Goal: Task Accomplishment & Management: Use online tool/utility

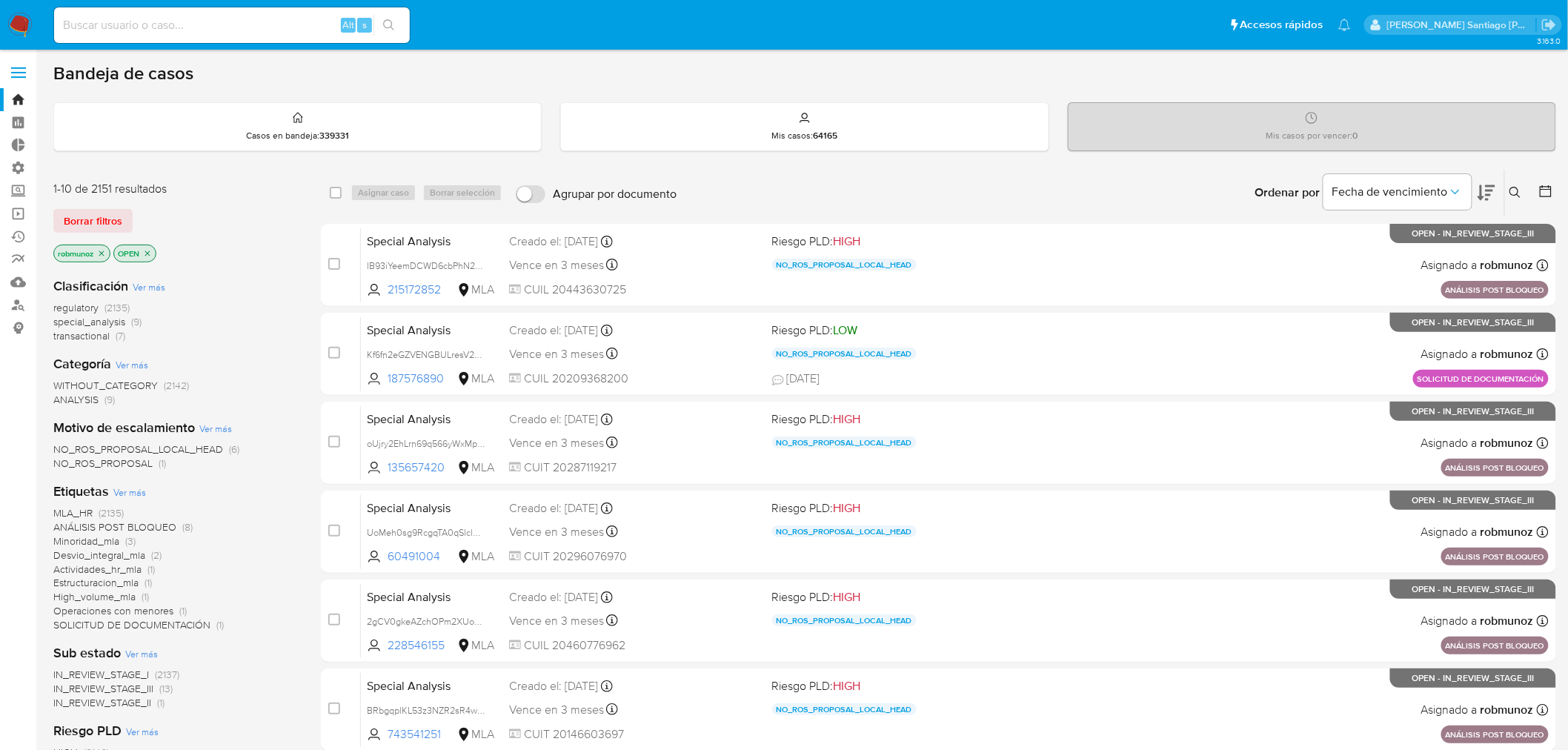
click at [311, 19] on input at bounding box center [232, 25] width 356 height 19
paste input "2535470862"
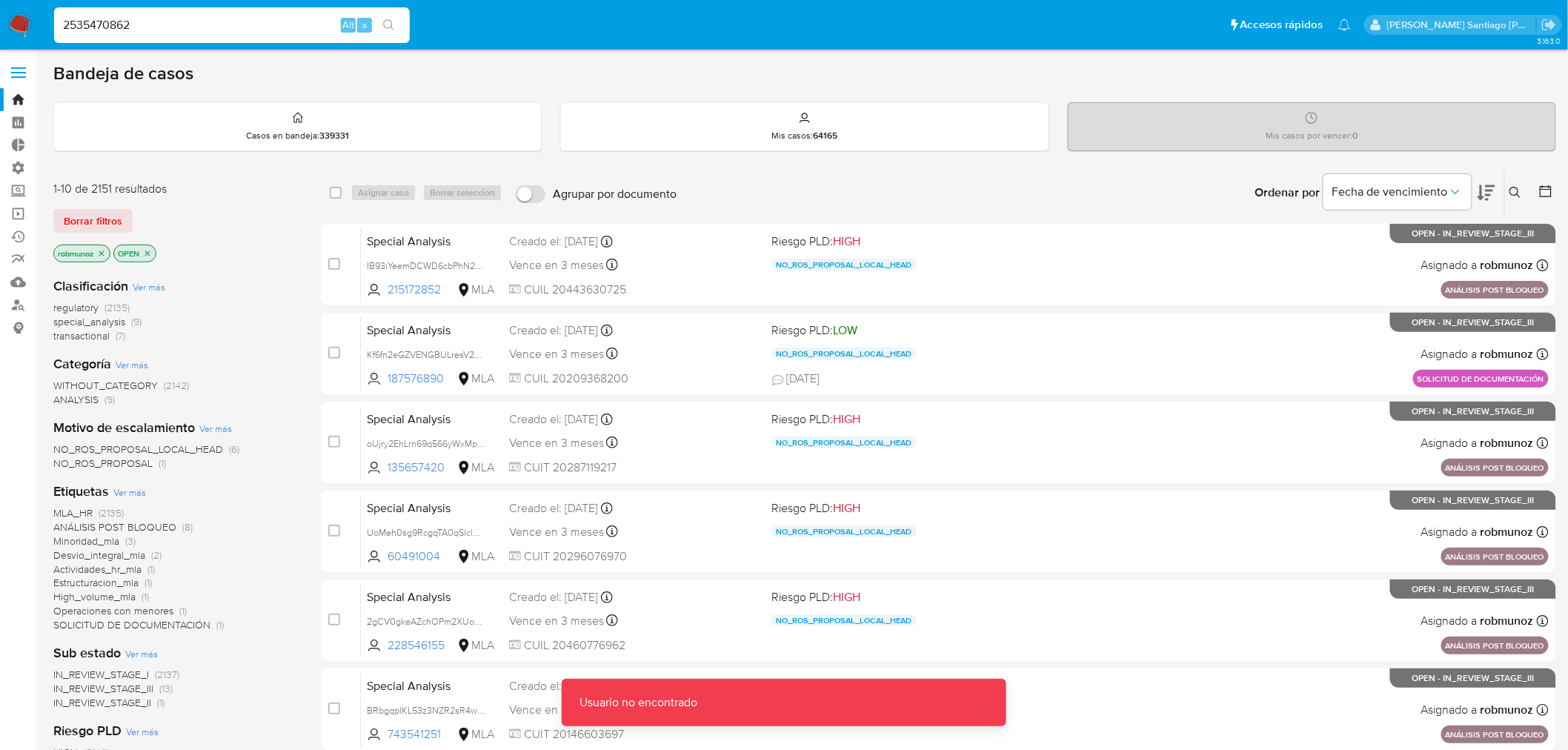
click at [325, 18] on input "2535470862" at bounding box center [232, 25] width 356 height 19
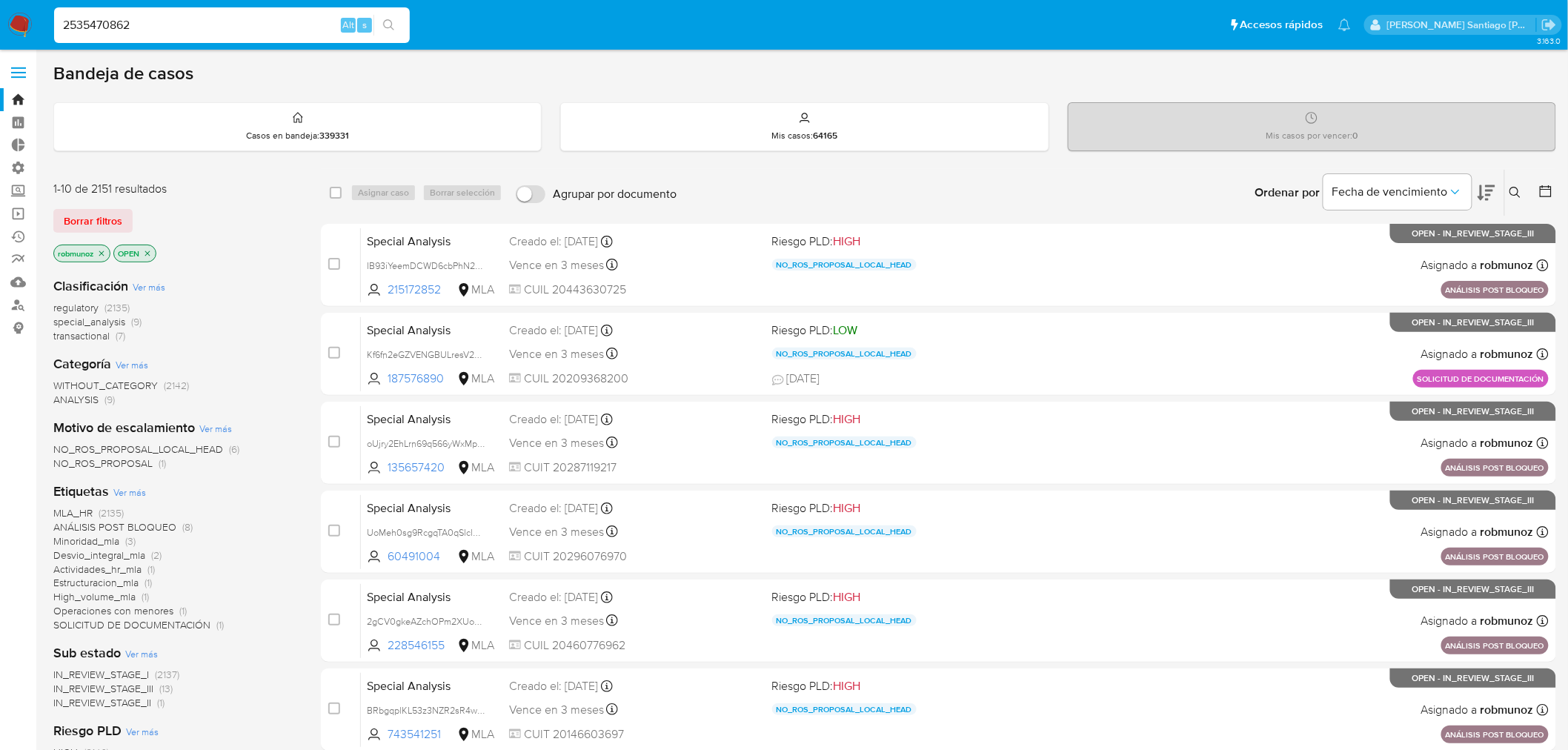
type input "2535470862"
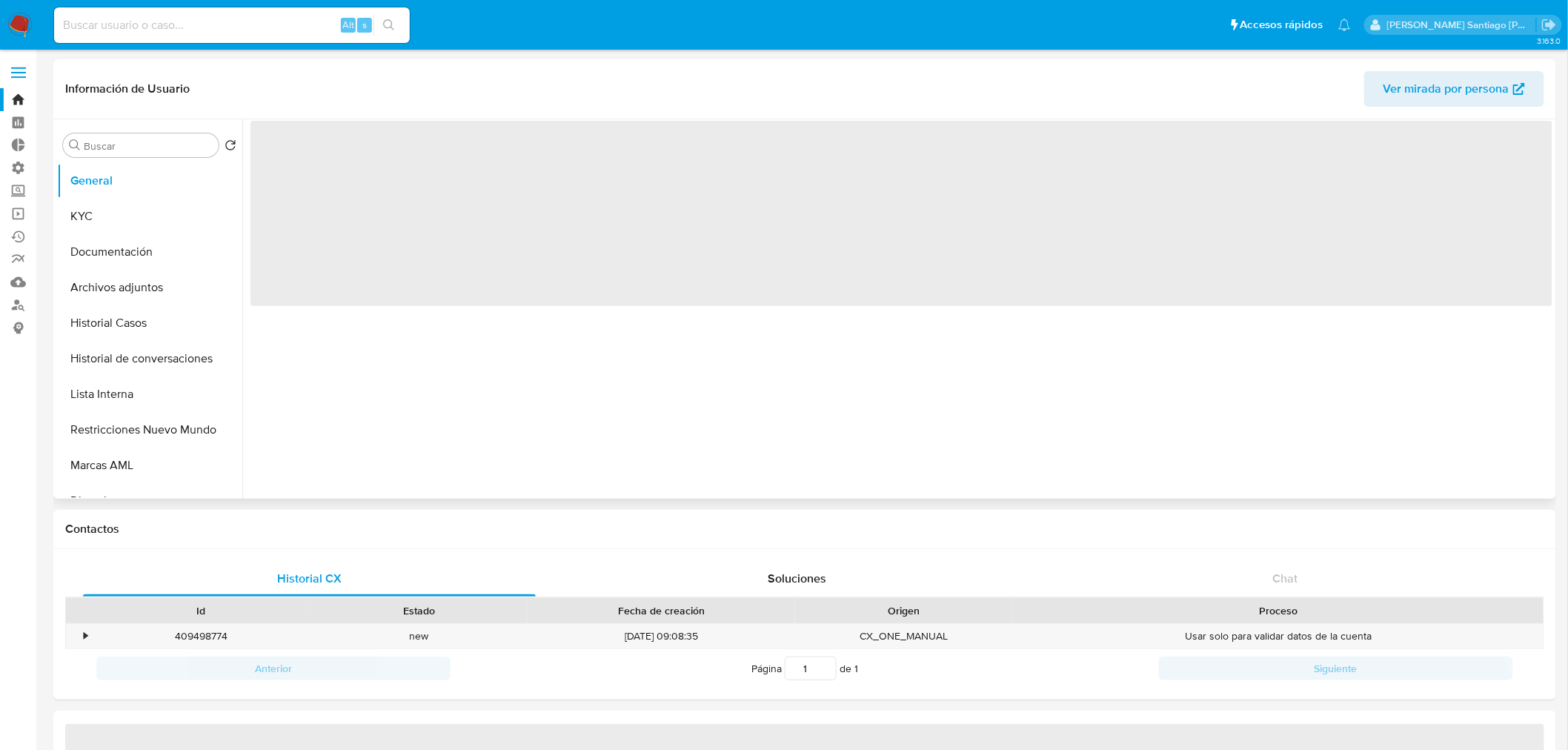
select select "10"
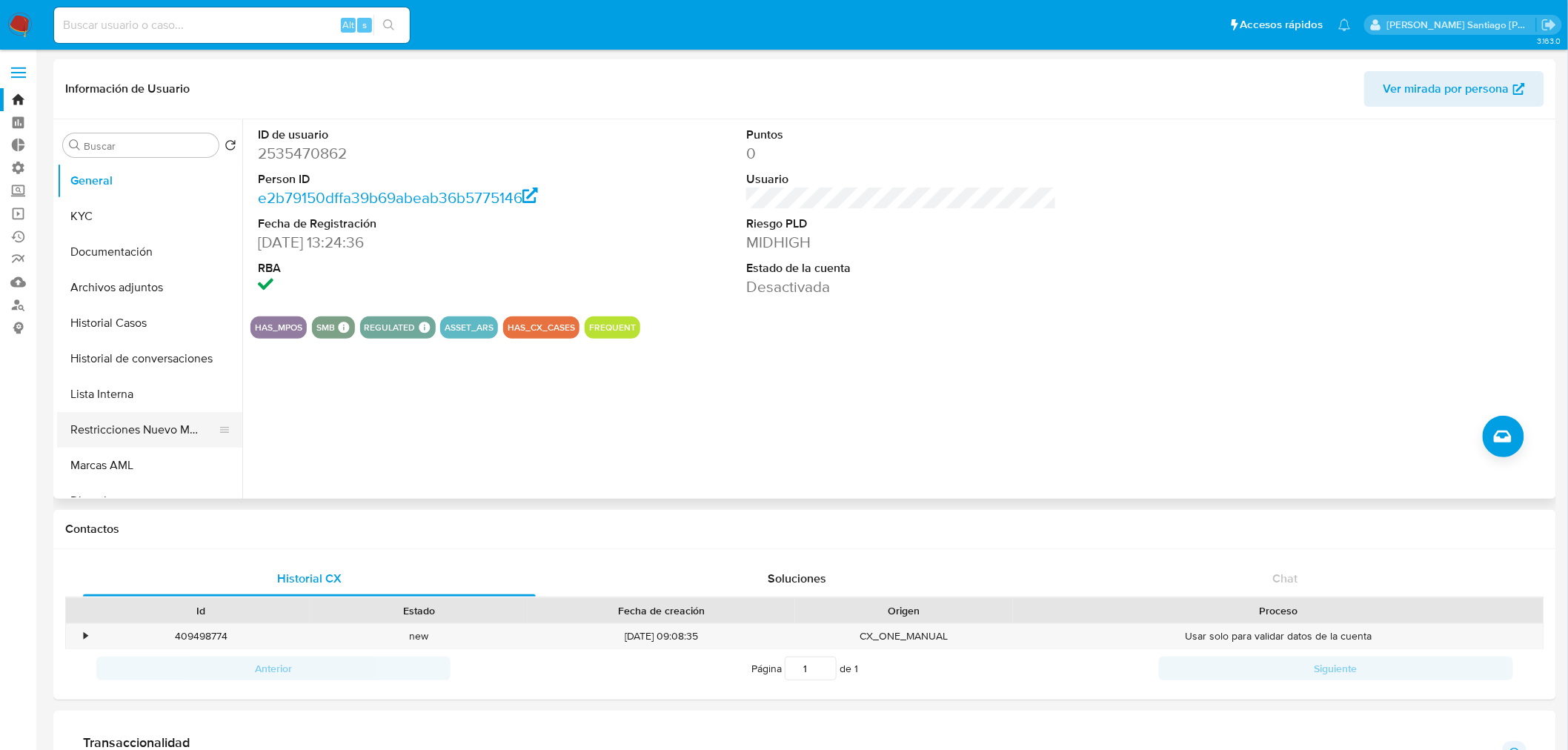
click at [152, 433] on button "Restricciones Nuevo Mundo" at bounding box center [143, 430] width 174 height 35
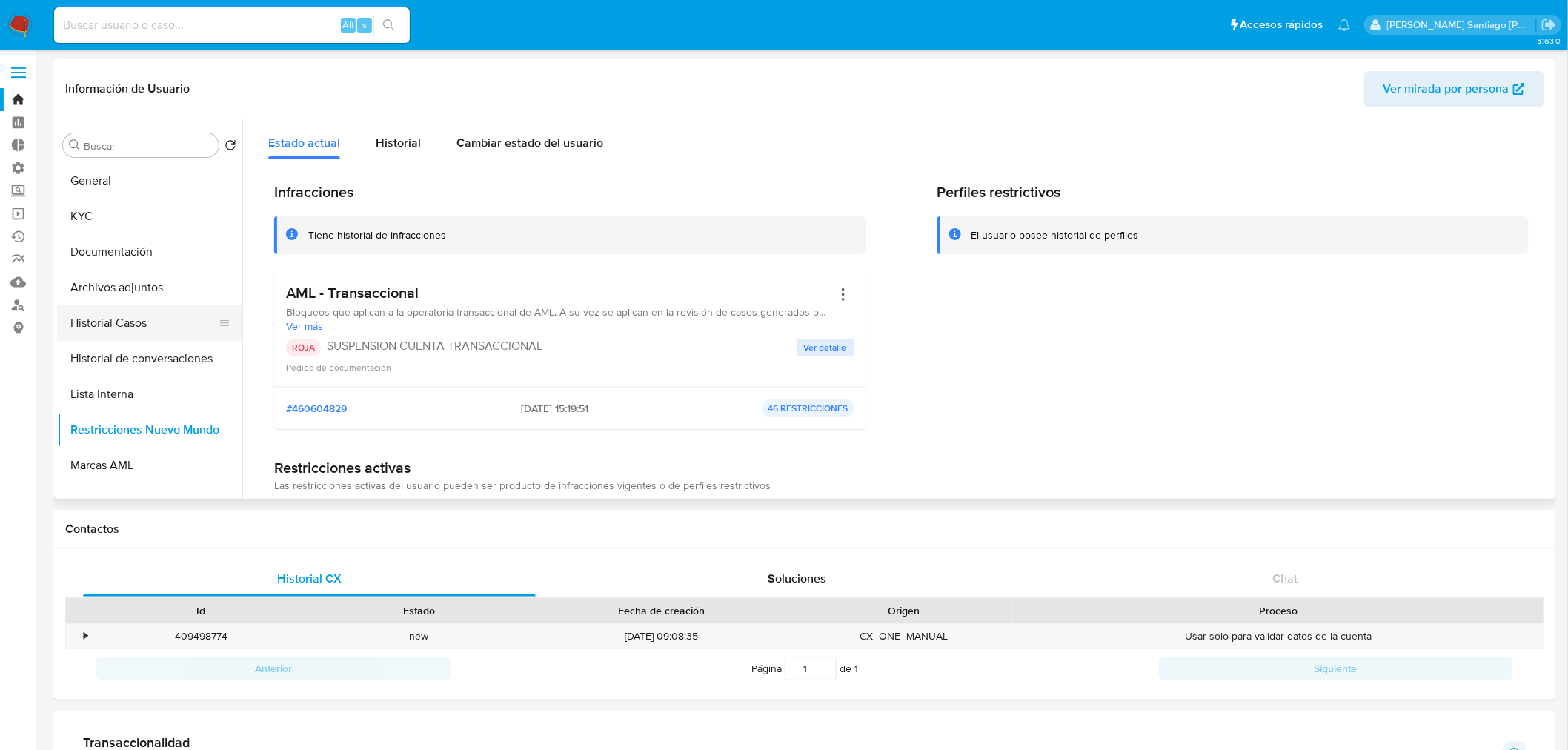
click at [129, 312] on button "Historial Casos" at bounding box center [143, 323] width 174 height 35
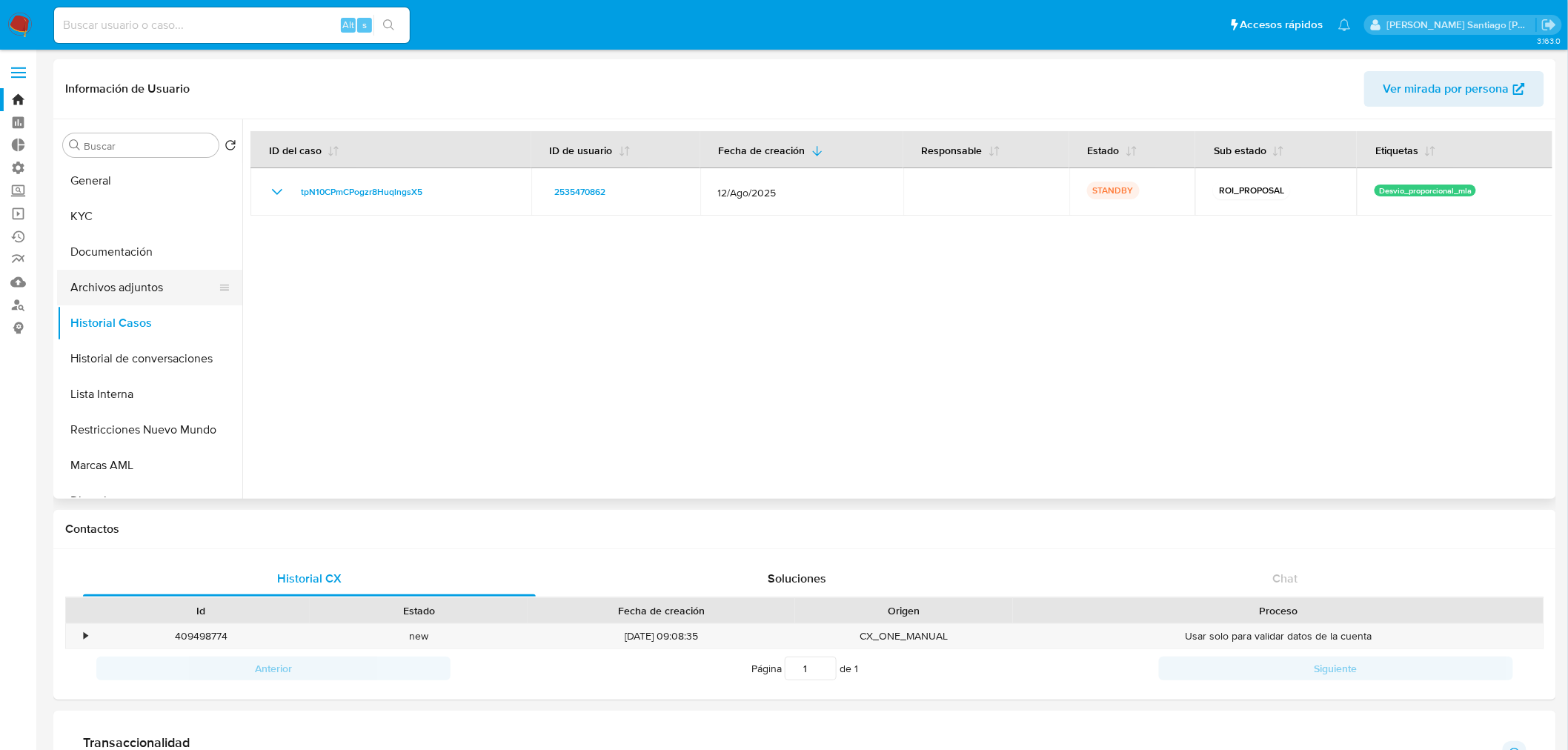
click at [131, 291] on button "Archivos adjuntos" at bounding box center [143, 288] width 174 height 35
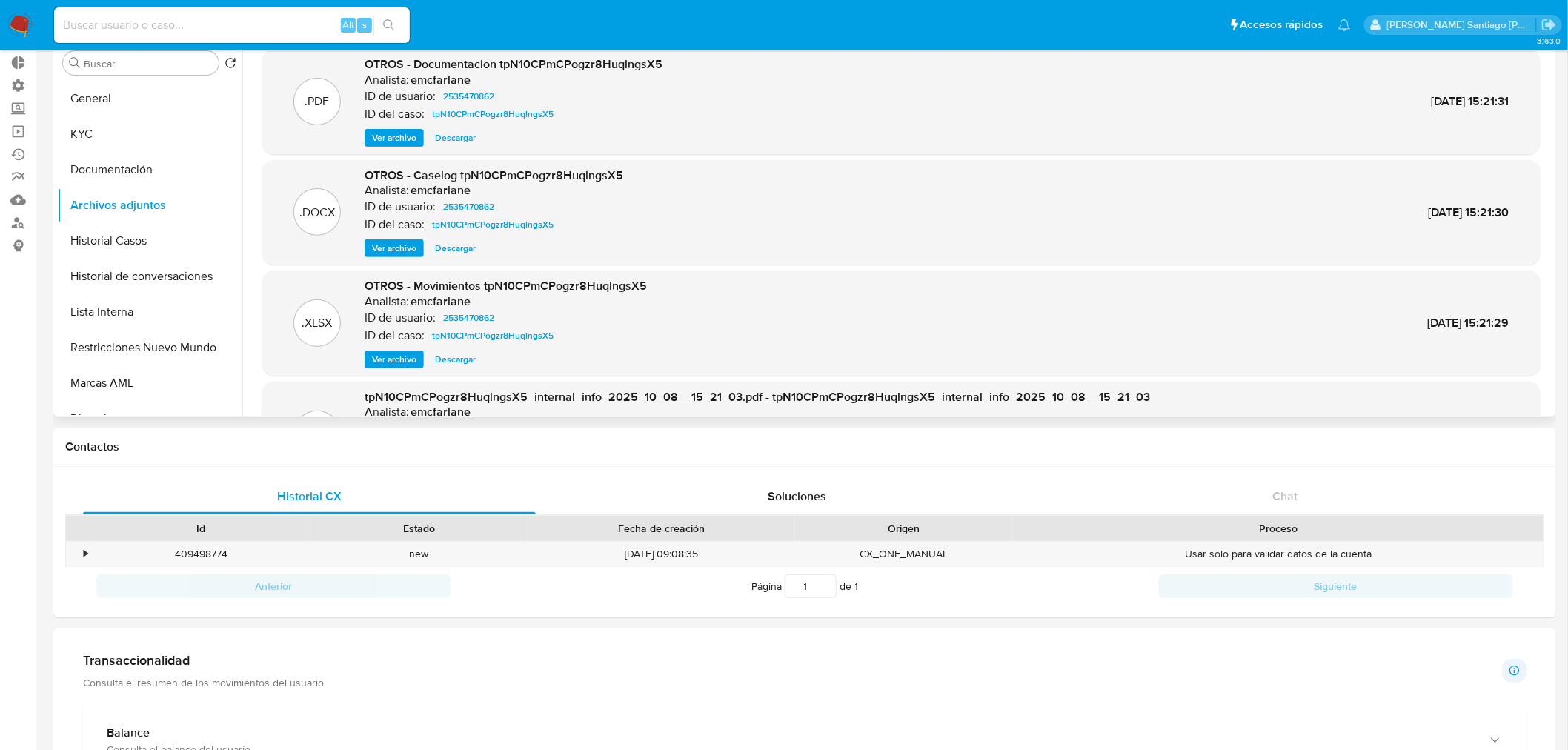
click at [405, 135] on span "Ver archivo" at bounding box center [394, 138] width 44 height 15
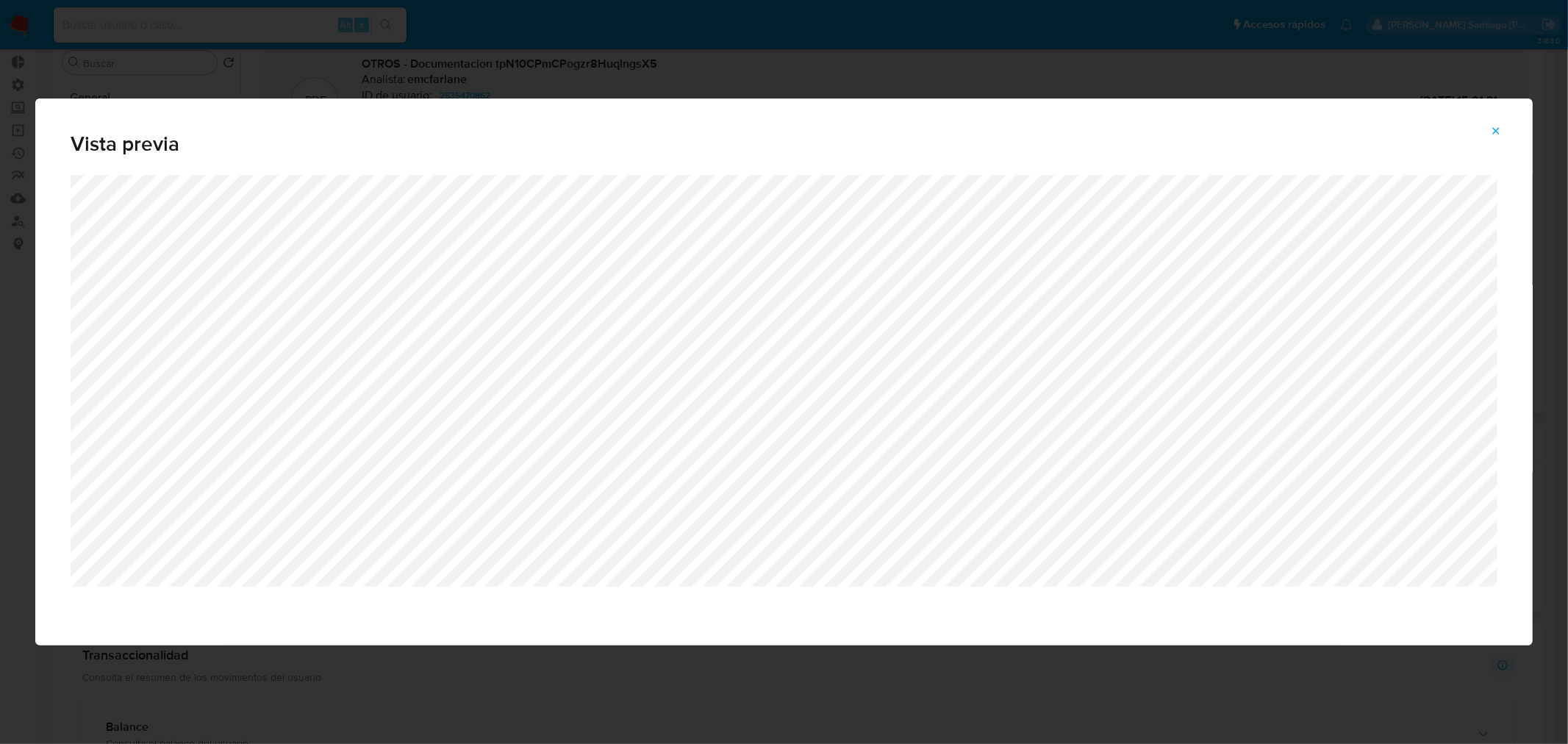
drag, startPoint x: 1497, startPoint y: 136, endPoint x: 1480, endPoint y: 143, distance: 18.4
click at [1496, 136] on icon "Attachment preview" at bounding box center [1496, 131] width 12 height 12
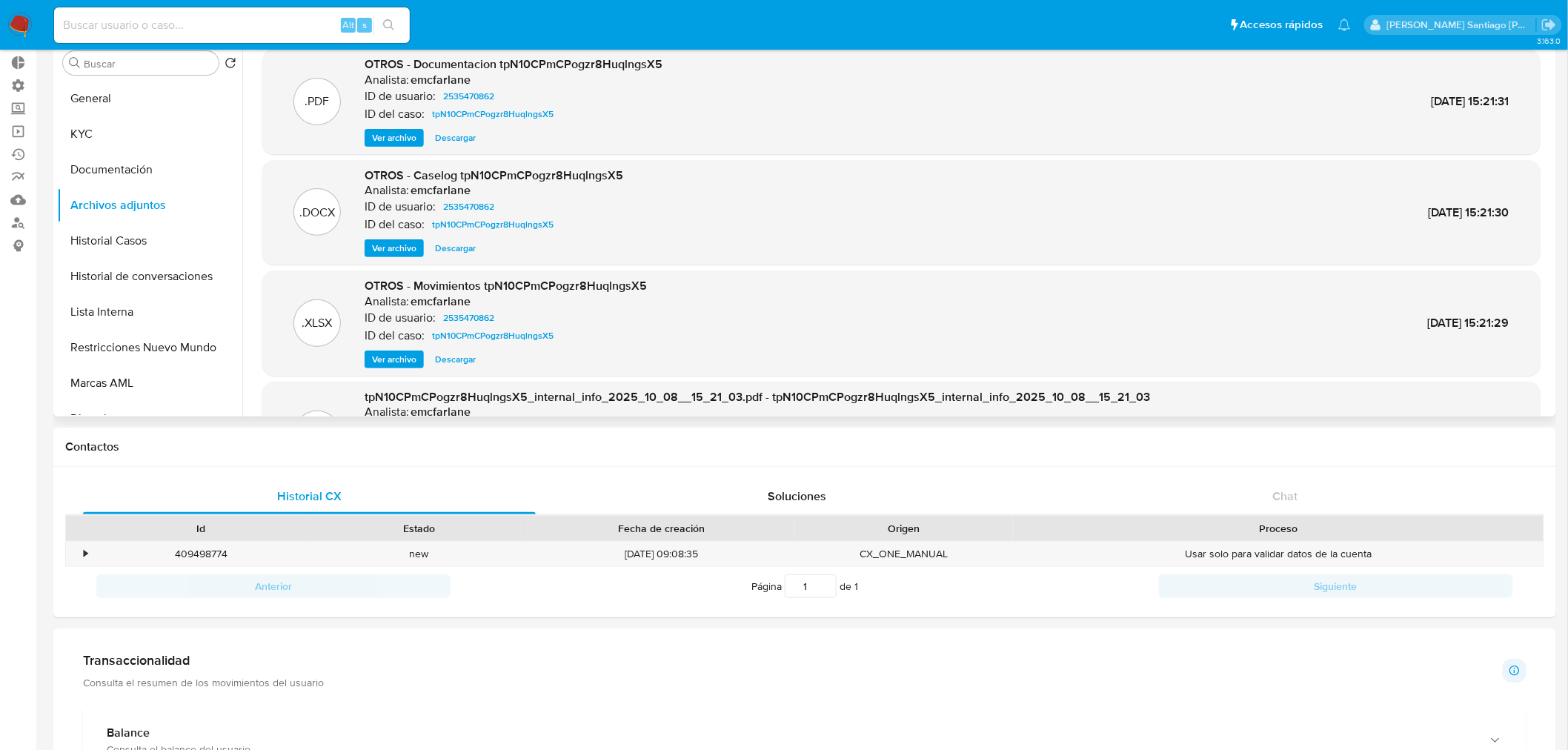
click at [391, 245] on span "Ver archivo" at bounding box center [394, 248] width 44 height 15
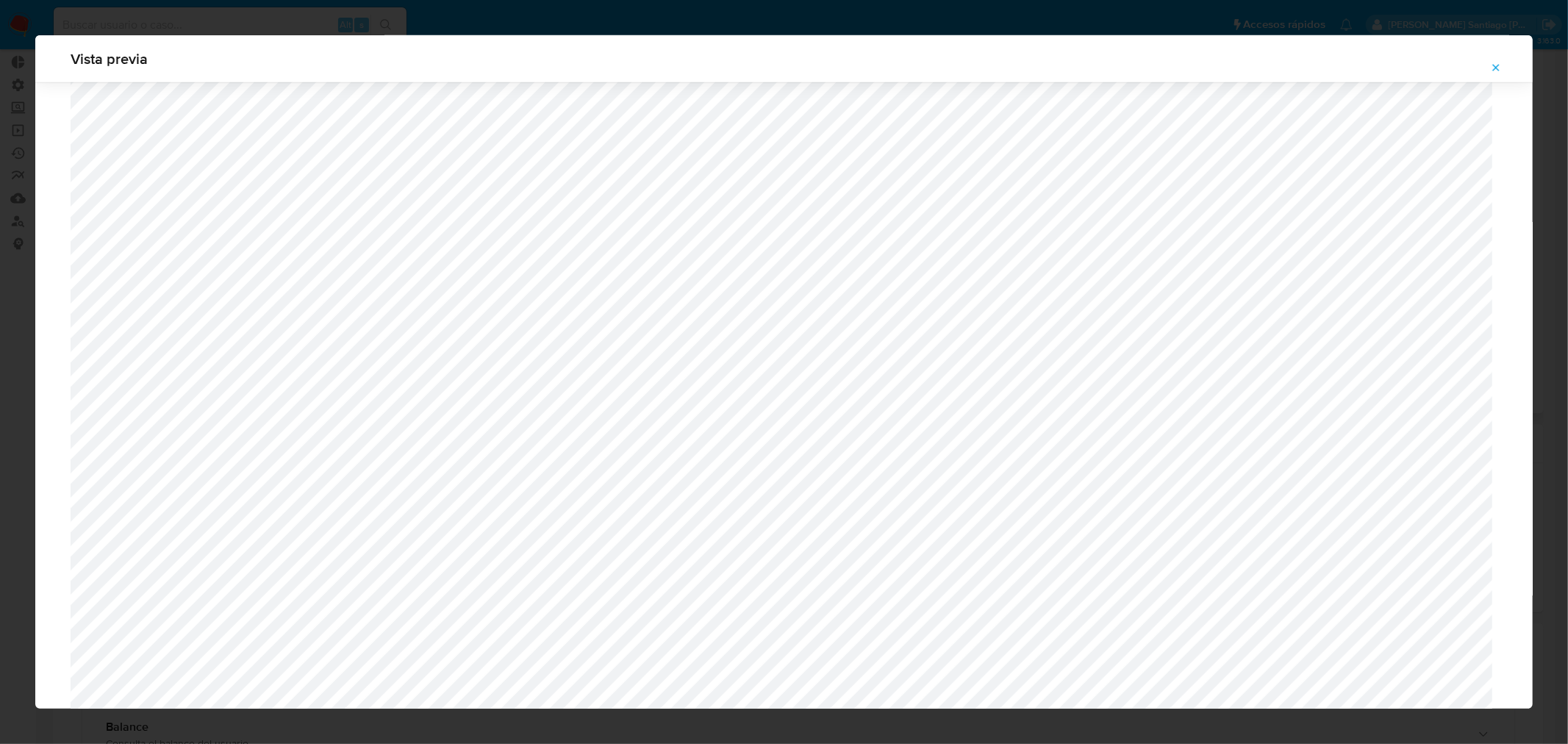
scroll to position [1033, 0]
click at [1490, 72] on span "Attachment preview" at bounding box center [1496, 67] width 12 height 21
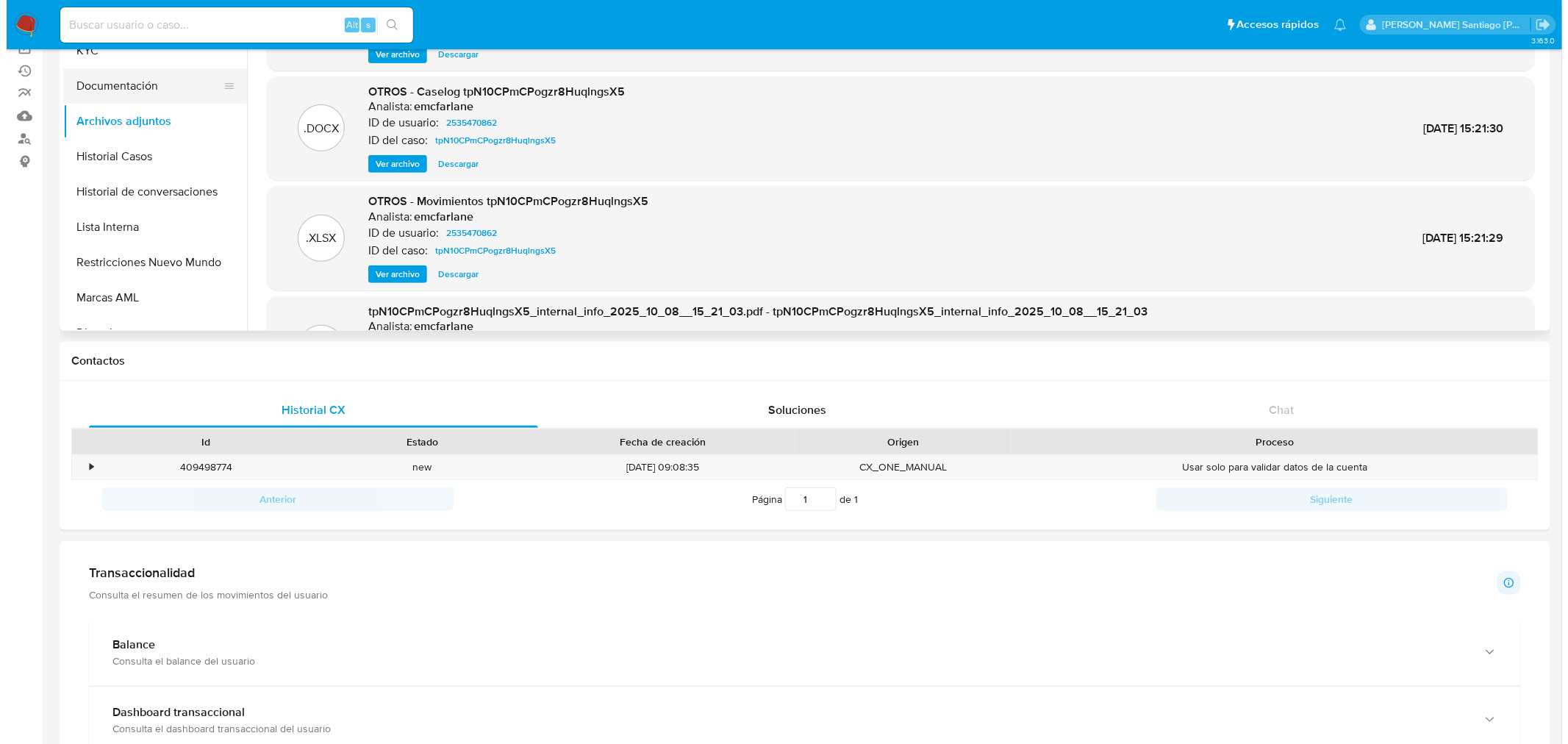
scroll to position [0, 0]
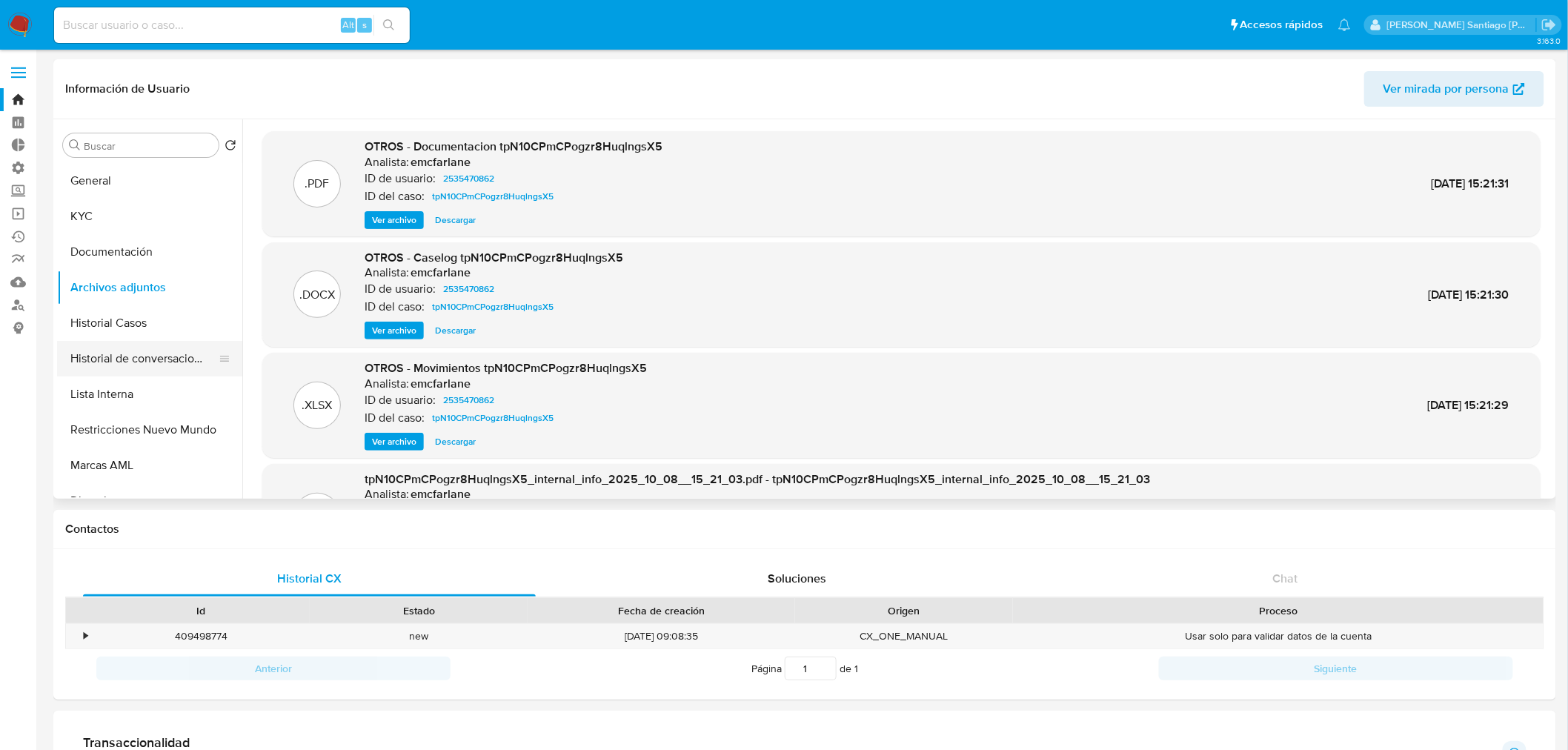
click at [138, 354] on button "Historial de conversaciones" at bounding box center [143, 359] width 174 height 35
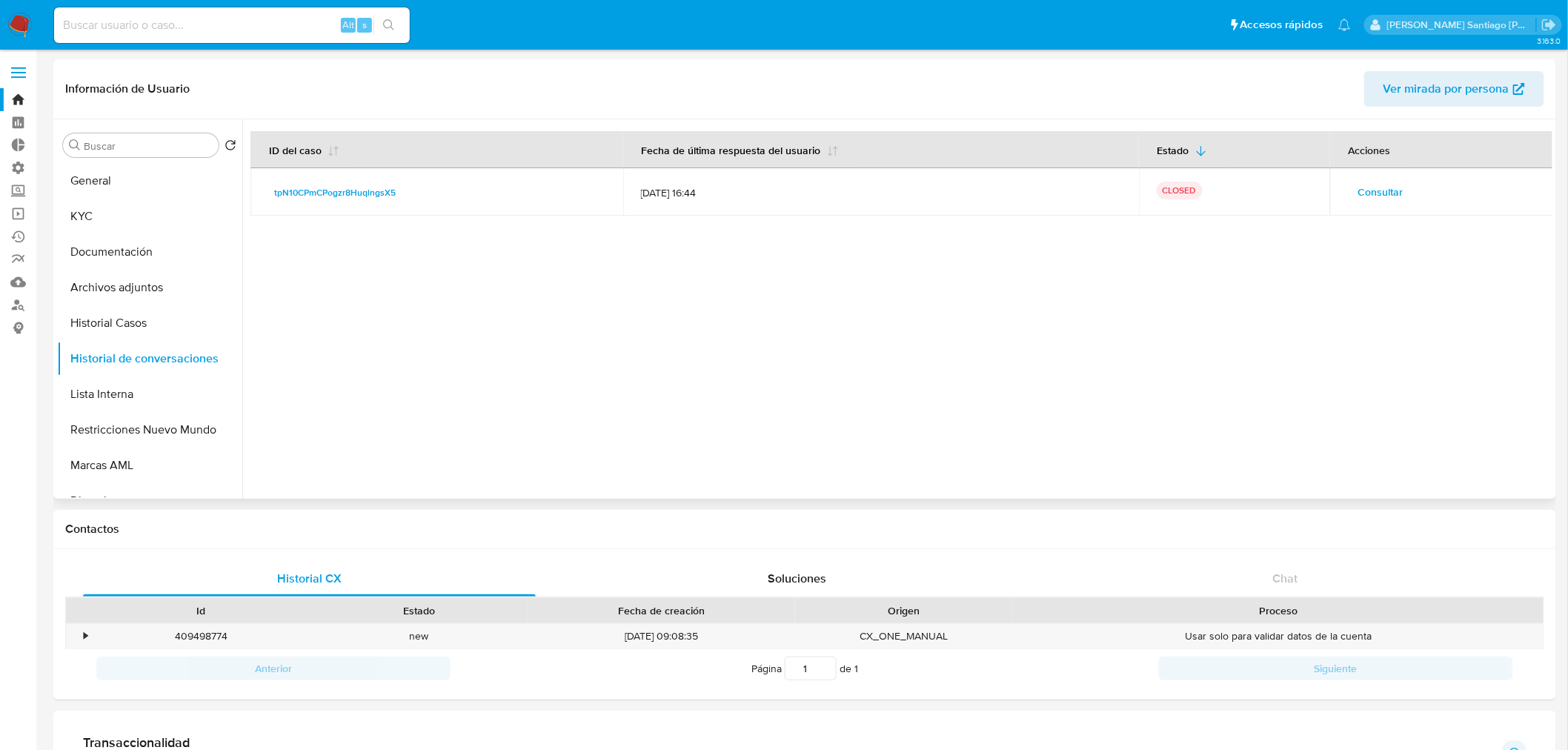
click at [1380, 189] on span "Consultar" at bounding box center [1381, 192] width 45 height 21
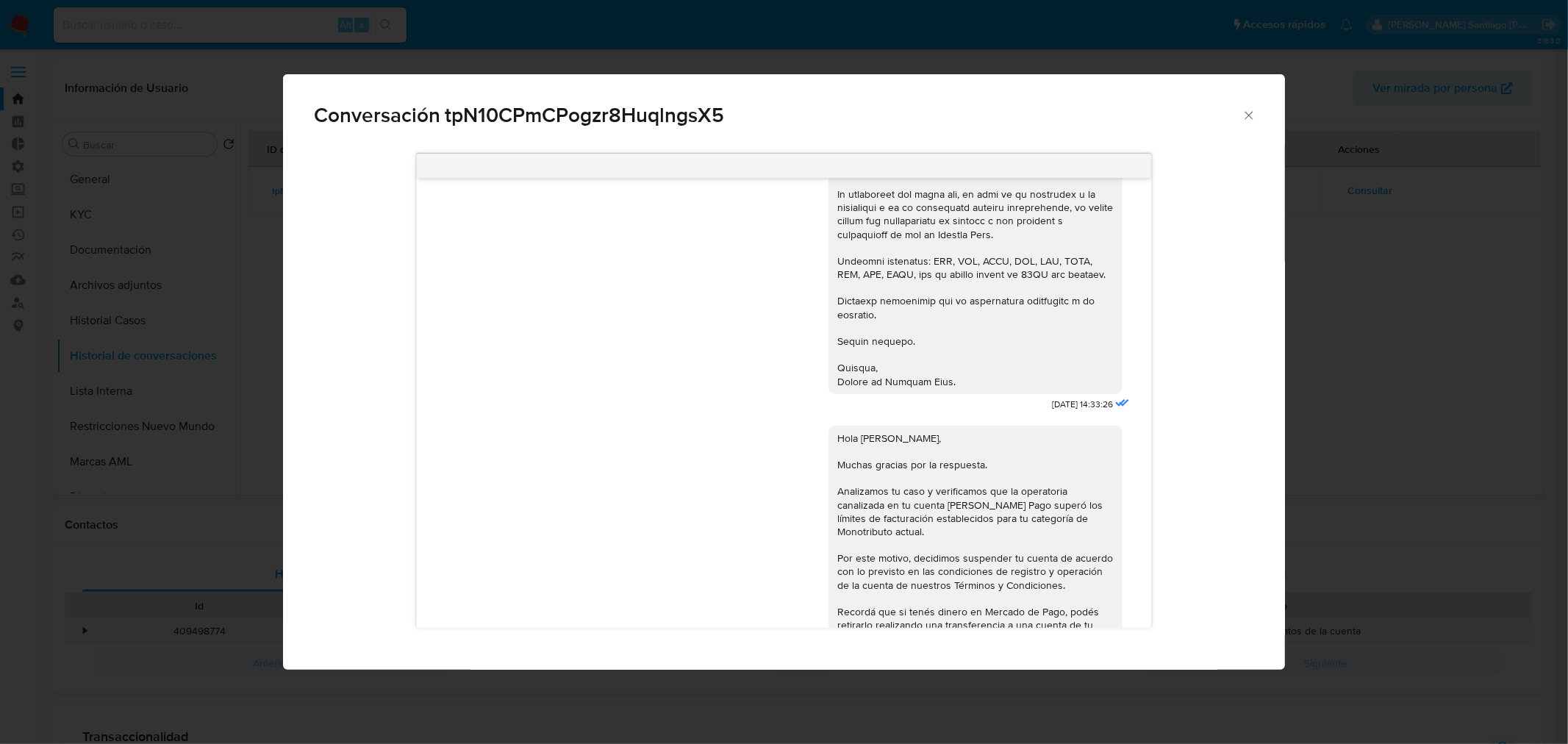
scroll to position [1393, 0]
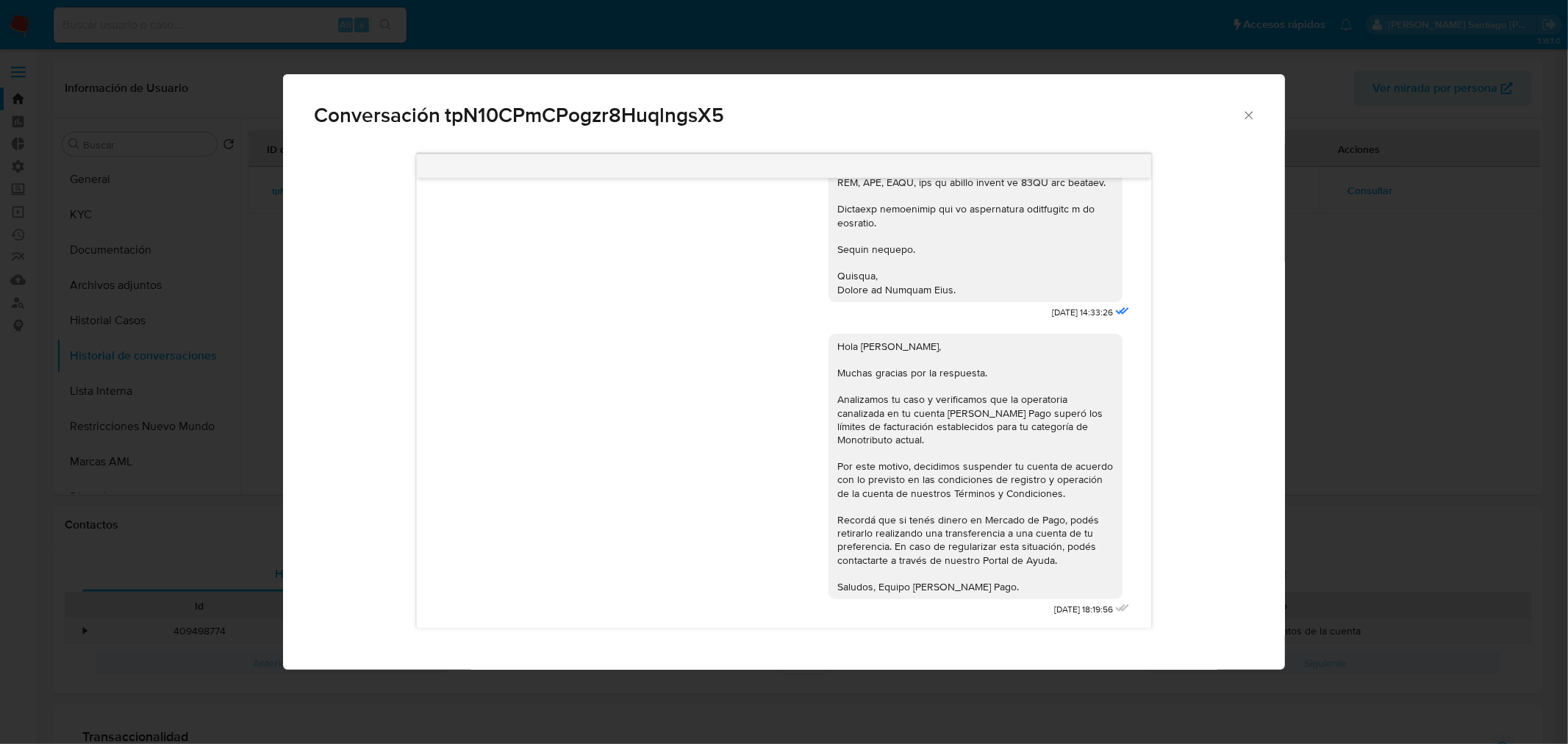
click at [1384, 442] on div "Conversación tpN10CPmCPogzr8HuqlngsX5 04/09/2025 19:45:34 Buenos días. Les adju…" at bounding box center [784, 372] width 1568 height 744
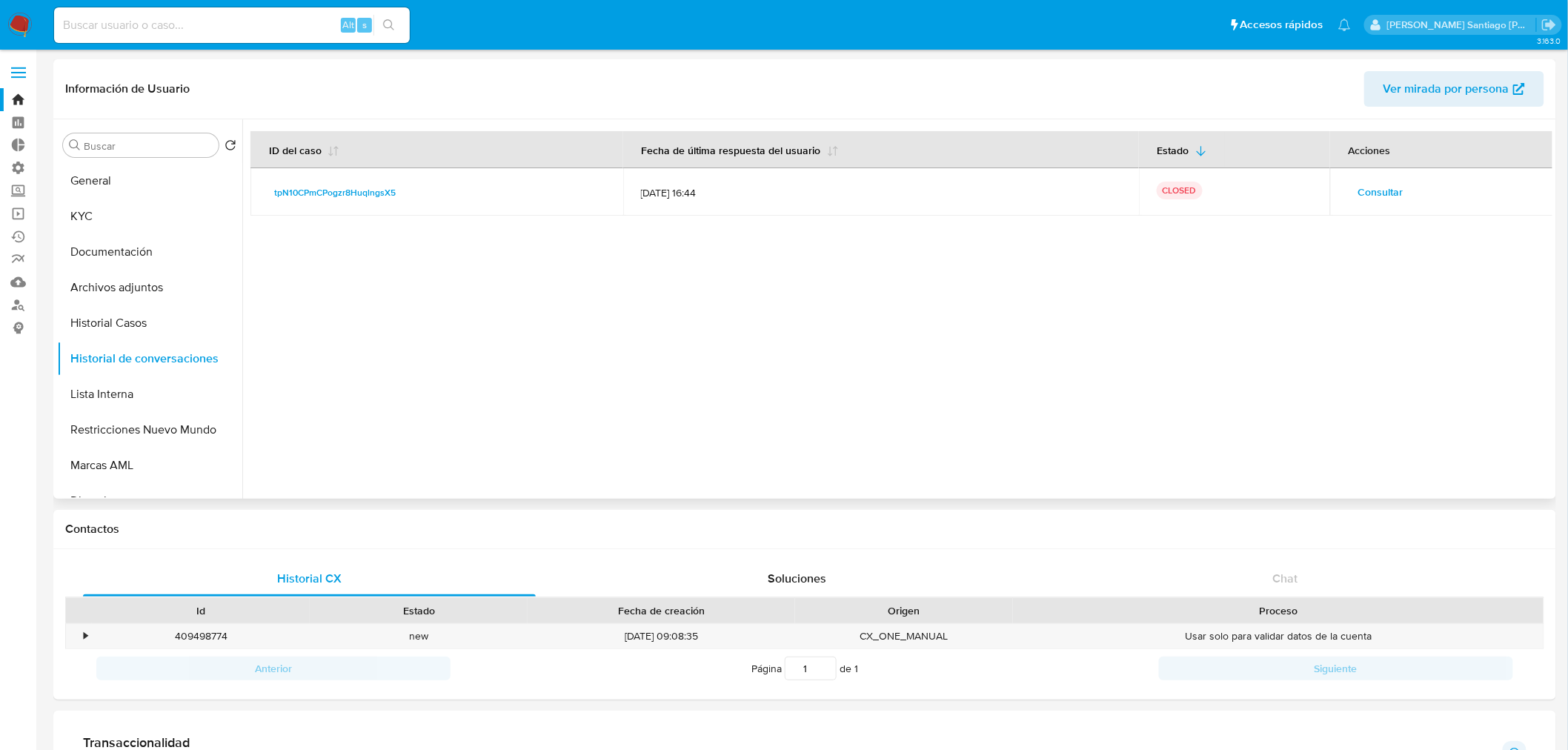
click at [1366, 185] on span "Consultar" at bounding box center [1381, 192] width 45 height 21
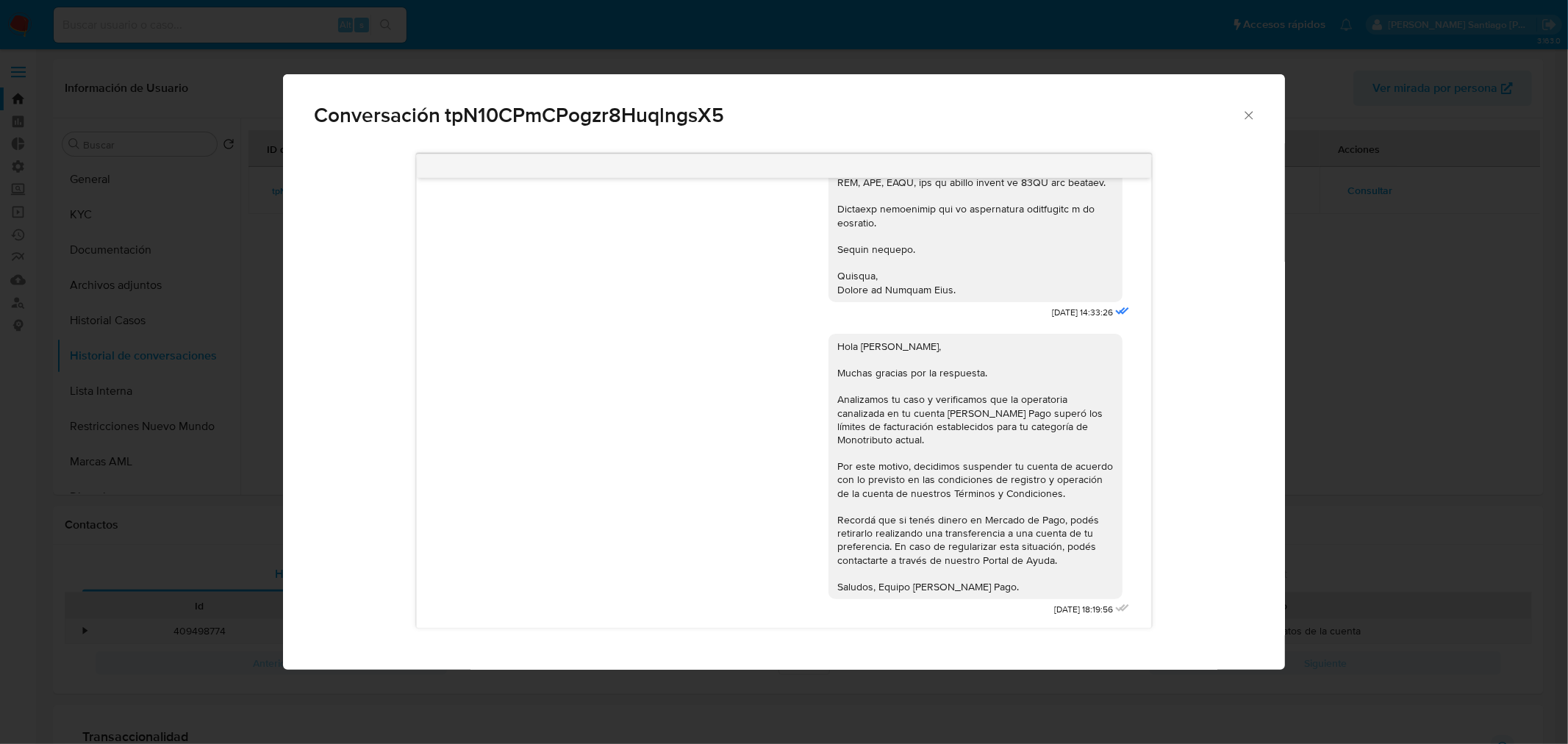
click at [1525, 543] on div "Conversación tpN10CPmCPogzr8HuqlngsX5 04/09/2025 19:45:34 Buenos días. Les adju…" at bounding box center [784, 372] width 1568 height 744
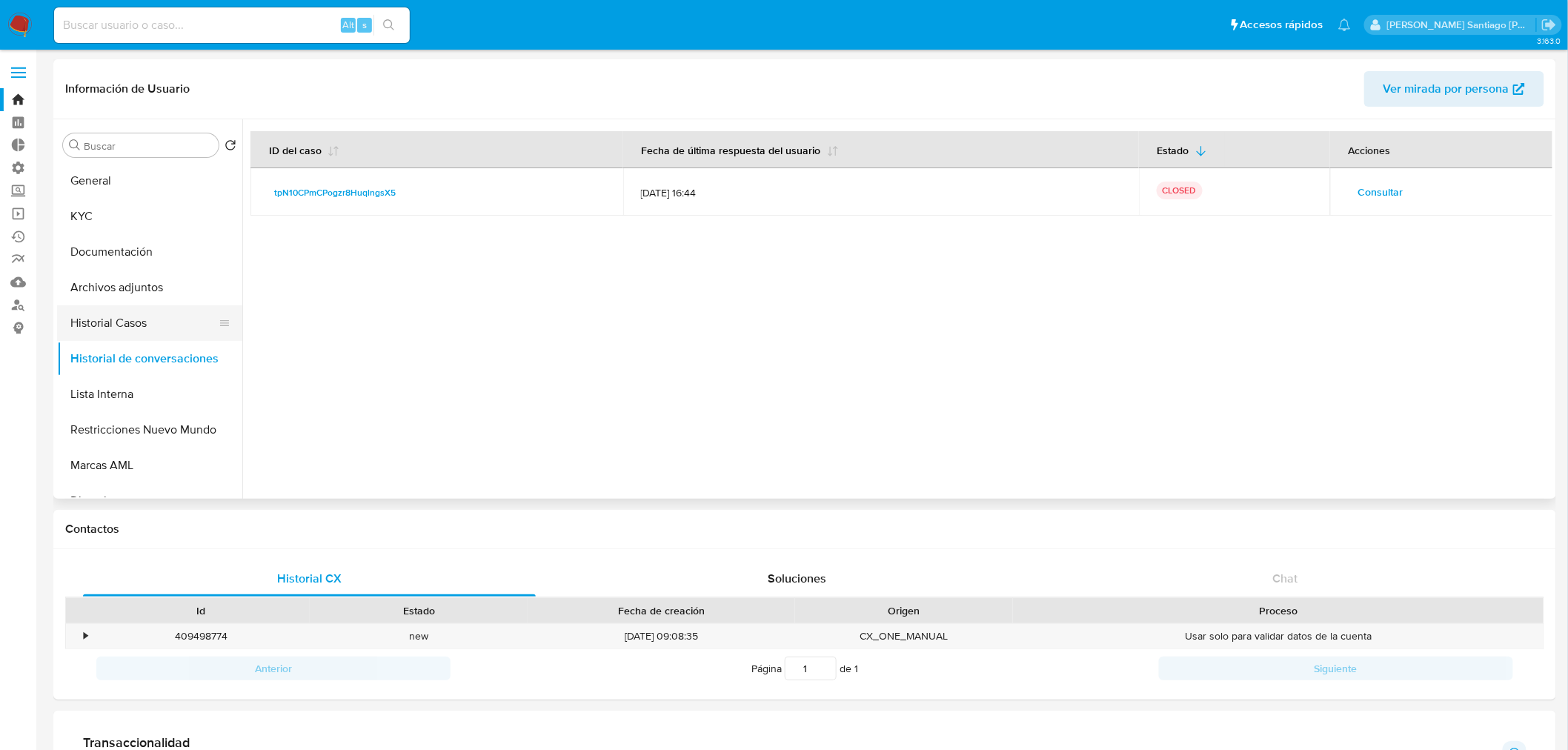
click at [137, 322] on button "Historial Casos" at bounding box center [143, 323] width 174 height 35
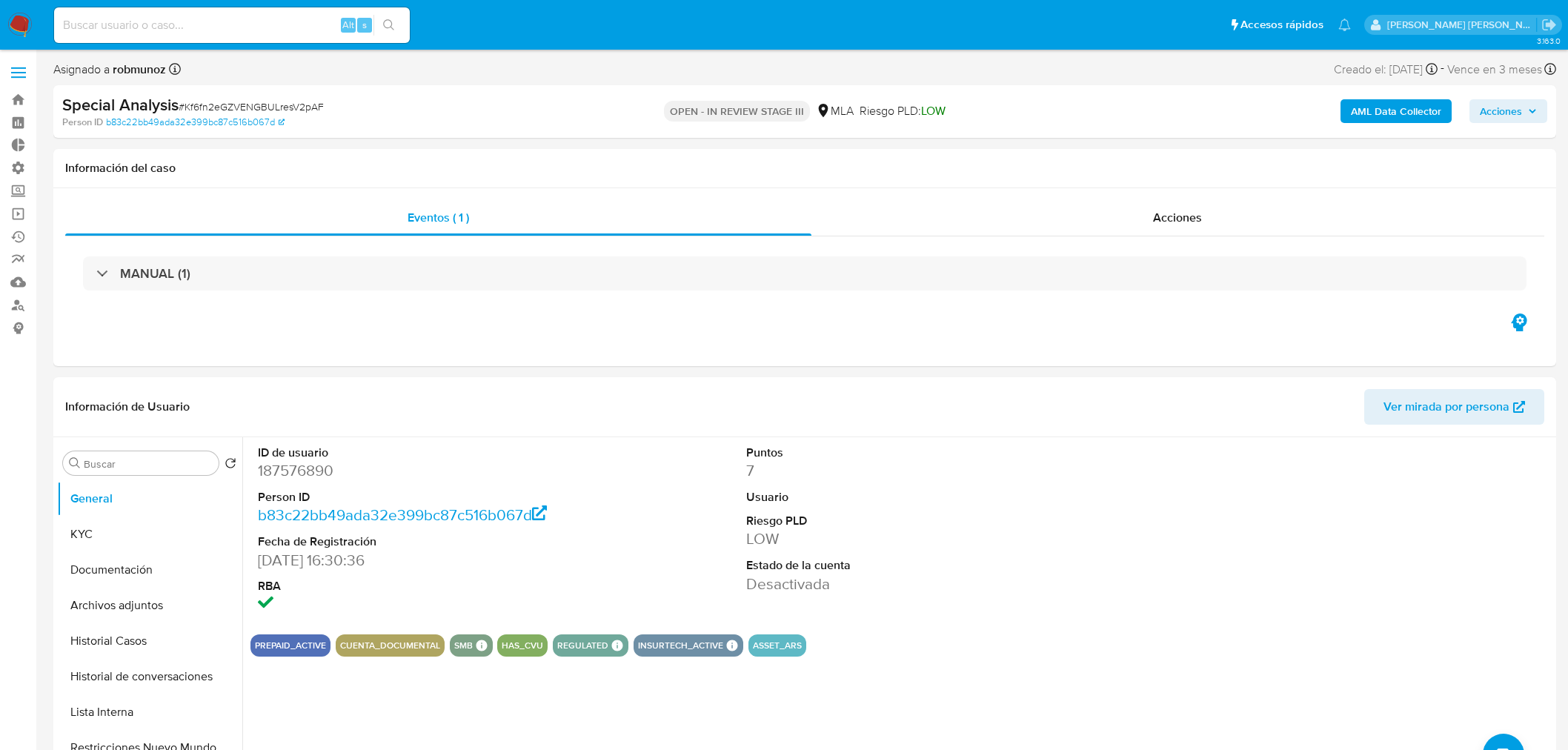
select select "10"
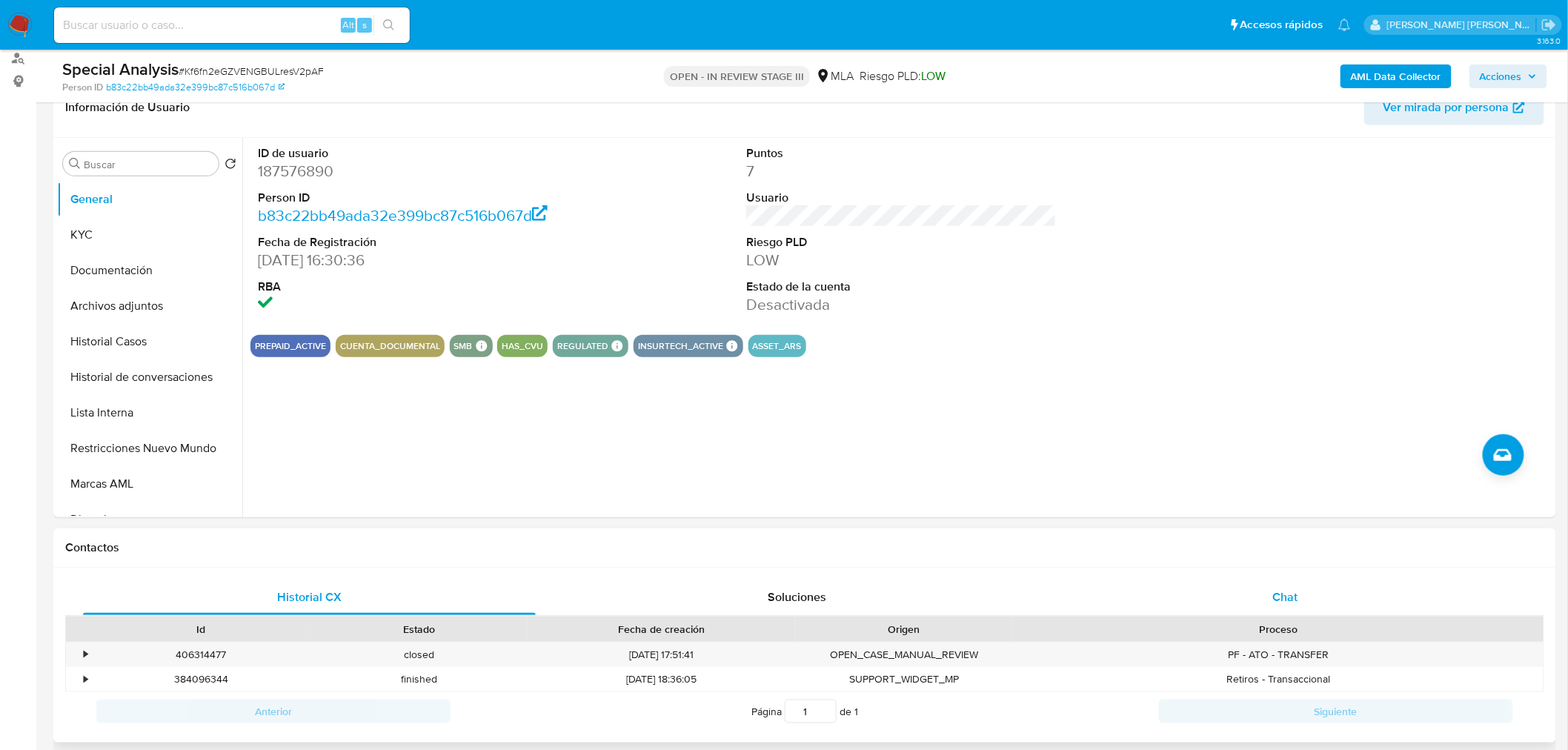
click at [1290, 591] on span "Chat" at bounding box center [1285, 597] width 25 height 17
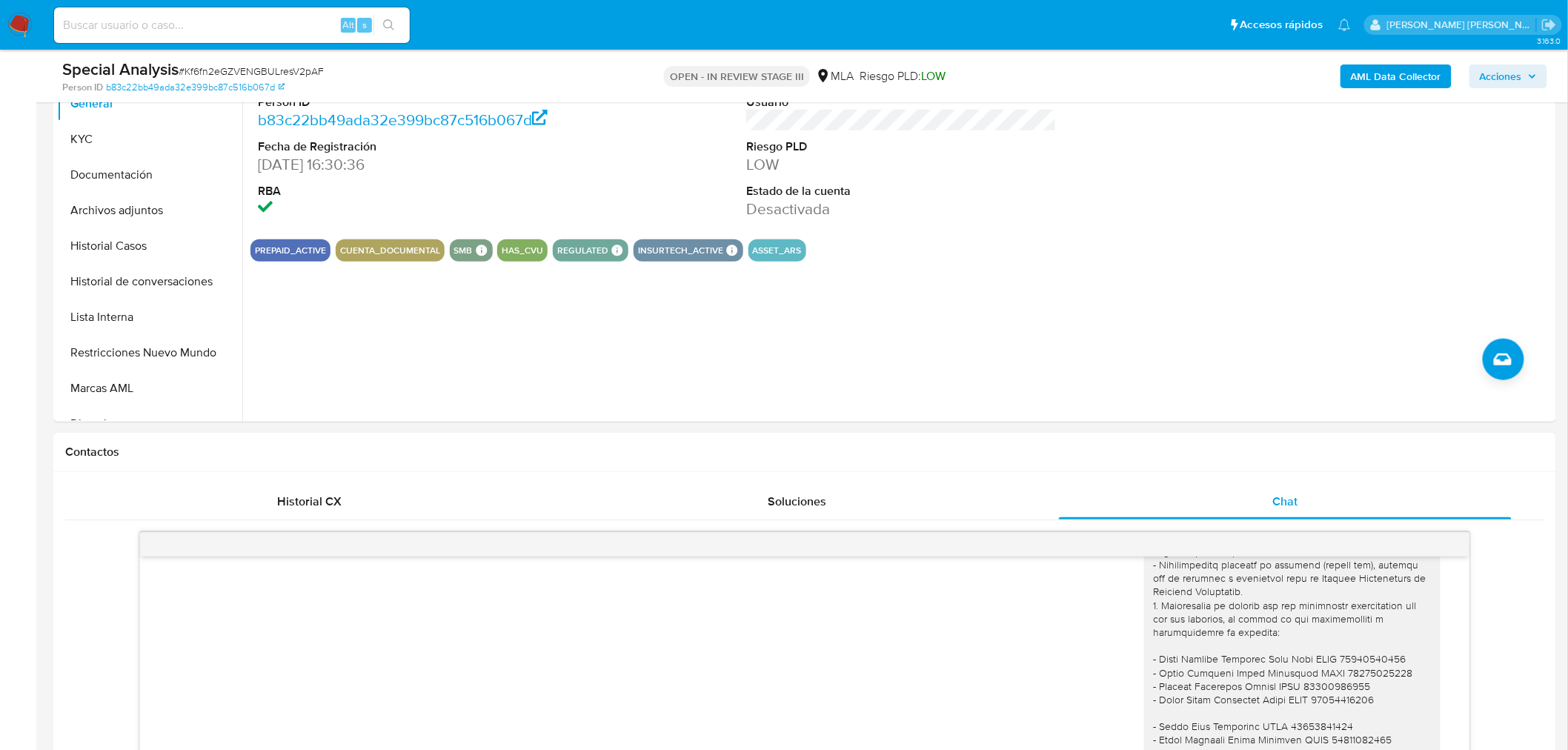
scroll to position [494, 0]
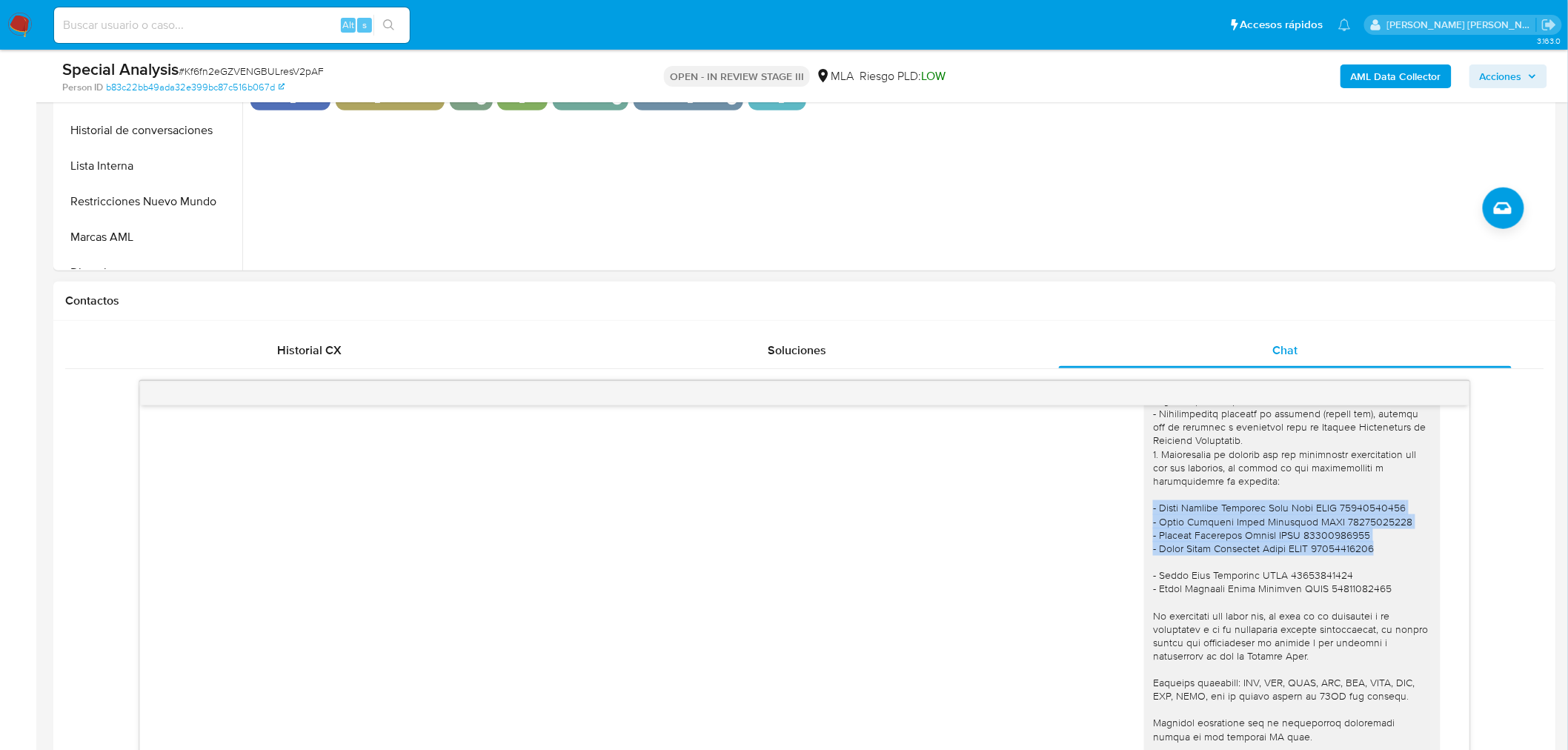
drag, startPoint x: 1387, startPoint y: 549, endPoint x: 1104, endPoint y: 506, distance: 286.2
click at [1104, 506] on div "[DATE] 12:51:23" at bounding box center [804, 526] width 1292 height 650
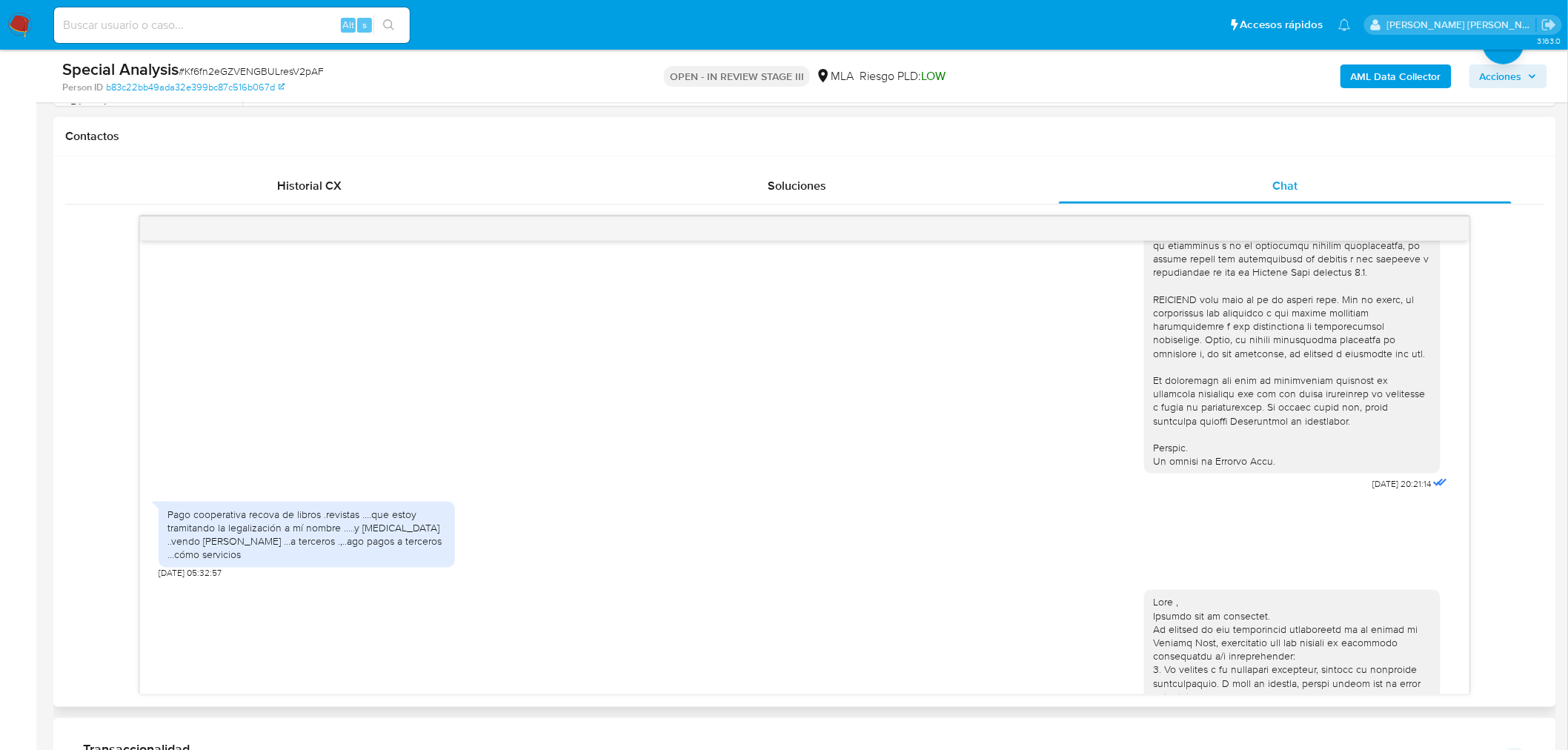
scroll to position [543, 0]
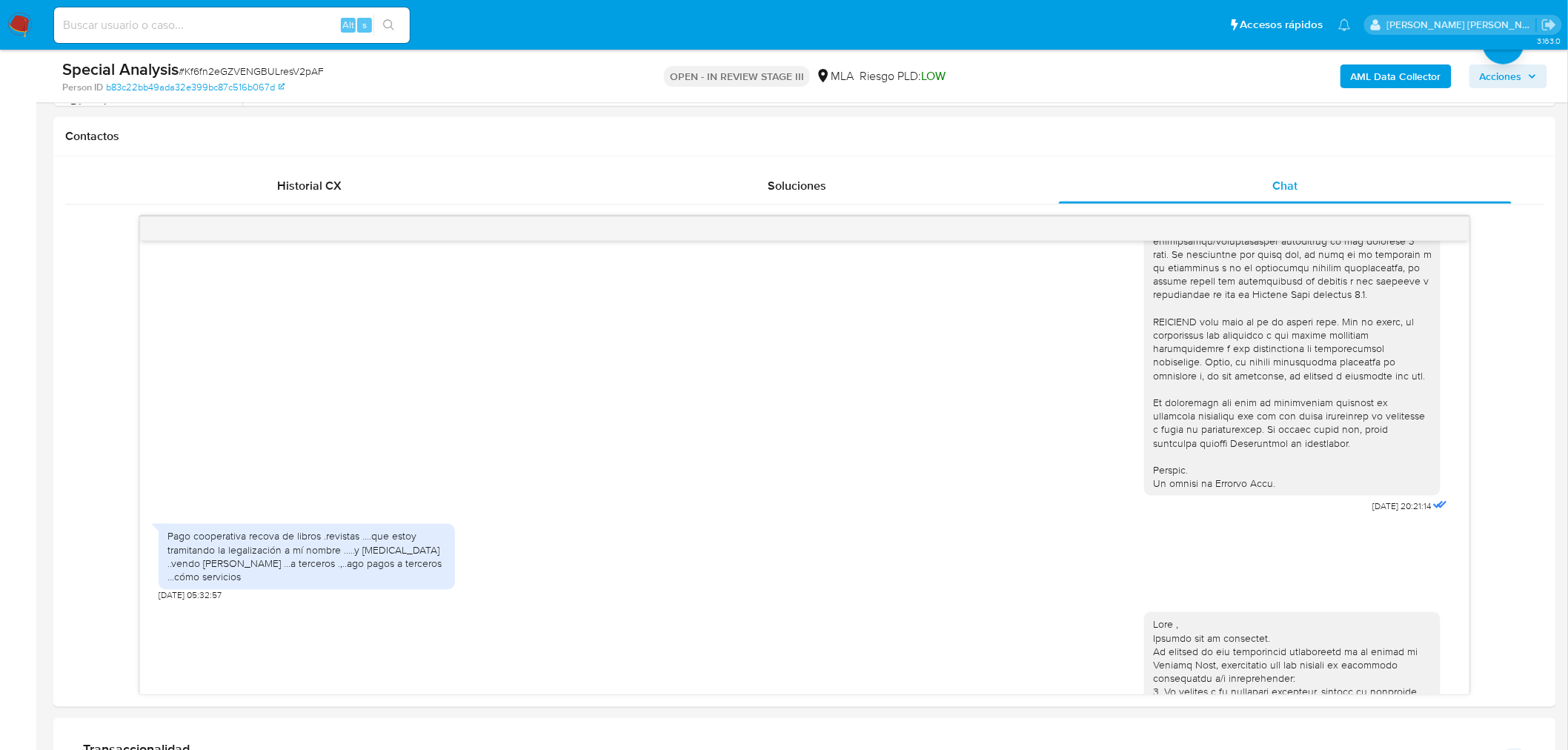
click at [209, 27] on input at bounding box center [232, 25] width 356 height 19
paste input "535451127"
type input "535451127"
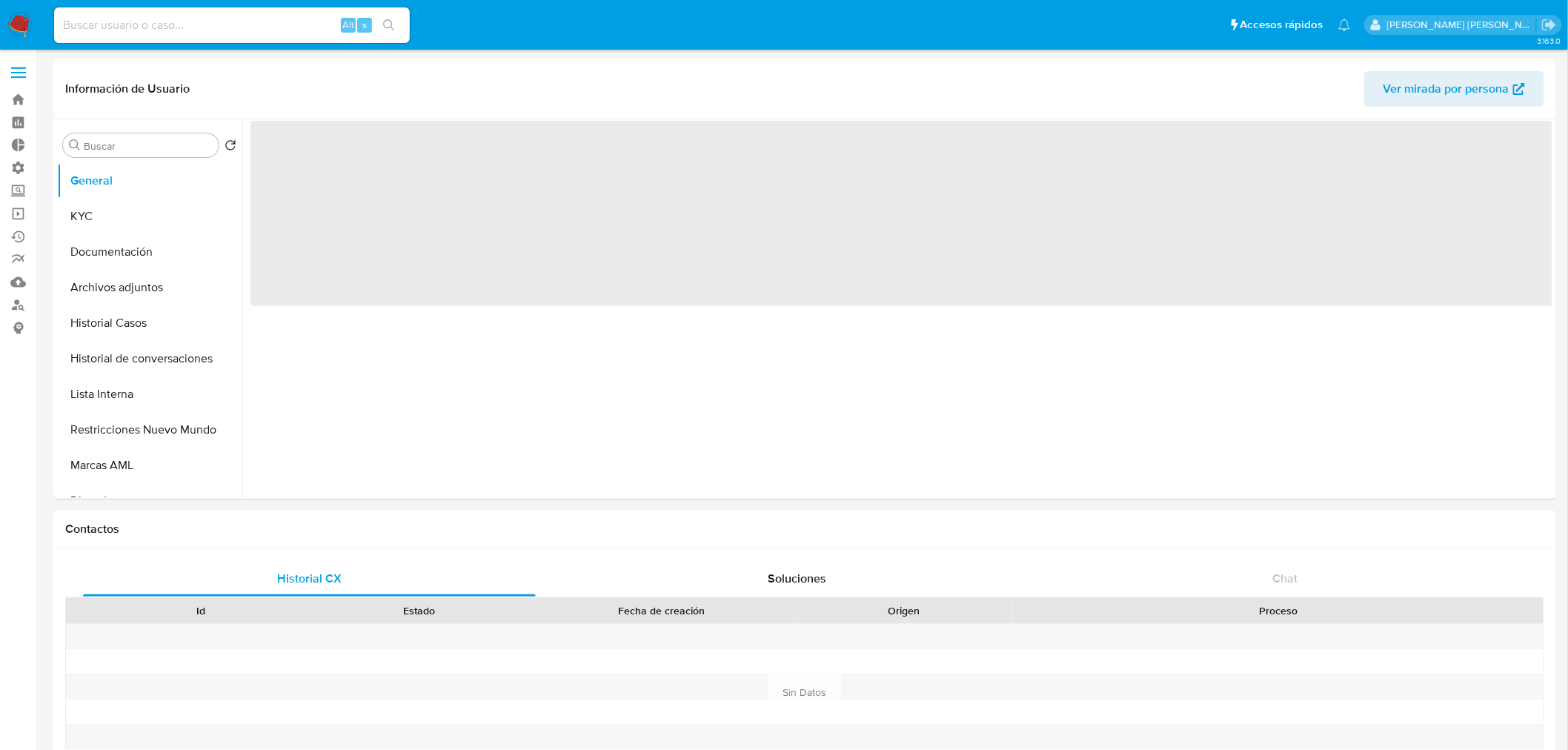
select select "10"
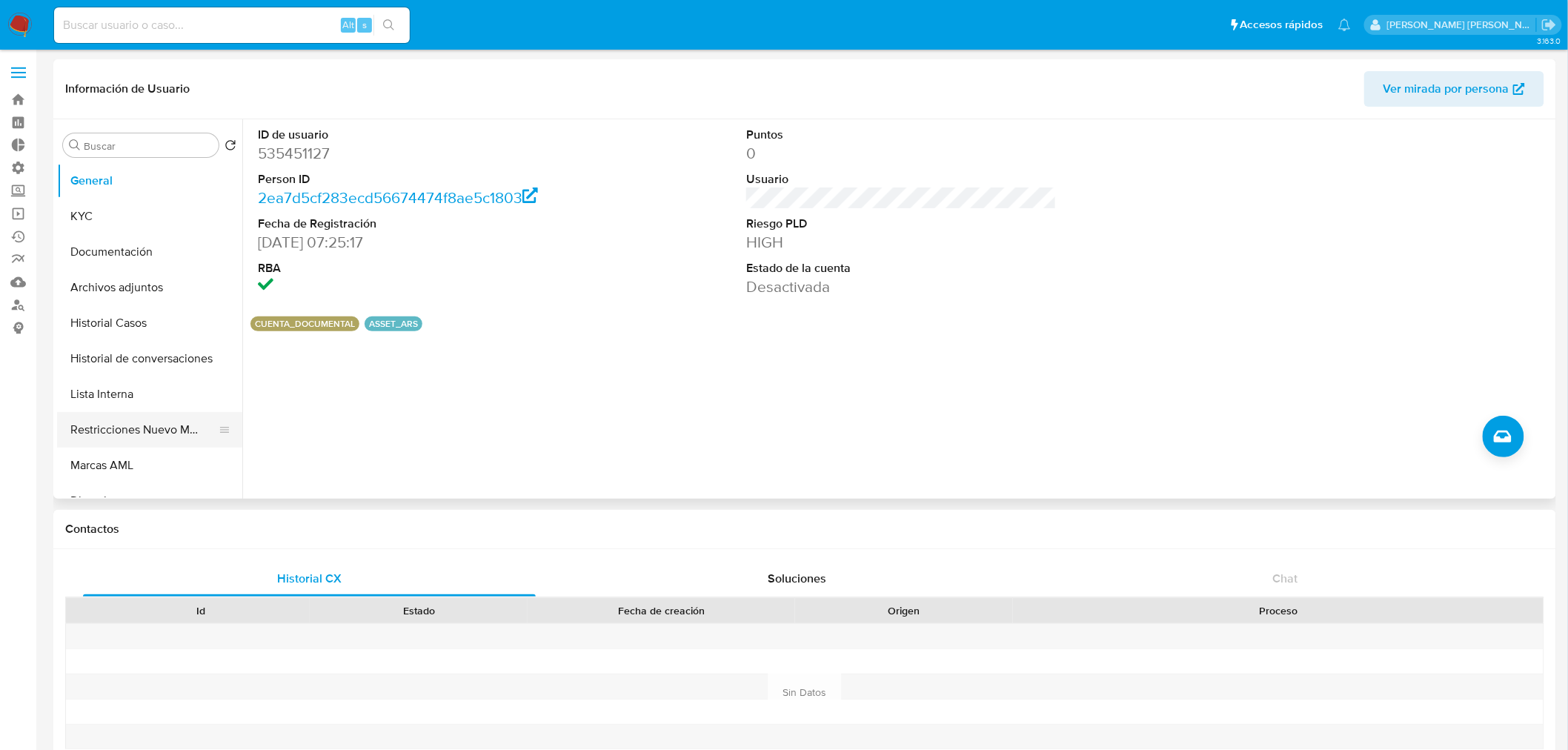
click at [171, 437] on button "Restricciones Nuevo Mundo" at bounding box center [143, 430] width 174 height 35
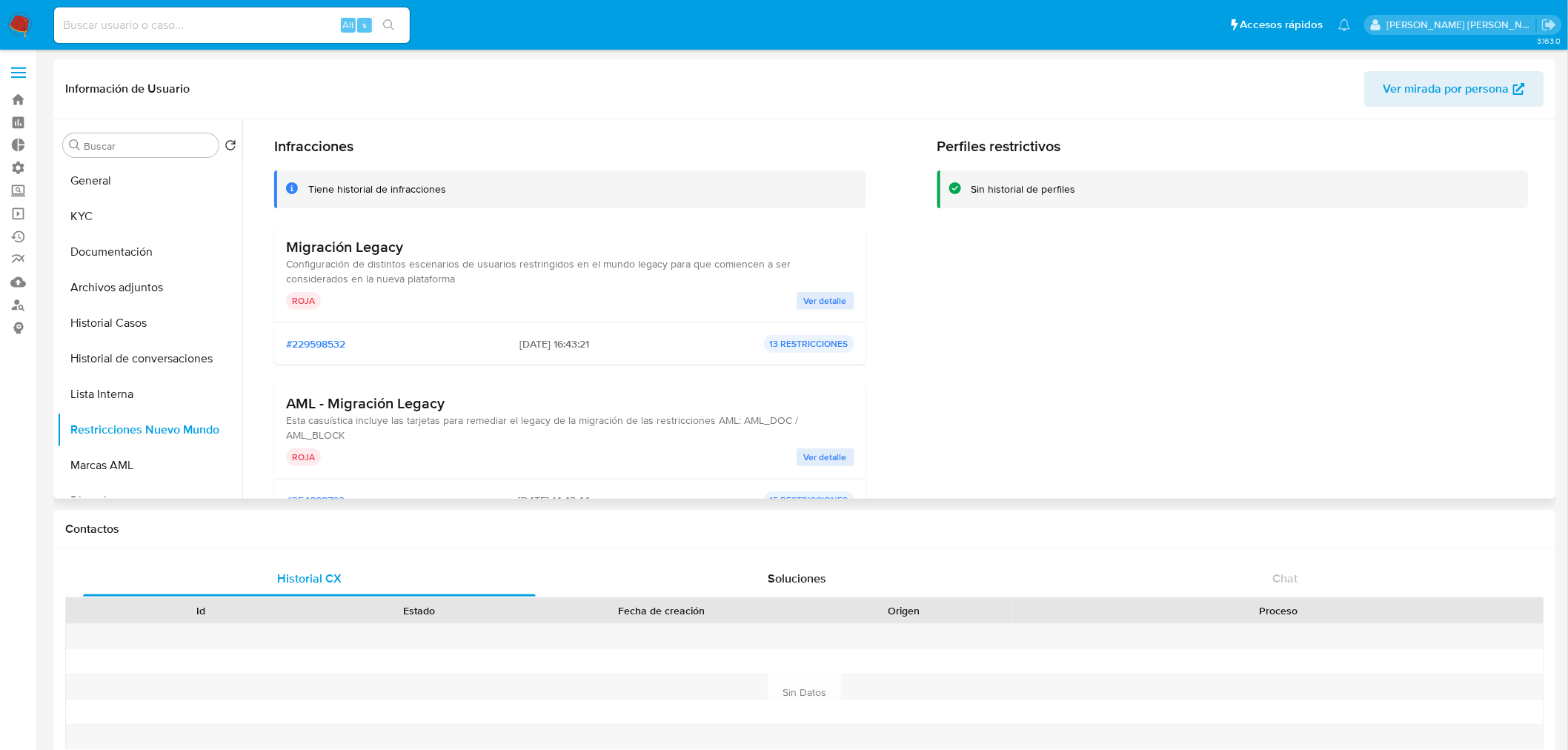
scroll to position [82, 0]
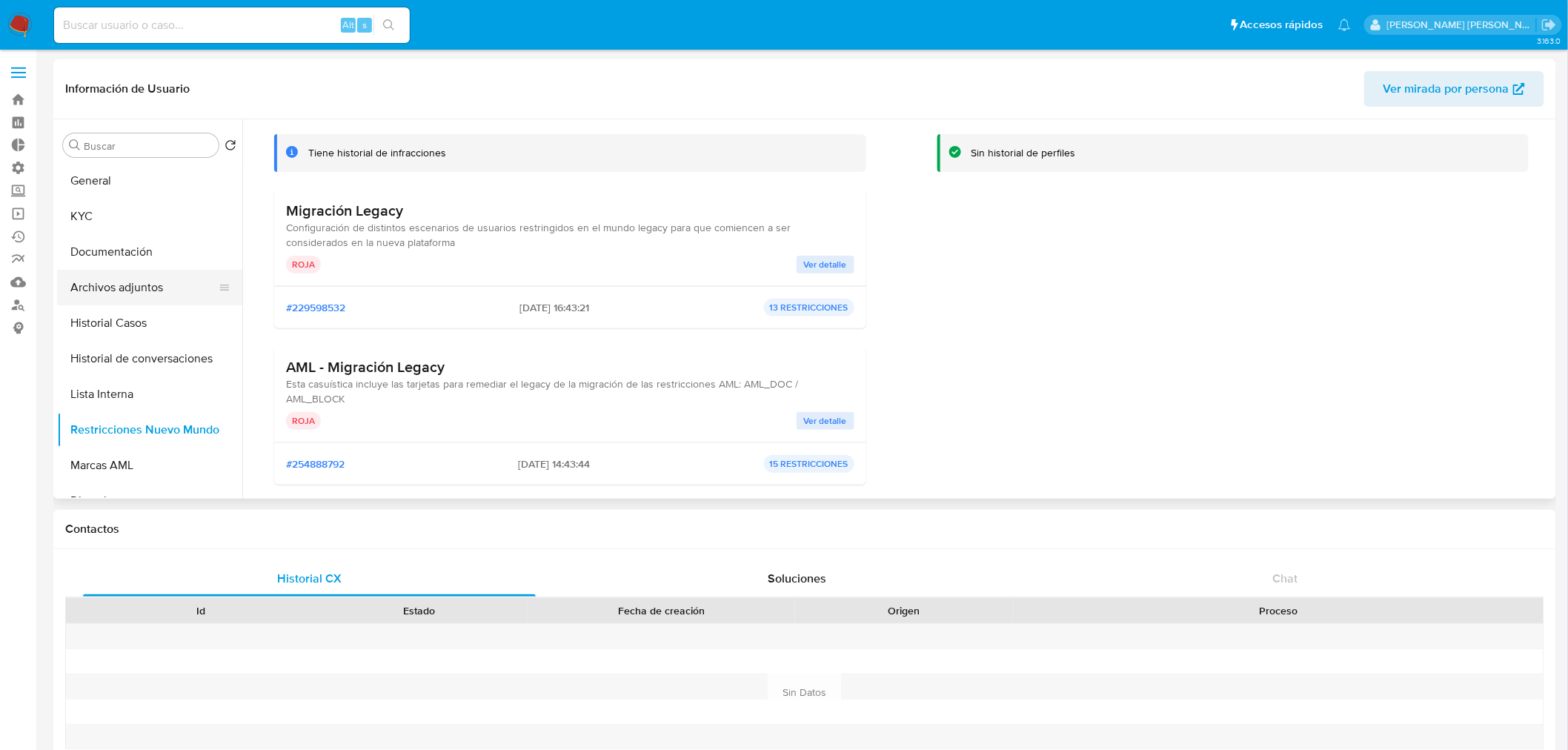
click at [116, 276] on button "Archivos adjuntos" at bounding box center [143, 288] width 174 height 35
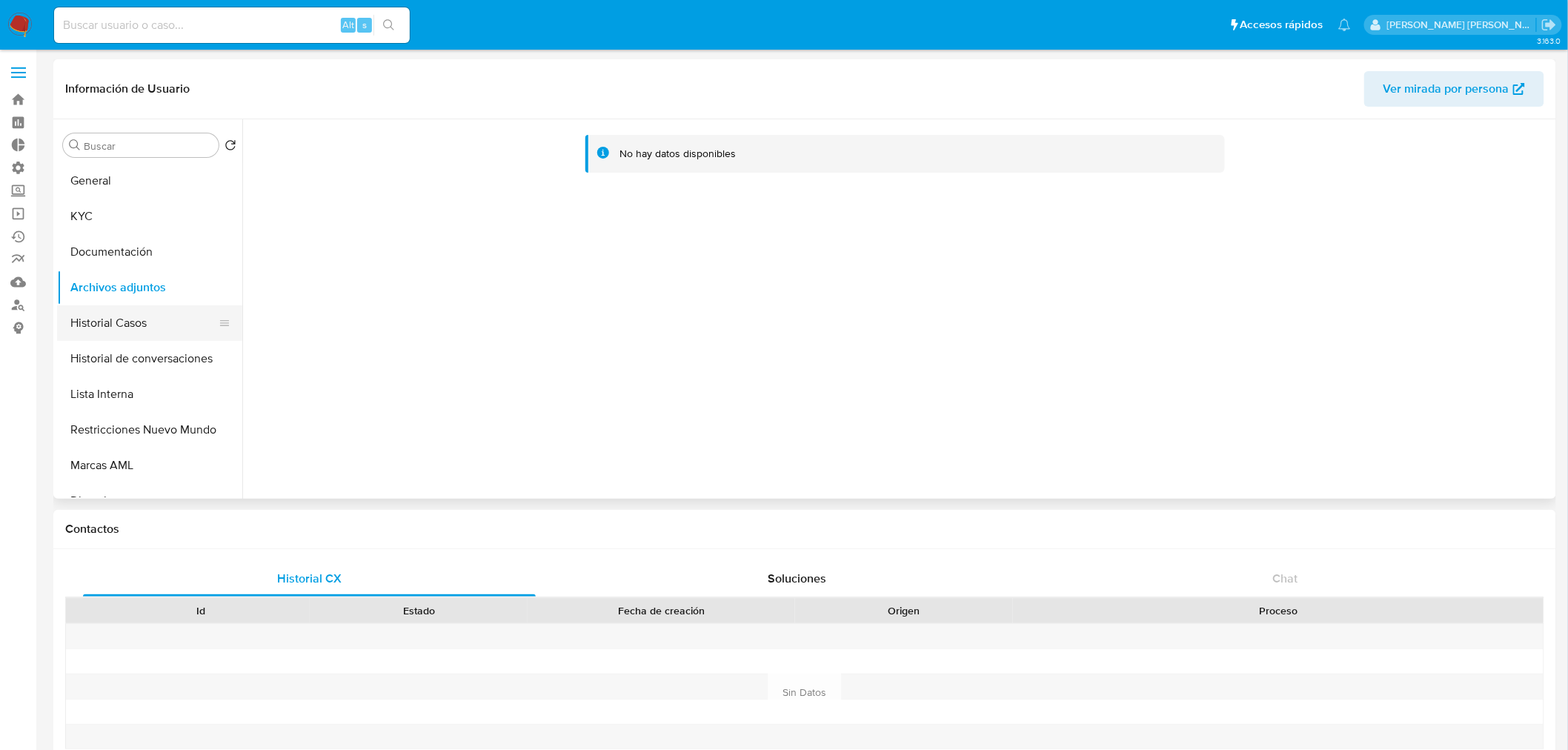
click at [174, 331] on button "Historial Casos" at bounding box center [143, 323] width 174 height 35
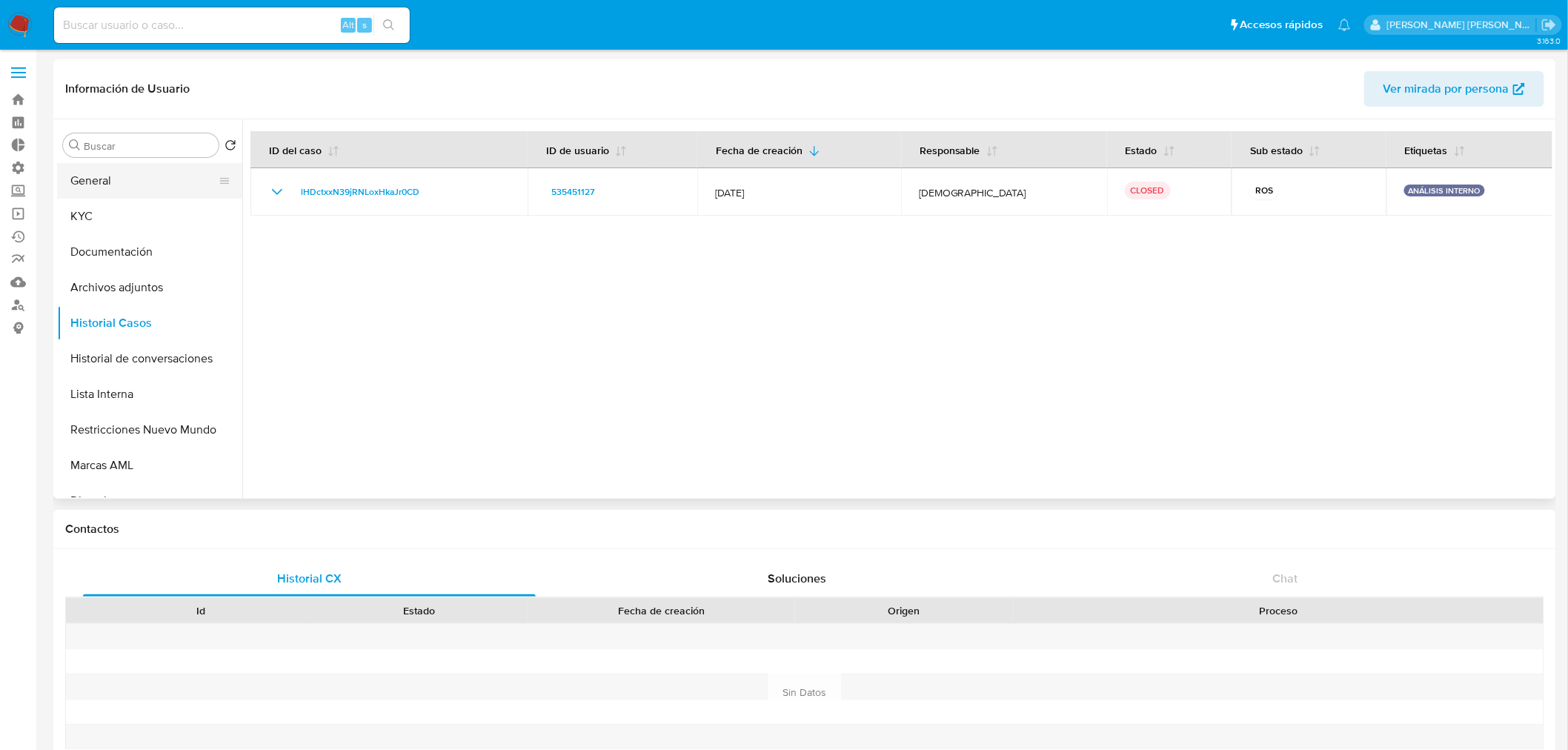
click at [179, 188] on button "General" at bounding box center [143, 180] width 174 height 35
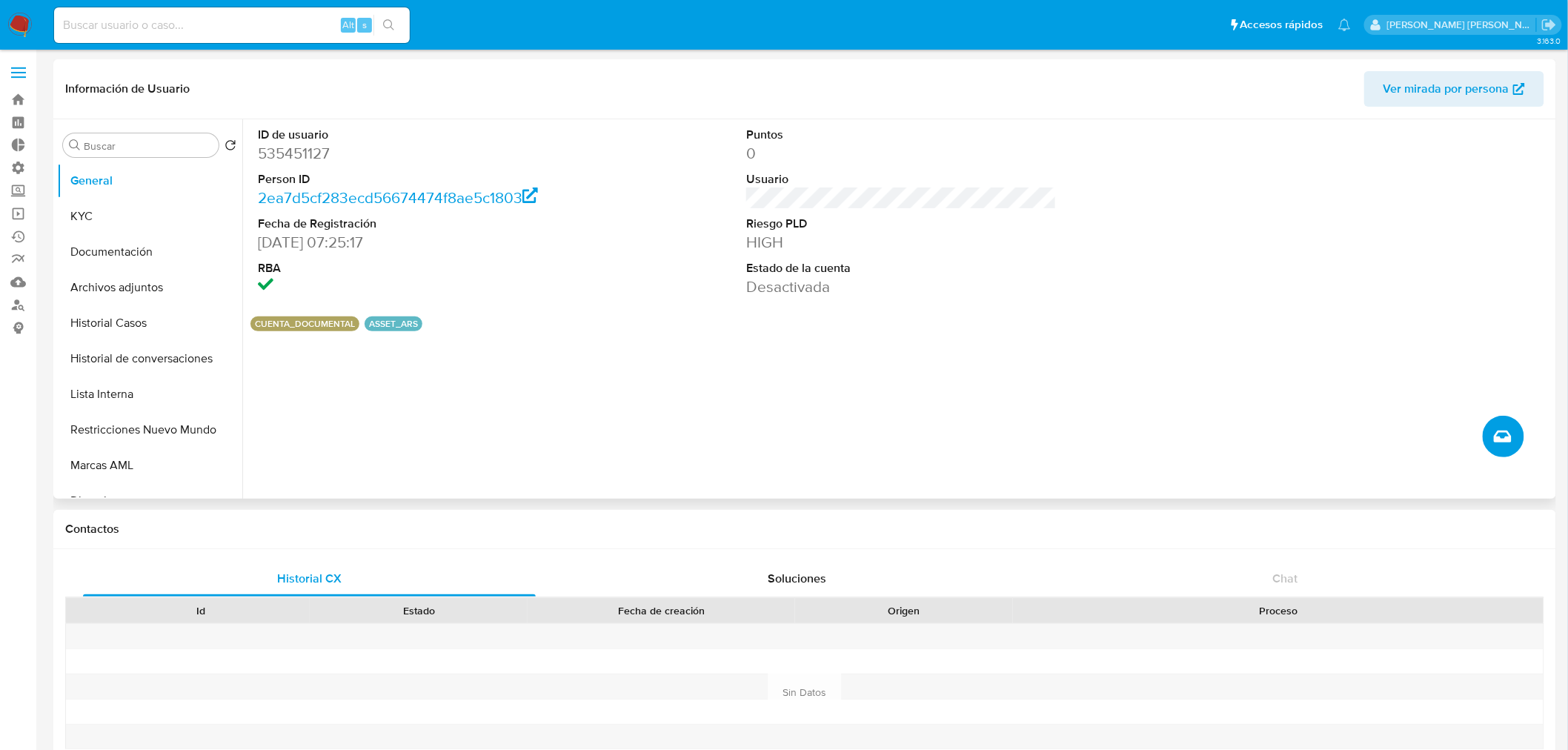
click at [1507, 435] on icon "Crear caso manual" at bounding box center [1503, 436] width 18 height 18
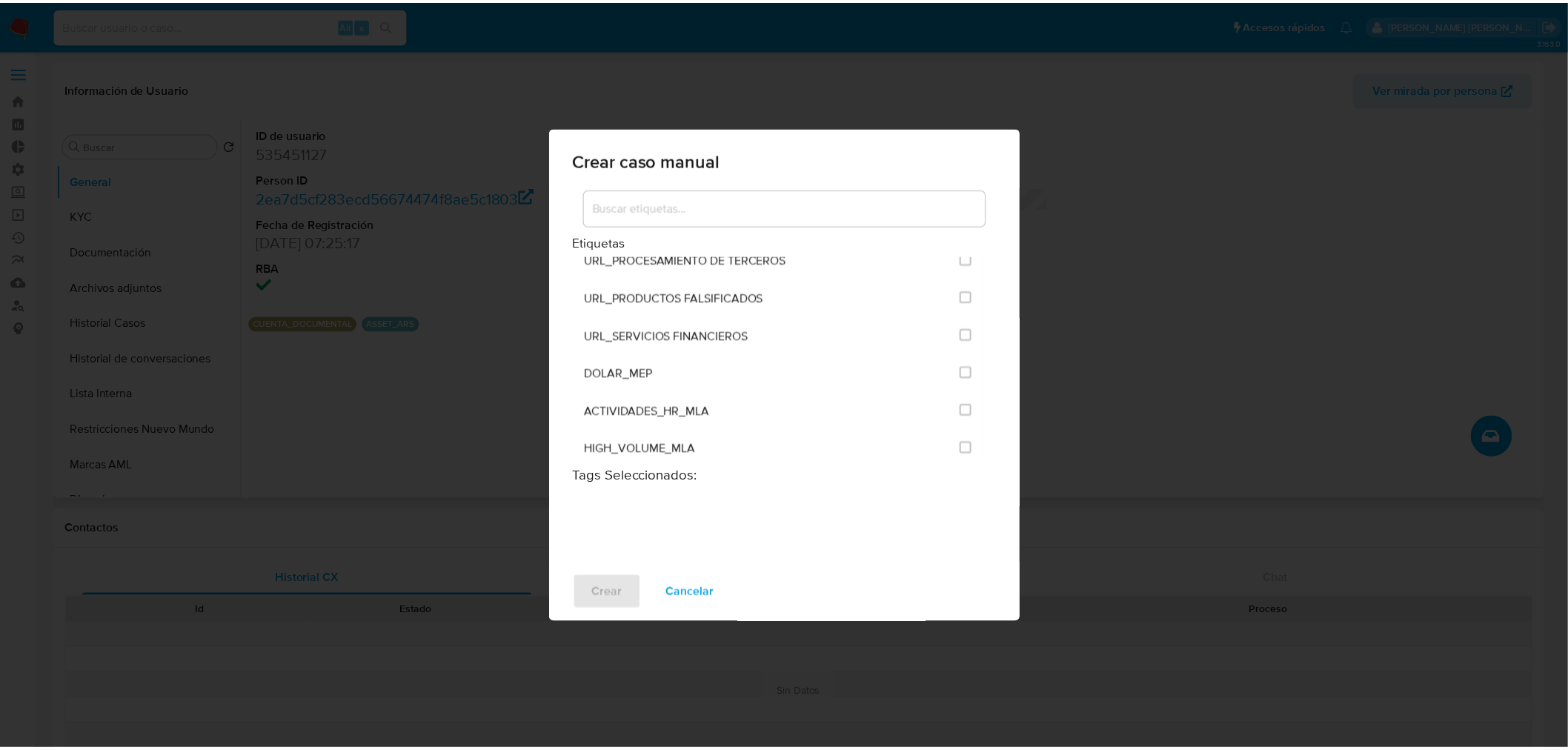
scroll to position [2883, 0]
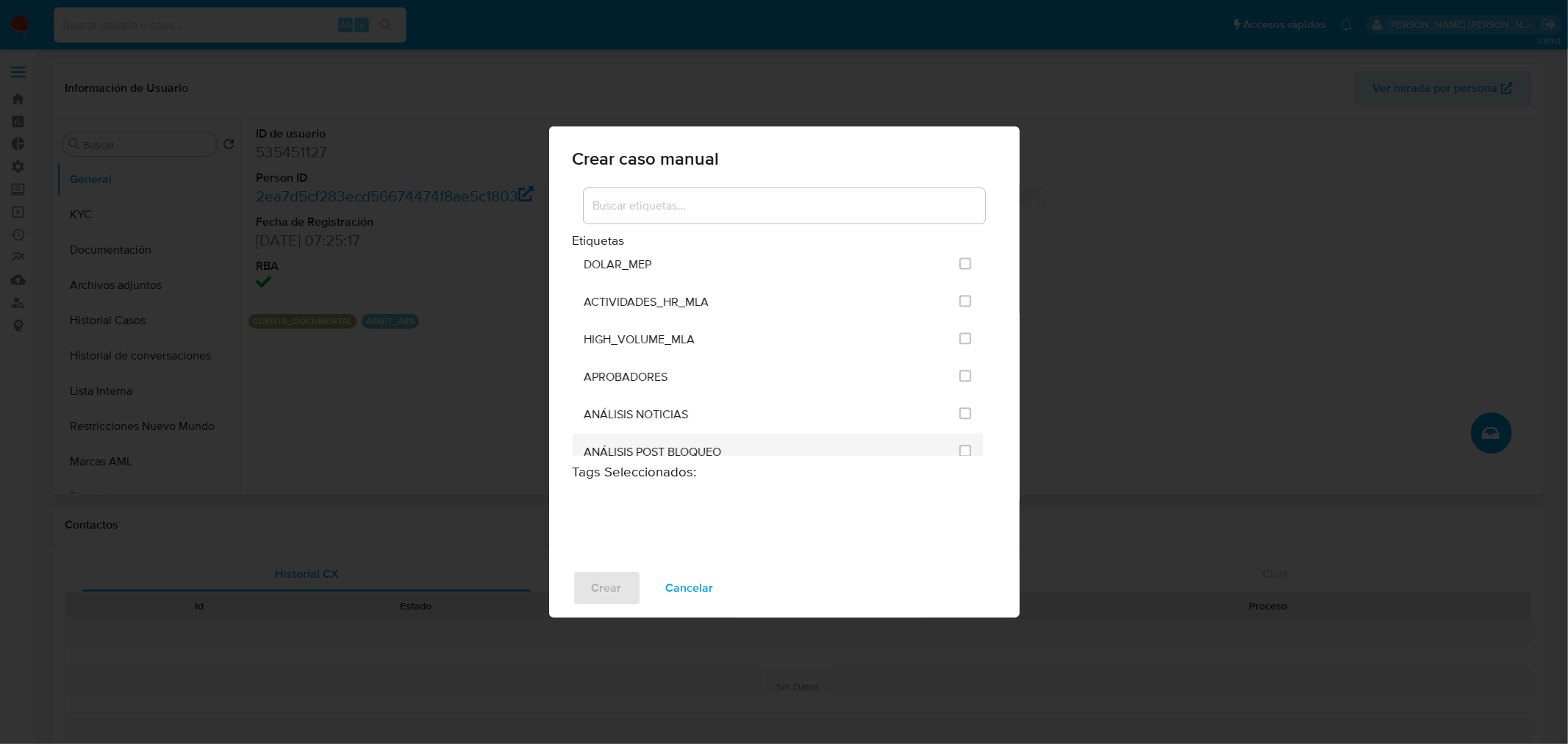
click at [959, 444] on div at bounding box center [965, 451] width 12 height 15
click at [959, 445] on input "3249" at bounding box center [965, 451] width 12 height 12
click at [606, 585] on span "Crear" at bounding box center [606, 588] width 30 height 32
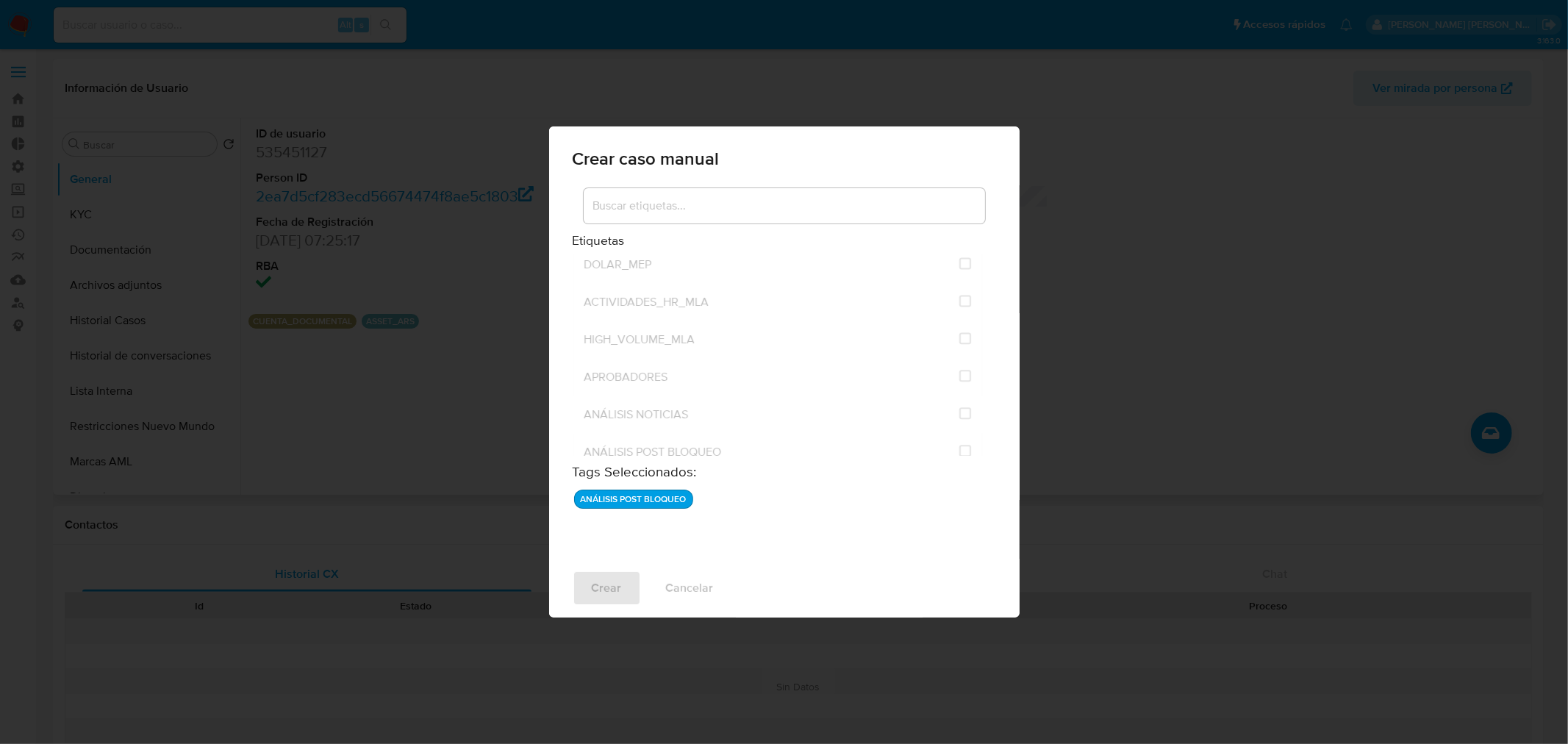
checkbox input "false"
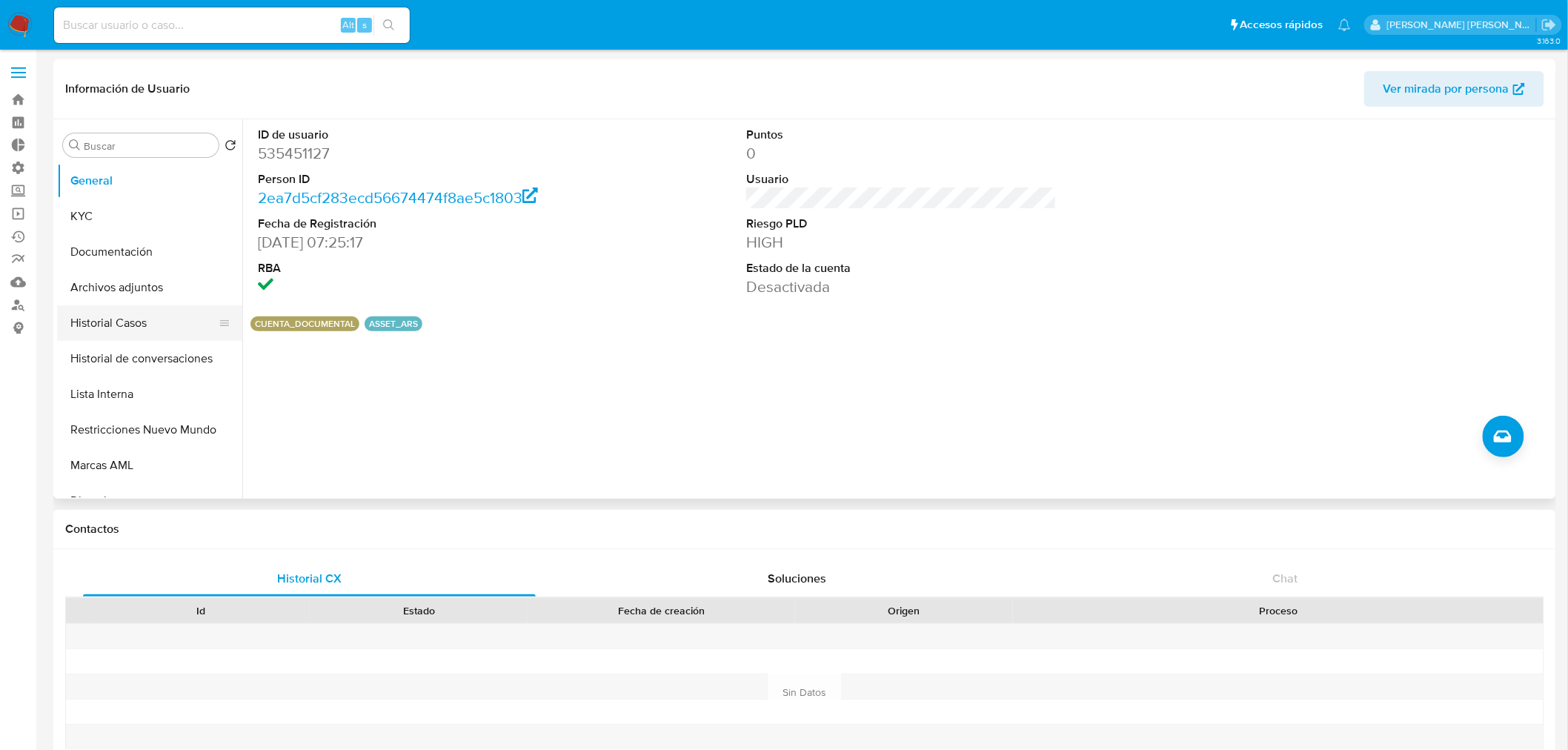
click at [142, 315] on button "Historial Casos" at bounding box center [143, 323] width 174 height 35
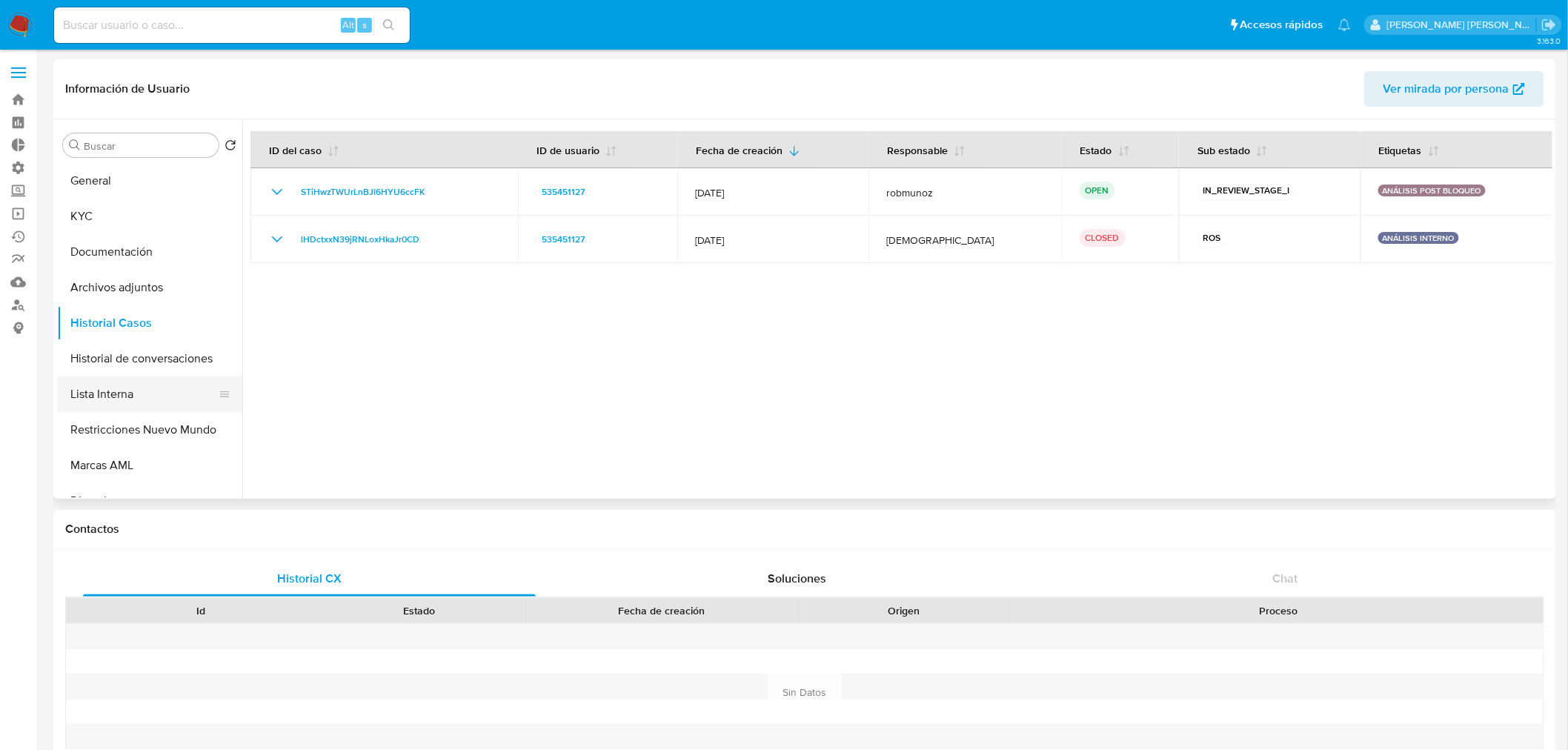
click at [143, 386] on button "Lista Interna" at bounding box center [143, 394] width 174 height 35
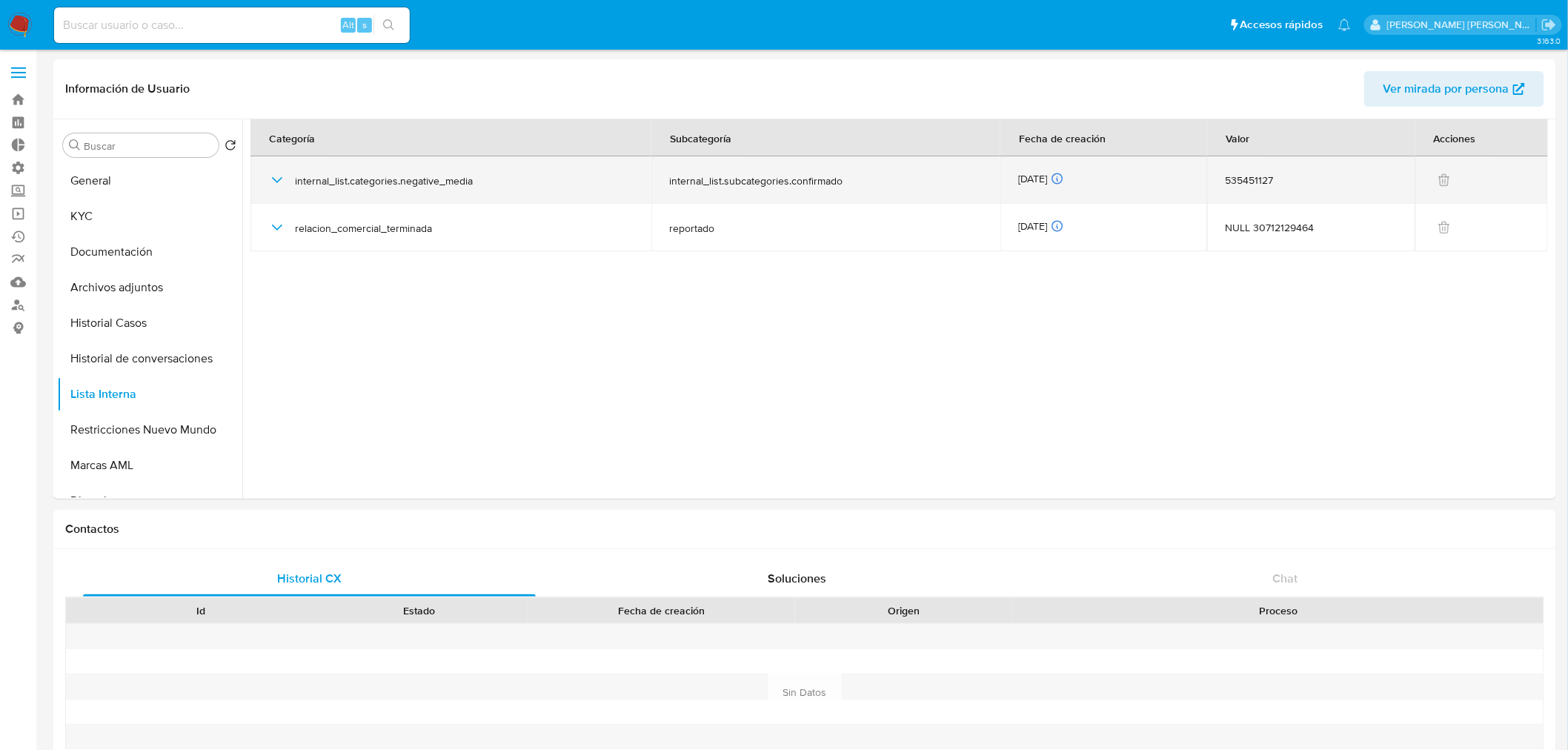
click at [268, 185] on icon "button" at bounding box center [277, 180] width 18 height 18
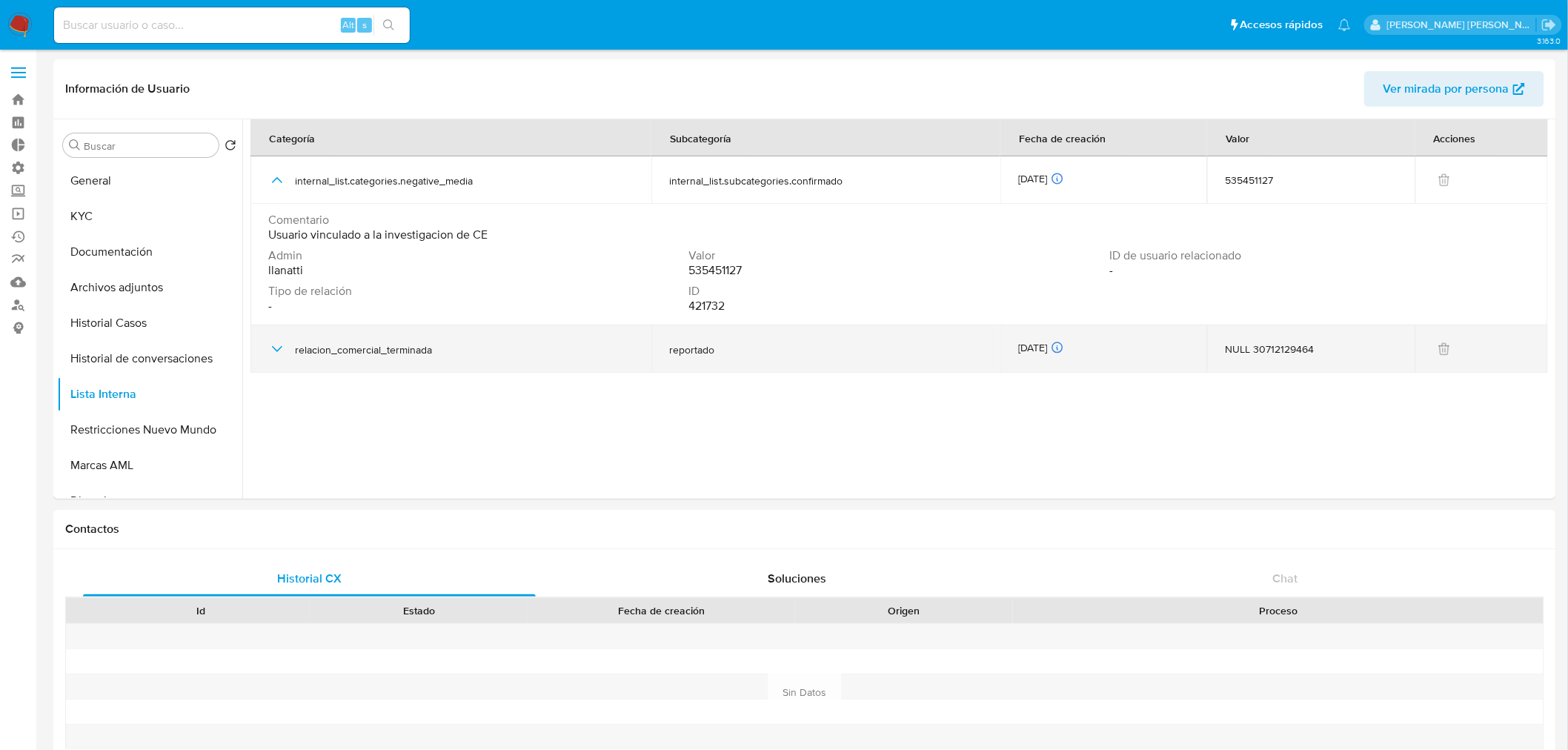
click at [274, 346] on icon "button" at bounding box center [277, 349] width 18 height 18
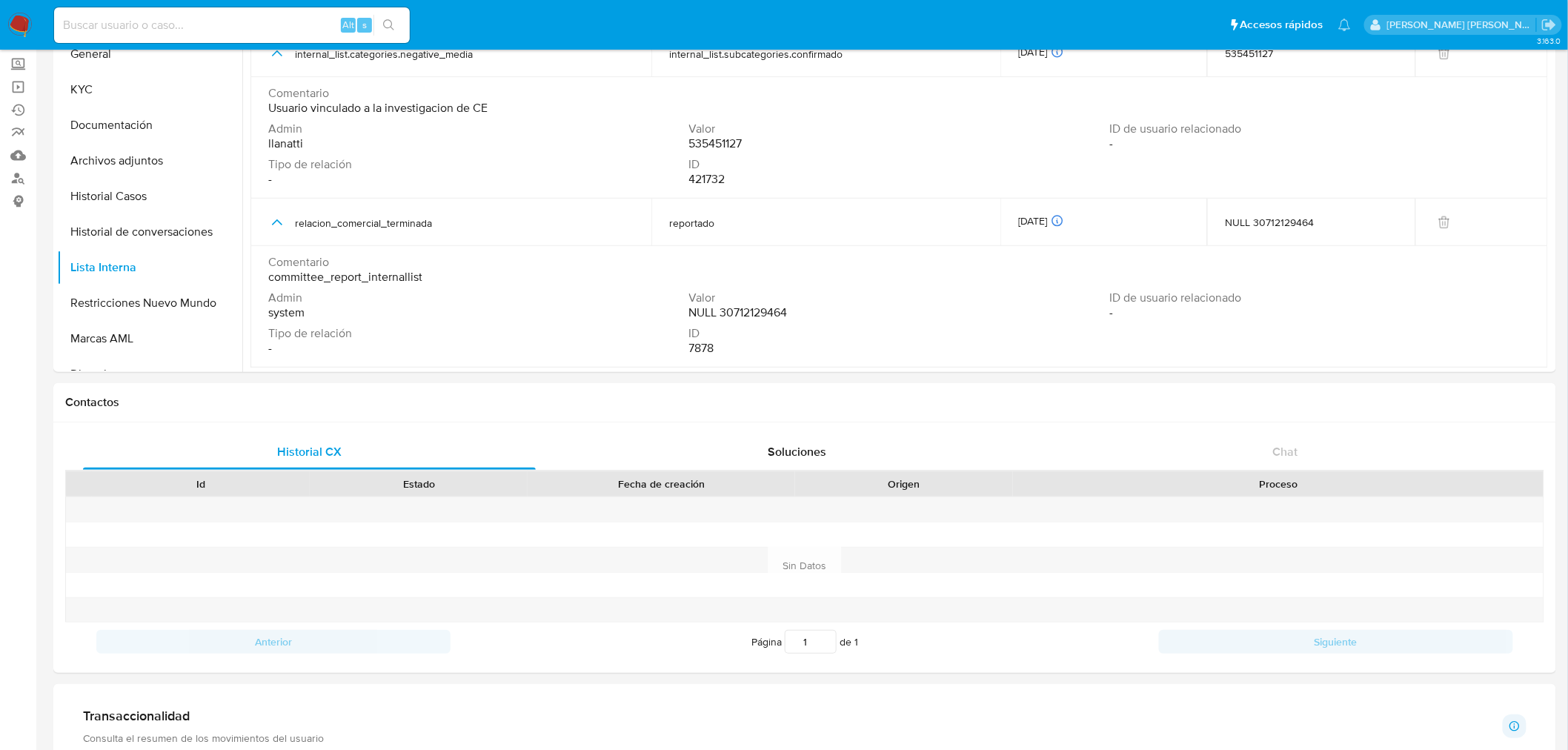
scroll to position [0, 0]
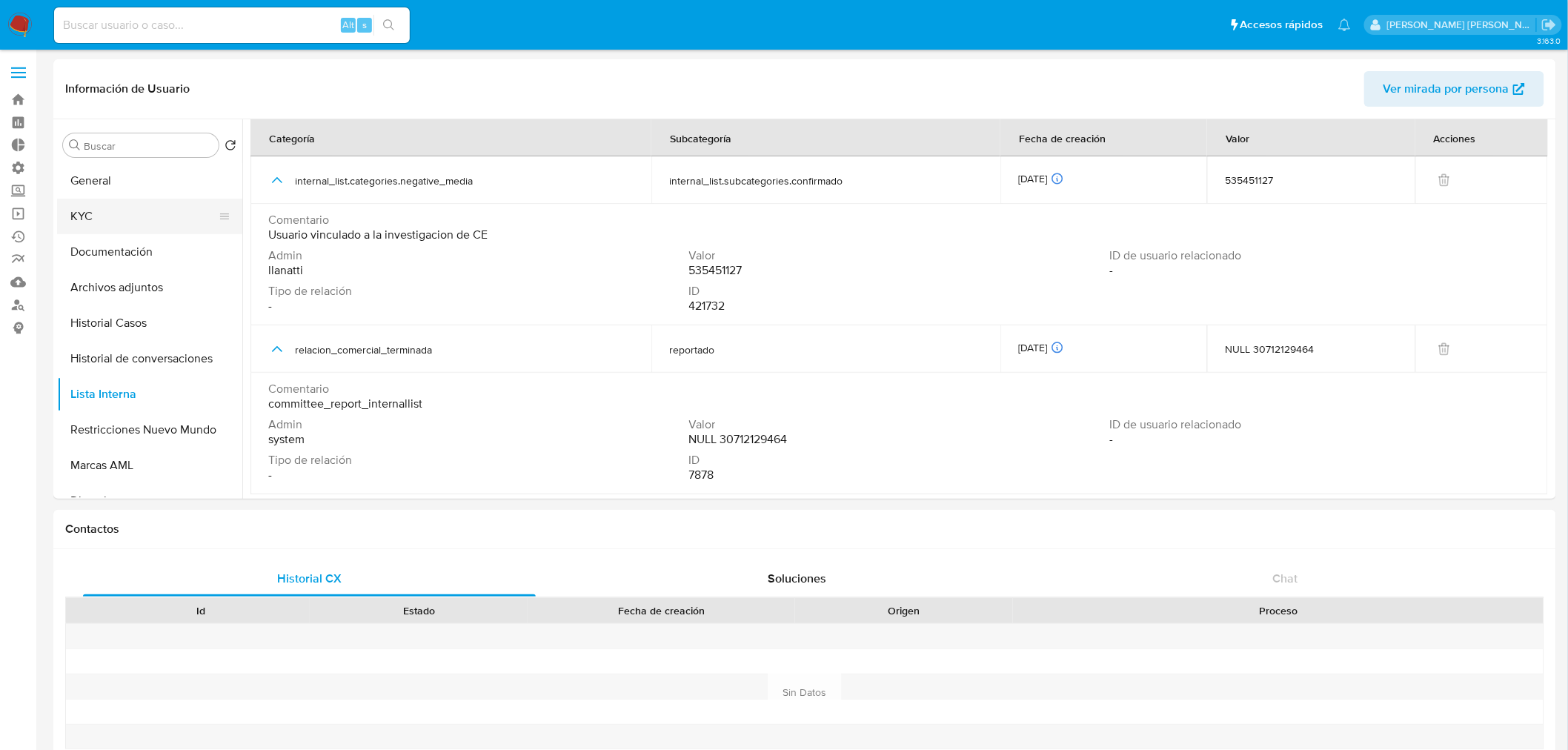
click at [121, 227] on button "KYC" at bounding box center [143, 216] width 174 height 35
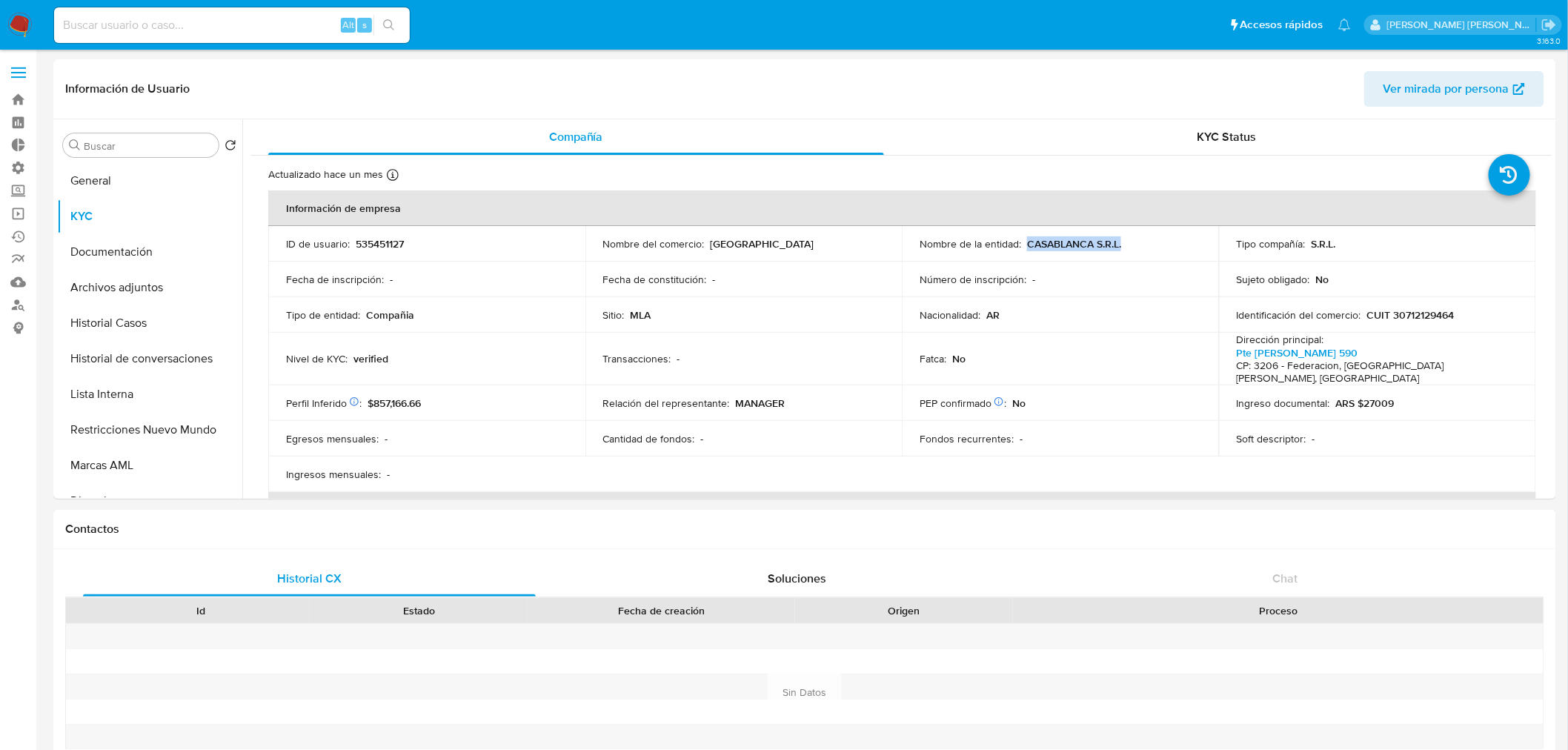
drag, startPoint x: 1026, startPoint y: 241, endPoint x: 1120, endPoint y: 246, distance: 94.1
click at [1120, 246] on div "Nombre de la entidad : CASABLANCA S.R.L." at bounding box center [1061, 244] width 282 height 13
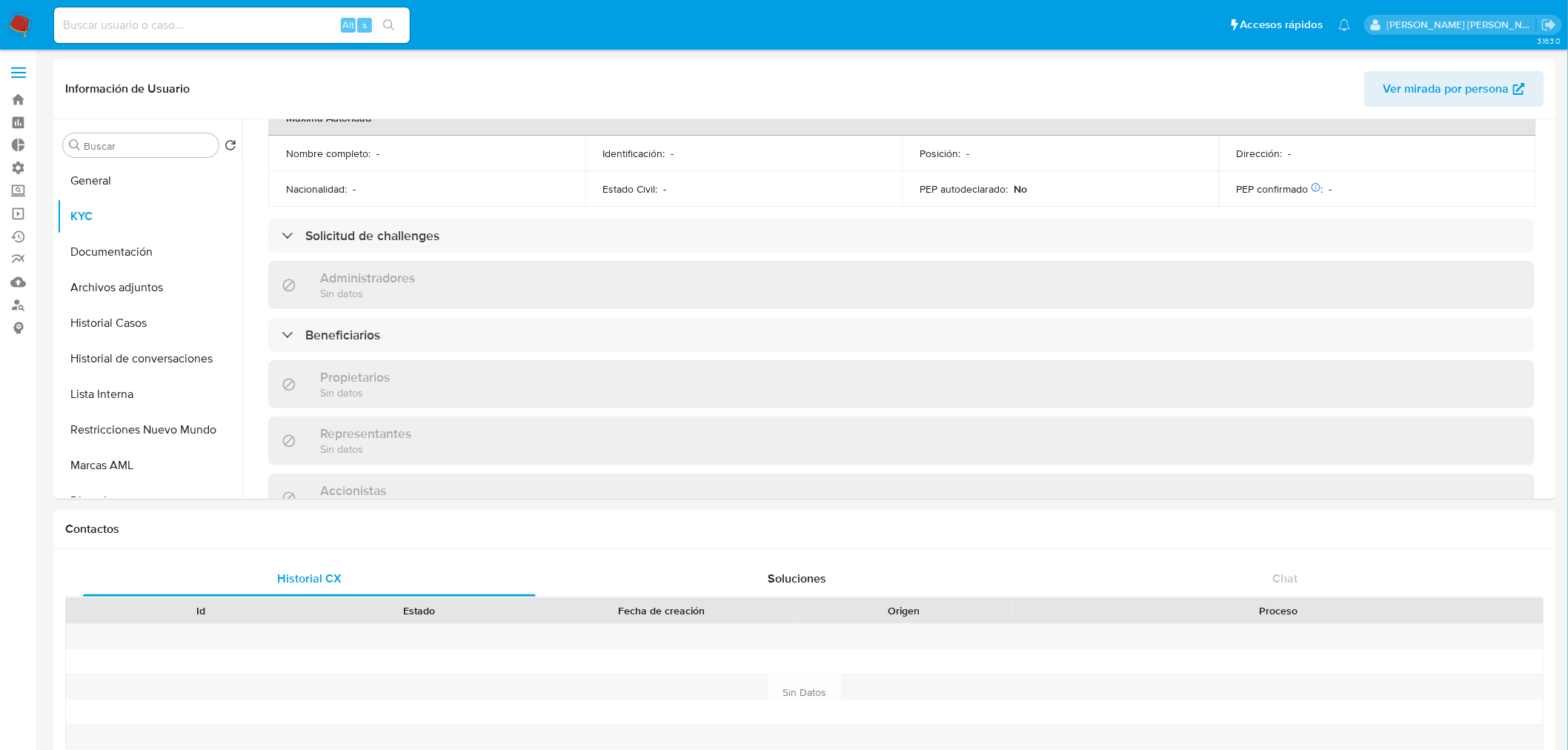
scroll to position [1028, 0]
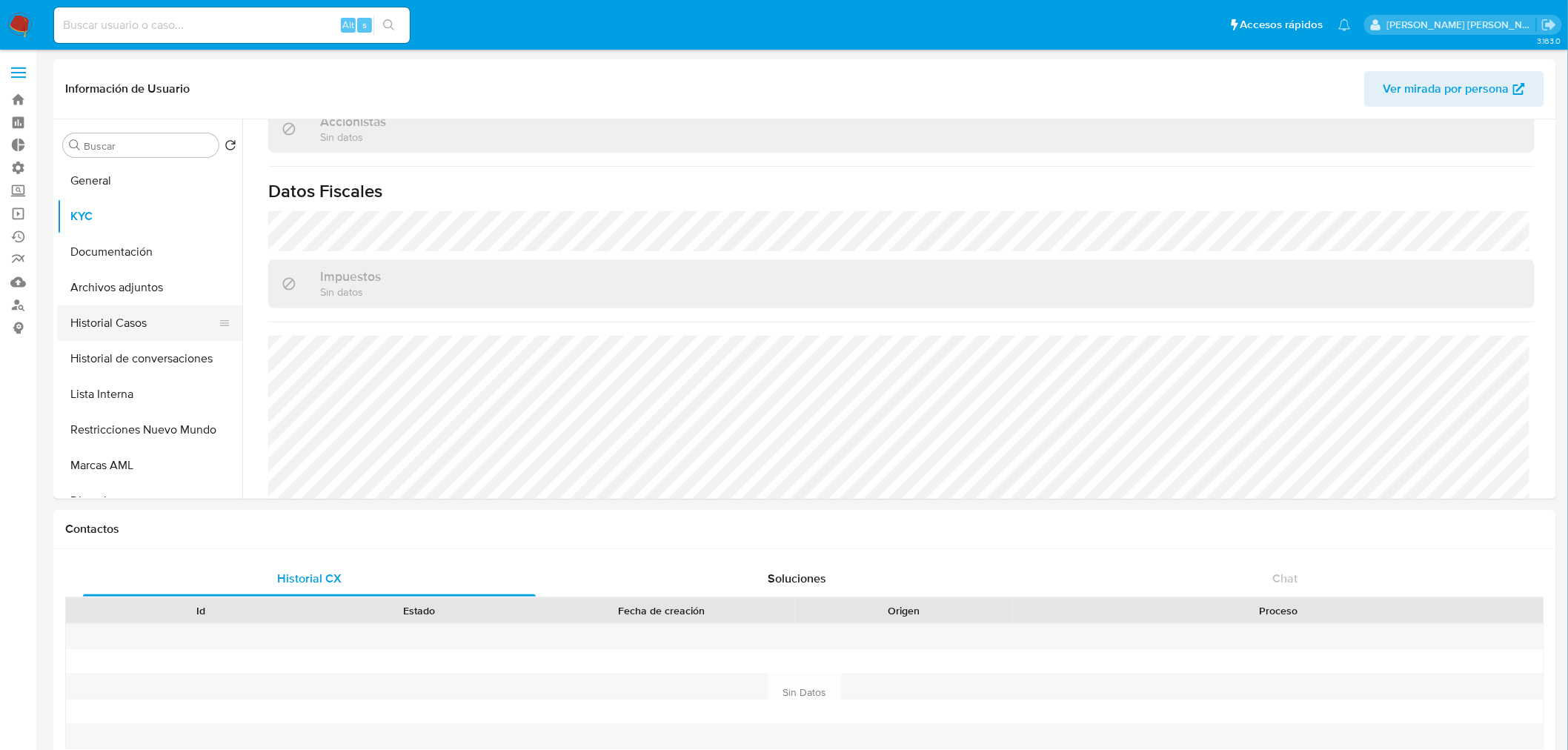
click at [169, 319] on button "Historial Casos" at bounding box center [143, 323] width 174 height 35
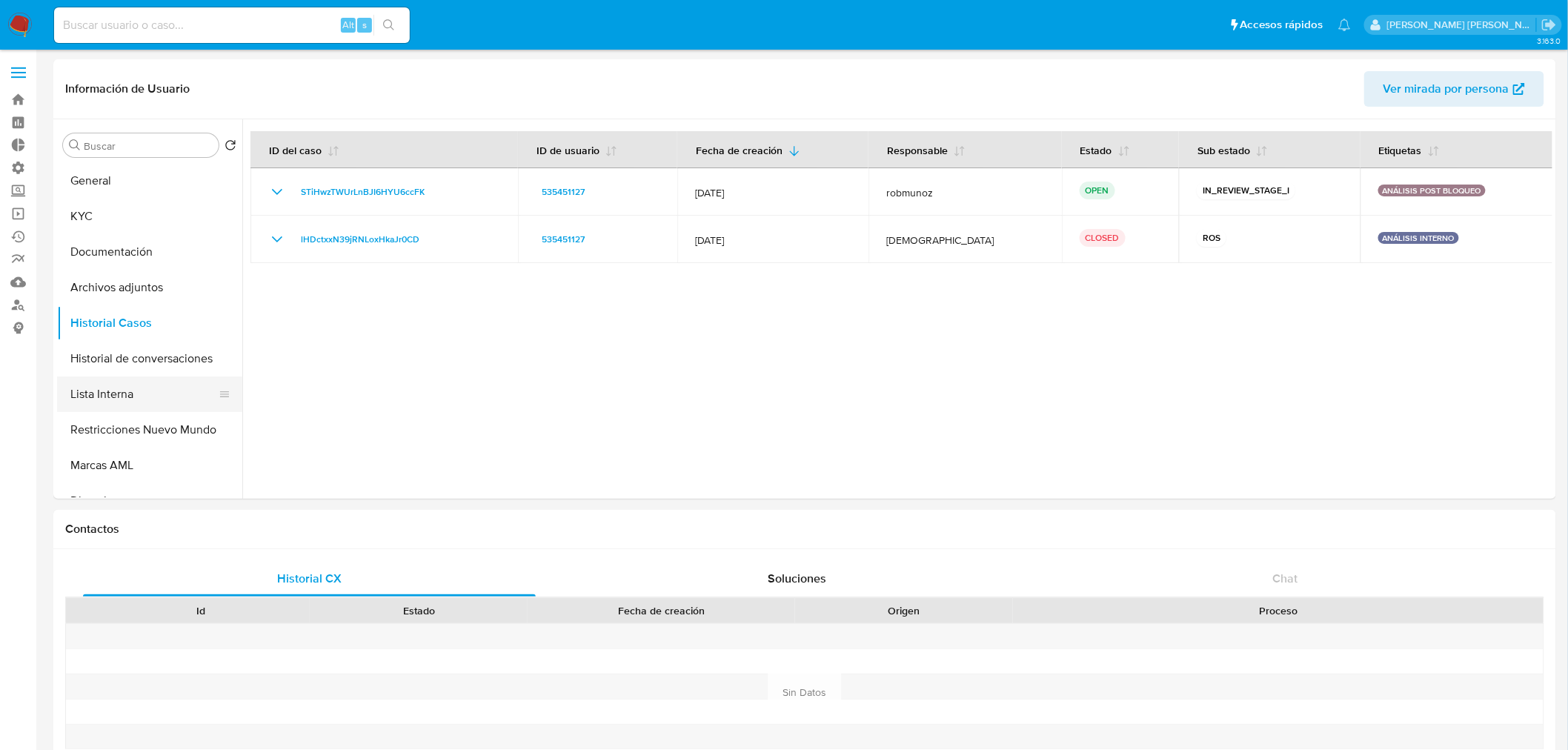
click at [156, 381] on button "Lista Interna" at bounding box center [143, 394] width 174 height 35
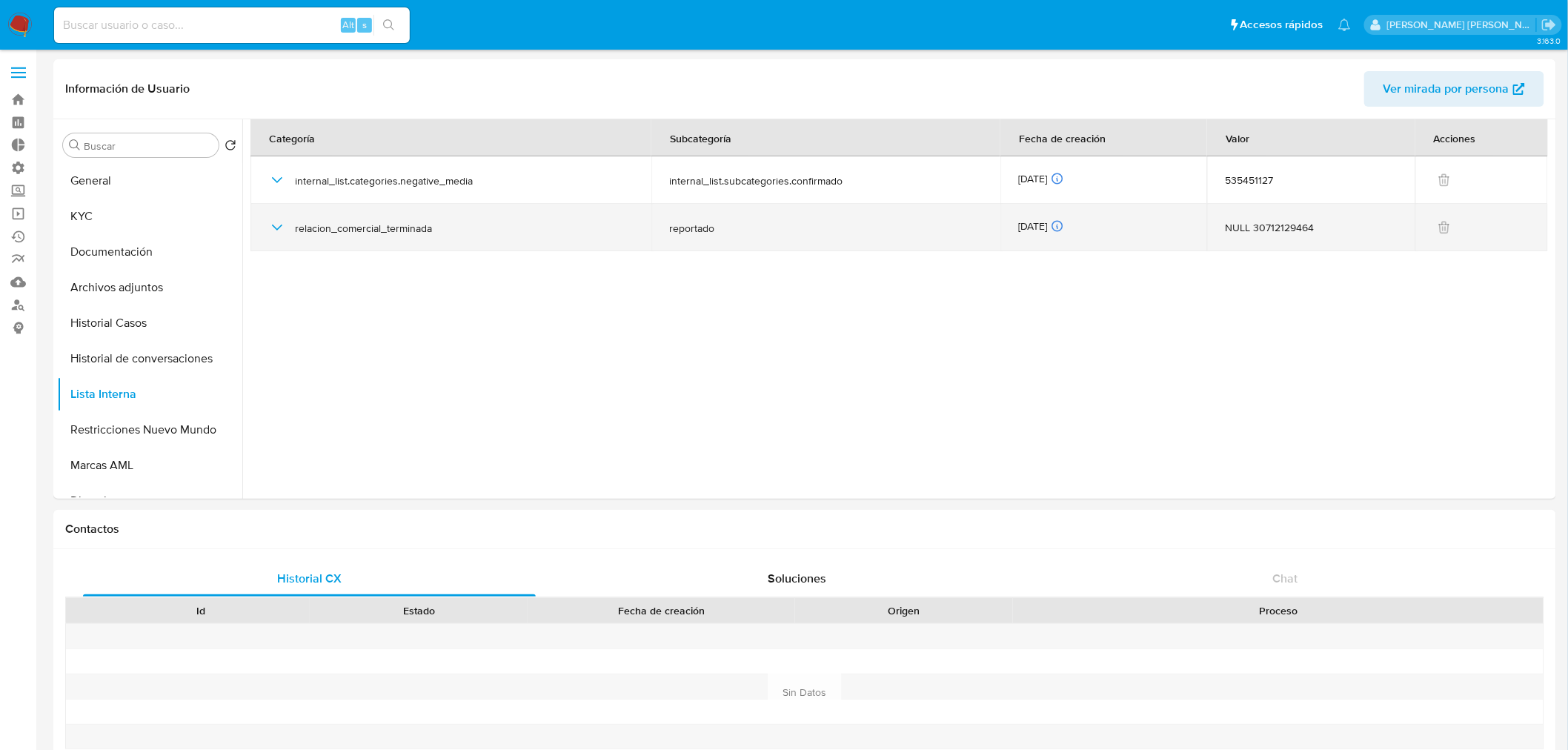
click at [273, 228] on icon "button" at bounding box center [277, 227] width 18 height 18
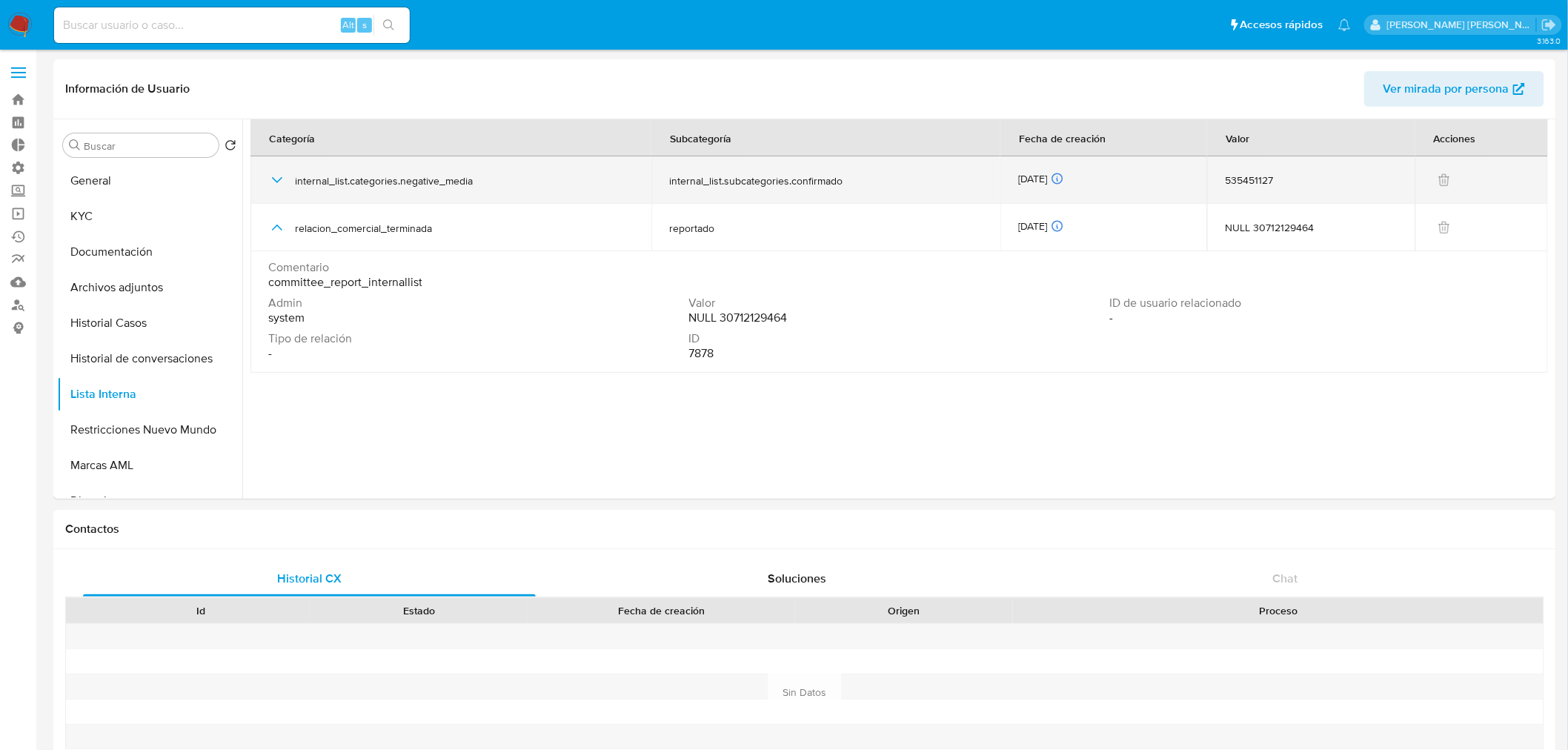
click at [283, 176] on icon "button" at bounding box center [277, 180] width 18 height 18
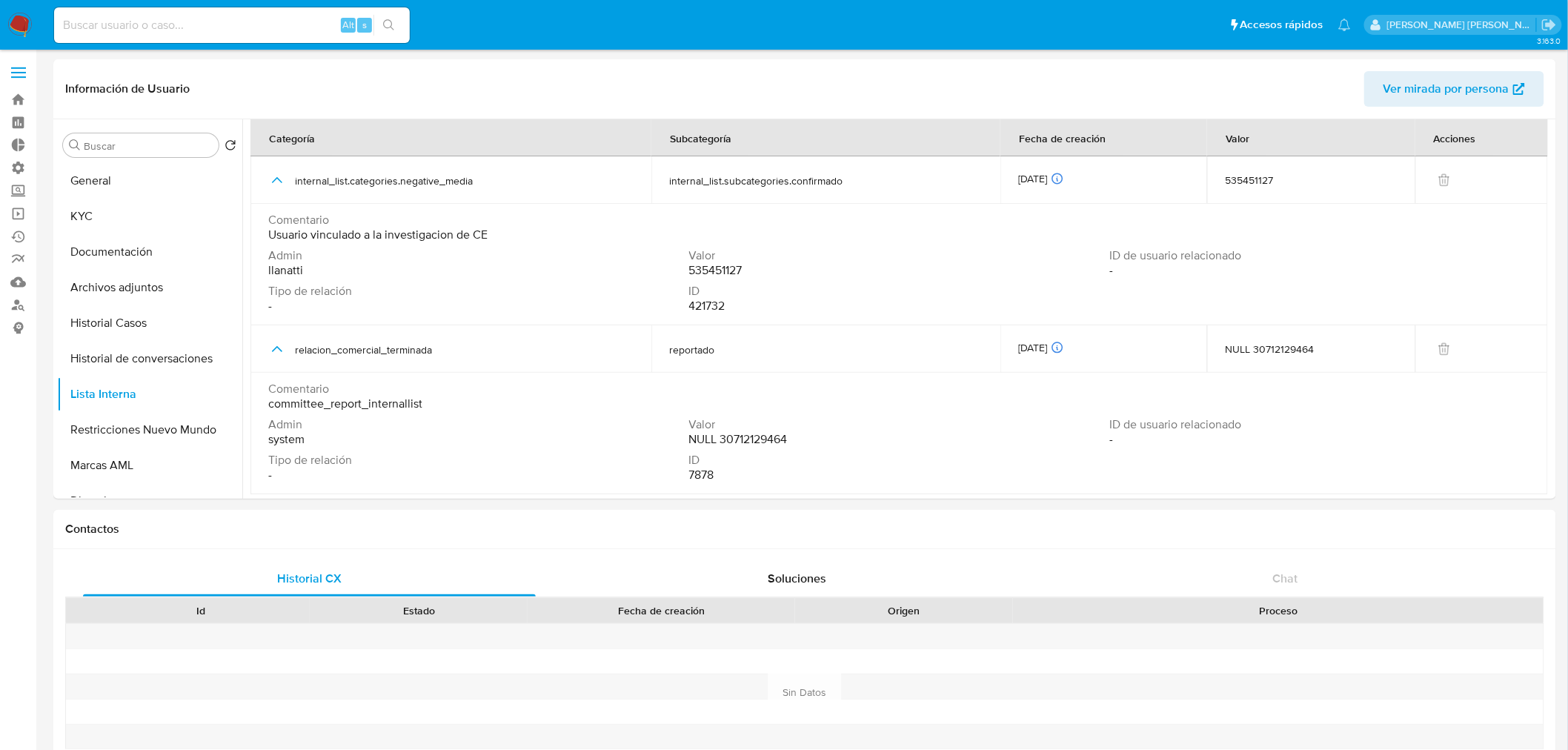
drag, startPoint x: 536, startPoint y: 242, endPoint x: 495, endPoint y: 246, distance: 41.2
click at [475, 230] on div "Comentario Usuario vinculado a la investigacion de CE" at bounding box center [899, 227] width 1262 height 29
click at [112, 254] on button "Documentación" at bounding box center [143, 252] width 174 height 35
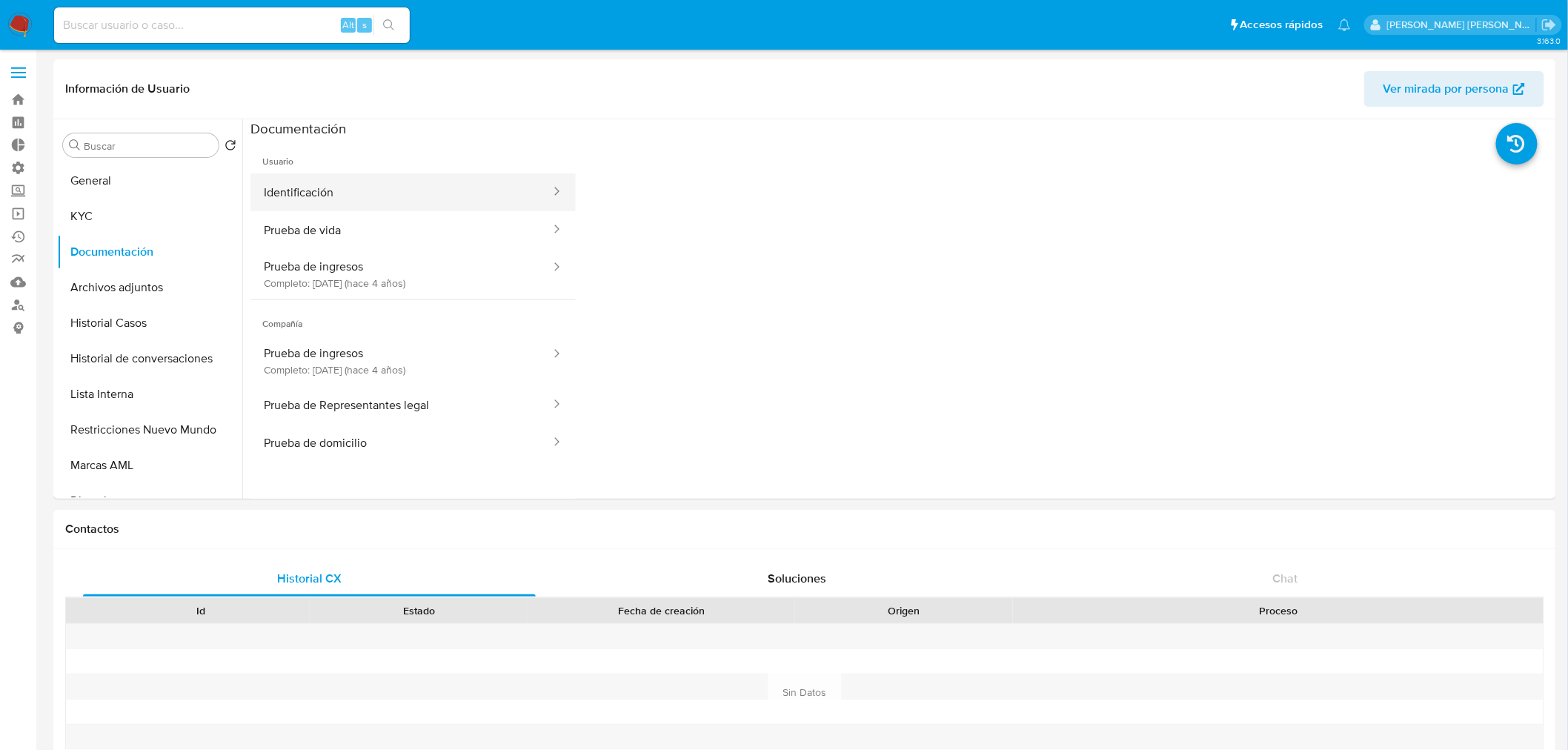
click at [459, 190] on button "Identificación" at bounding box center [402, 192] width 302 height 38
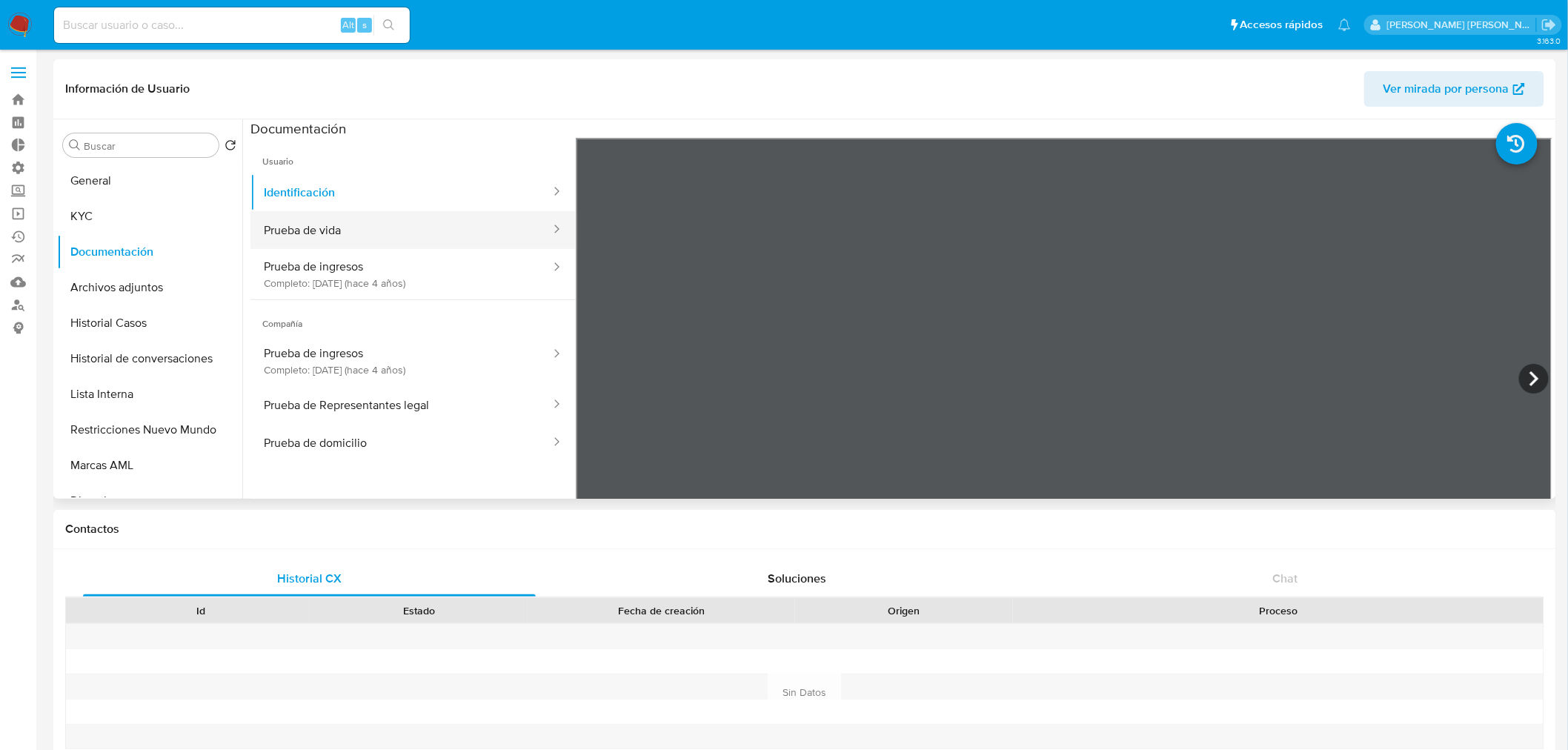
click at [390, 216] on button "Prueba de vida" at bounding box center [402, 230] width 302 height 38
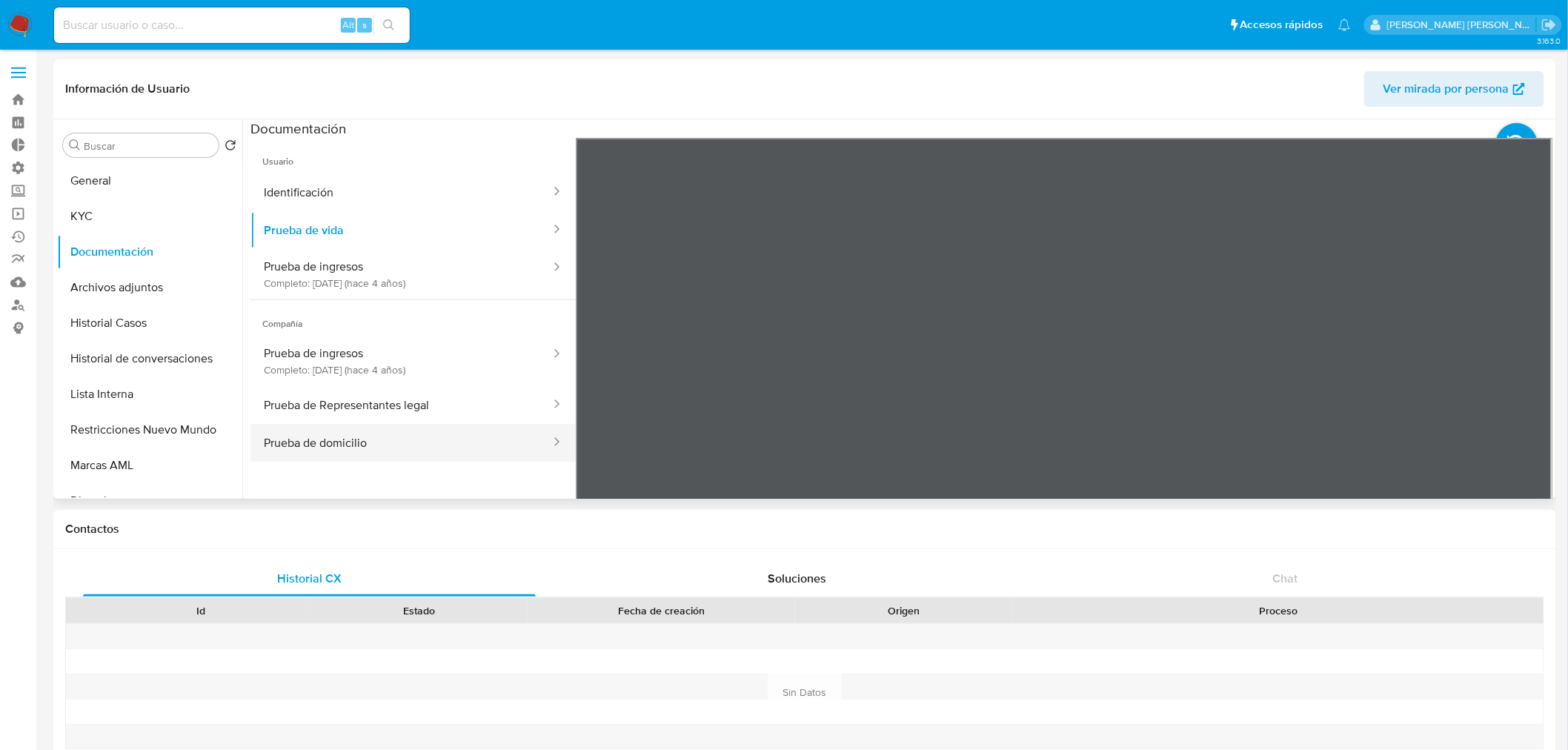
click at [454, 445] on button "Prueba de domicilio" at bounding box center [402, 443] width 302 height 38
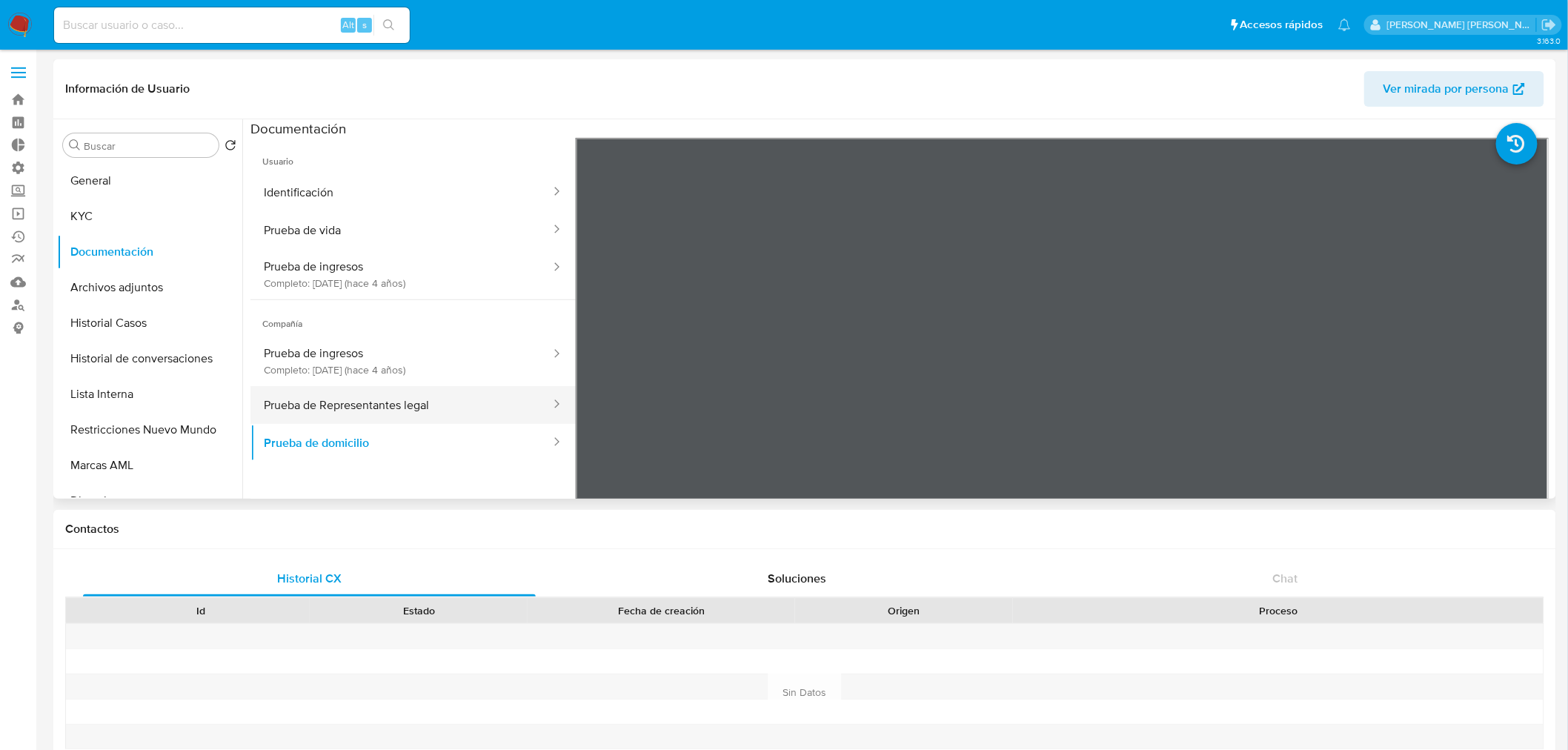
click at [449, 405] on button "Prueba de Representantes legal" at bounding box center [402, 404] width 302 height 38
click at [145, 387] on button "Lista Interna" at bounding box center [143, 394] width 174 height 35
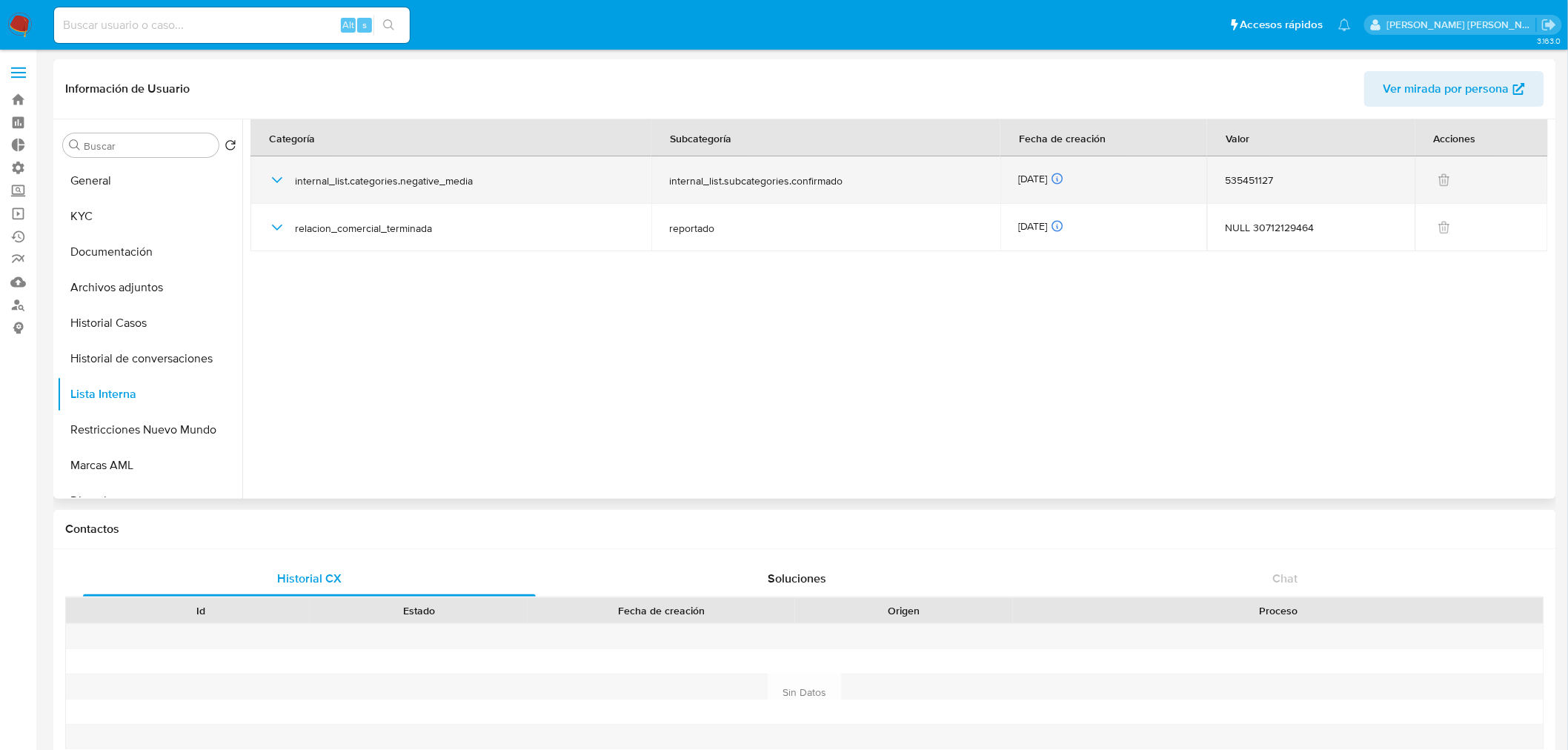
click at [271, 180] on icon "button" at bounding box center [277, 180] width 18 height 18
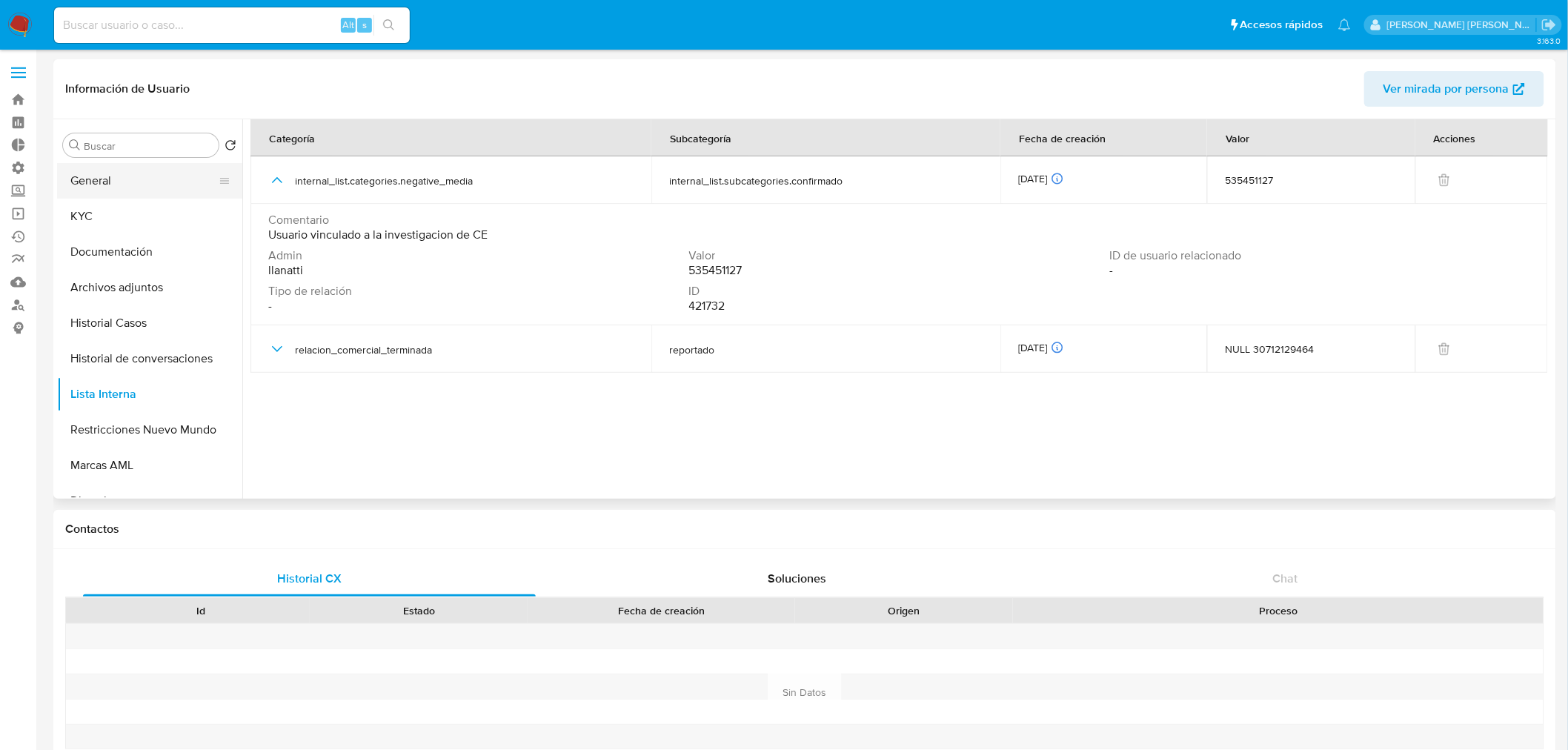
click at [162, 191] on button "General" at bounding box center [143, 180] width 174 height 35
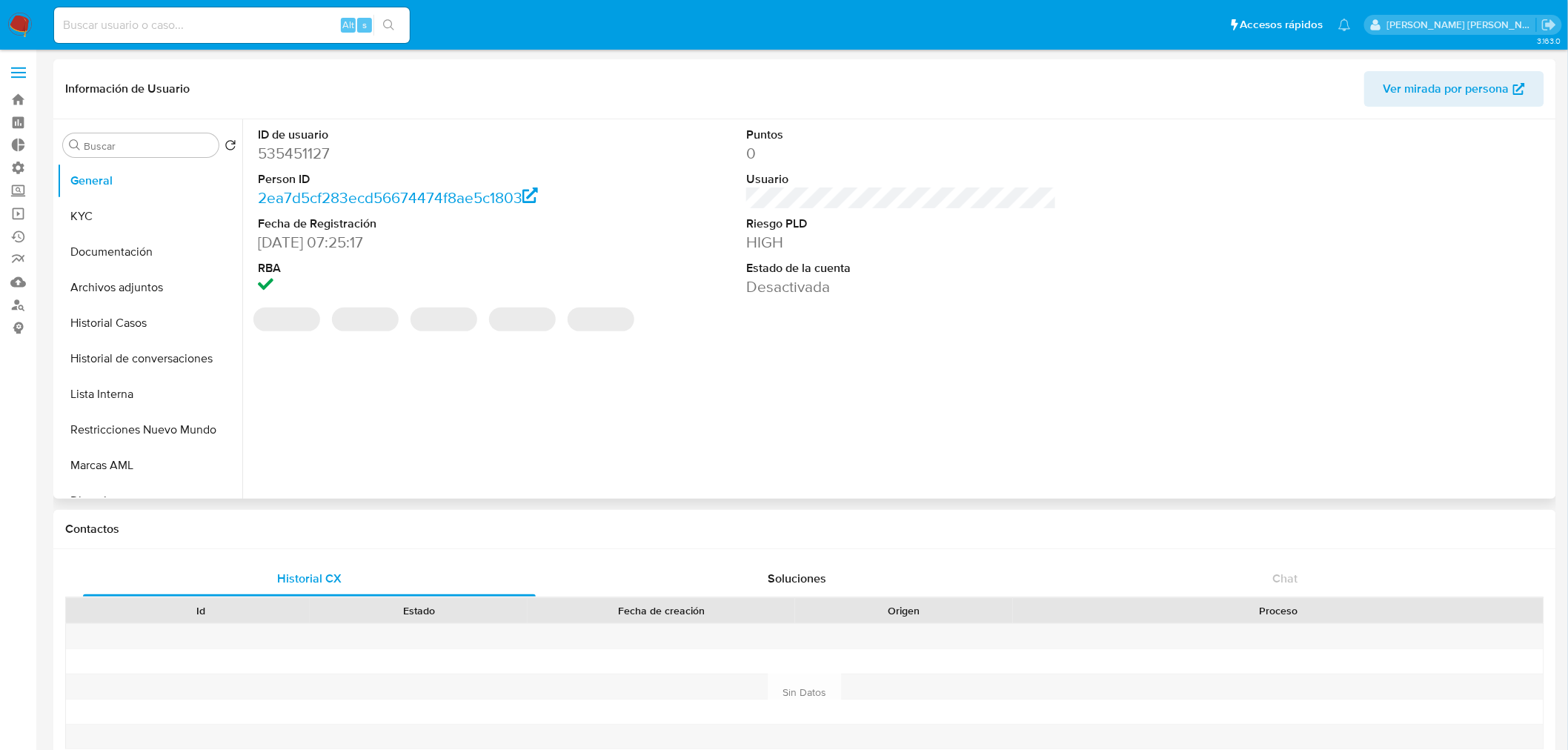
click at [312, 153] on dd "535451127" at bounding box center [413, 154] width 310 height 21
copy dd "535451127"
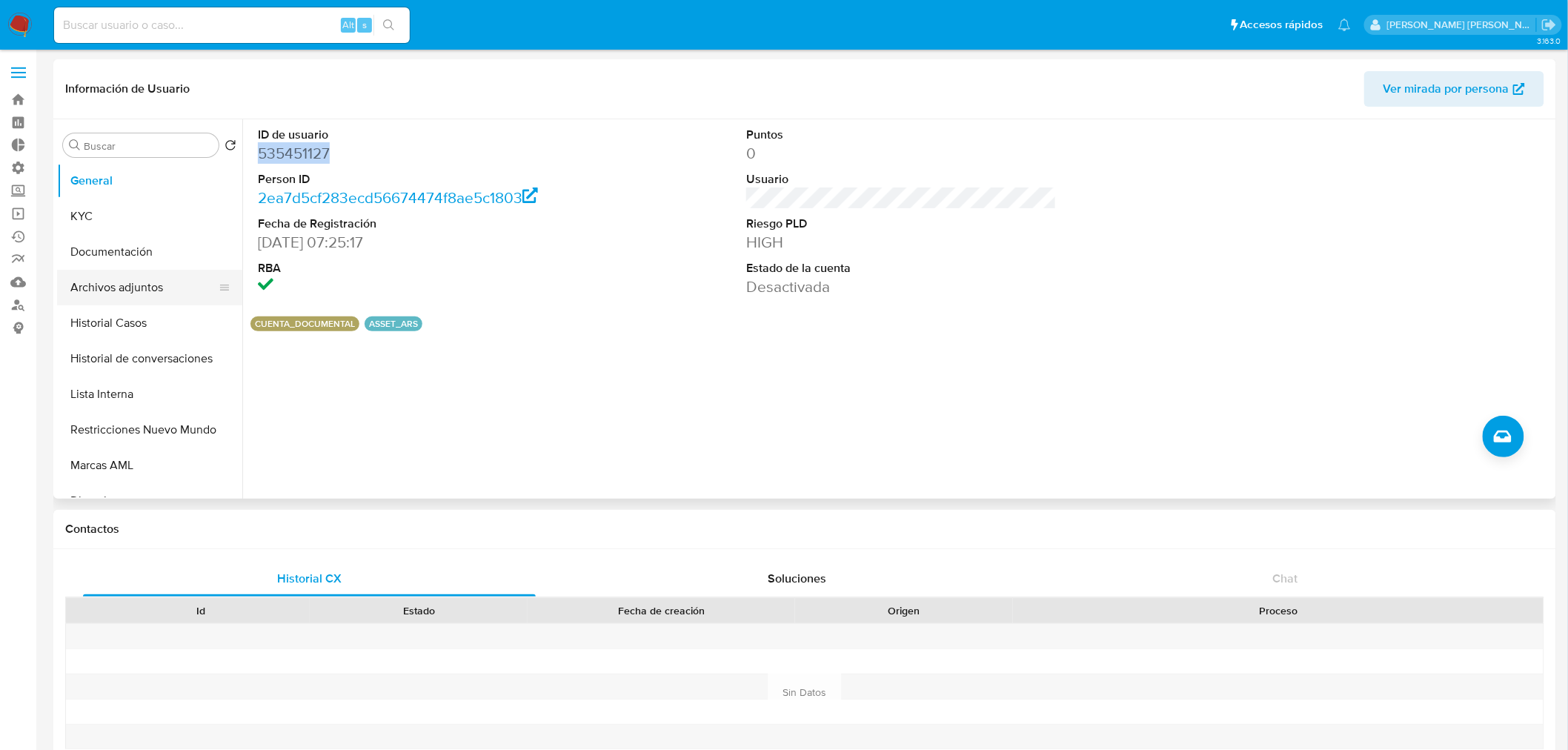
click at [138, 283] on button "Archivos adjuntos" at bounding box center [143, 288] width 174 height 35
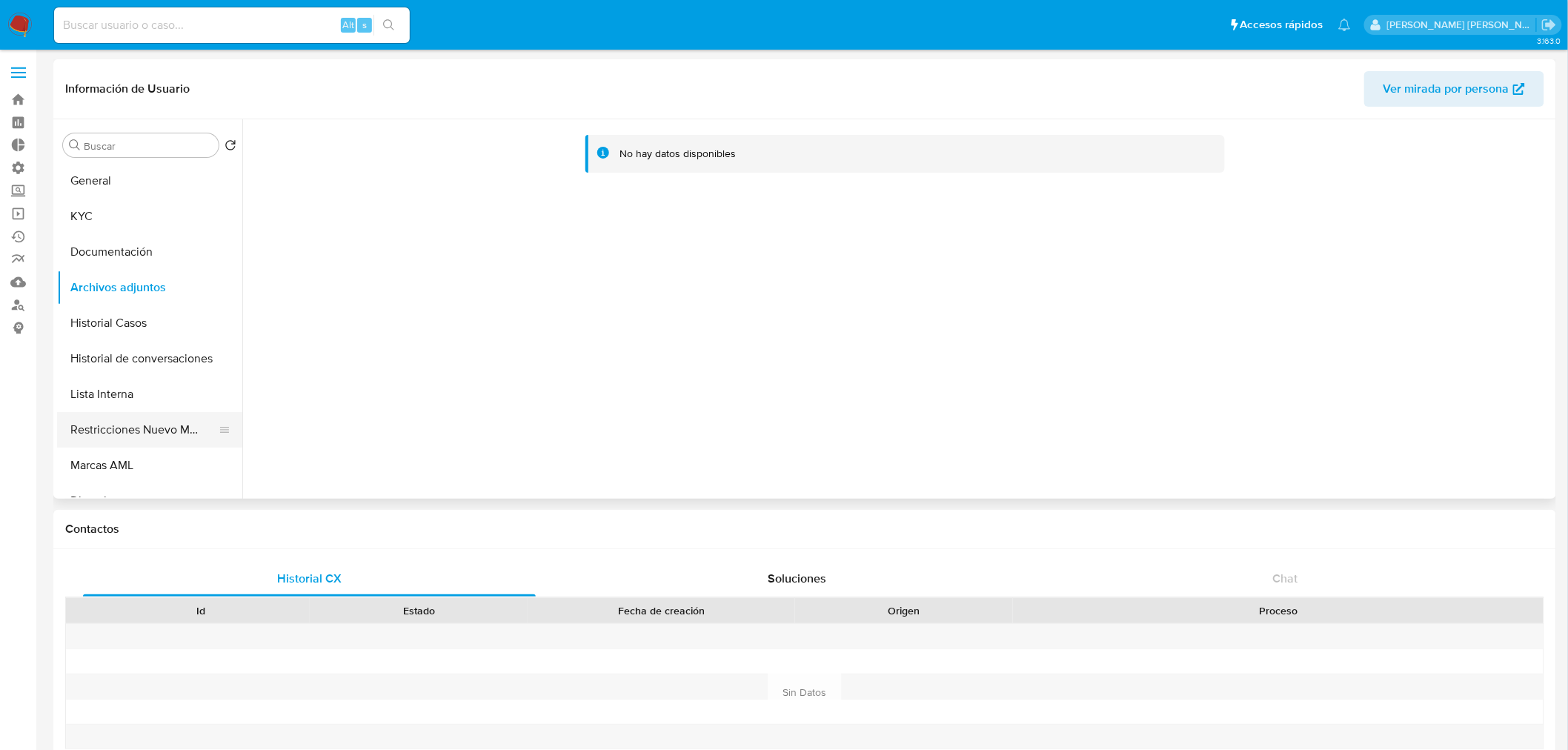
click at [148, 431] on button "Restricciones Nuevo Mundo" at bounding box center [143, 430] width 174 height 35
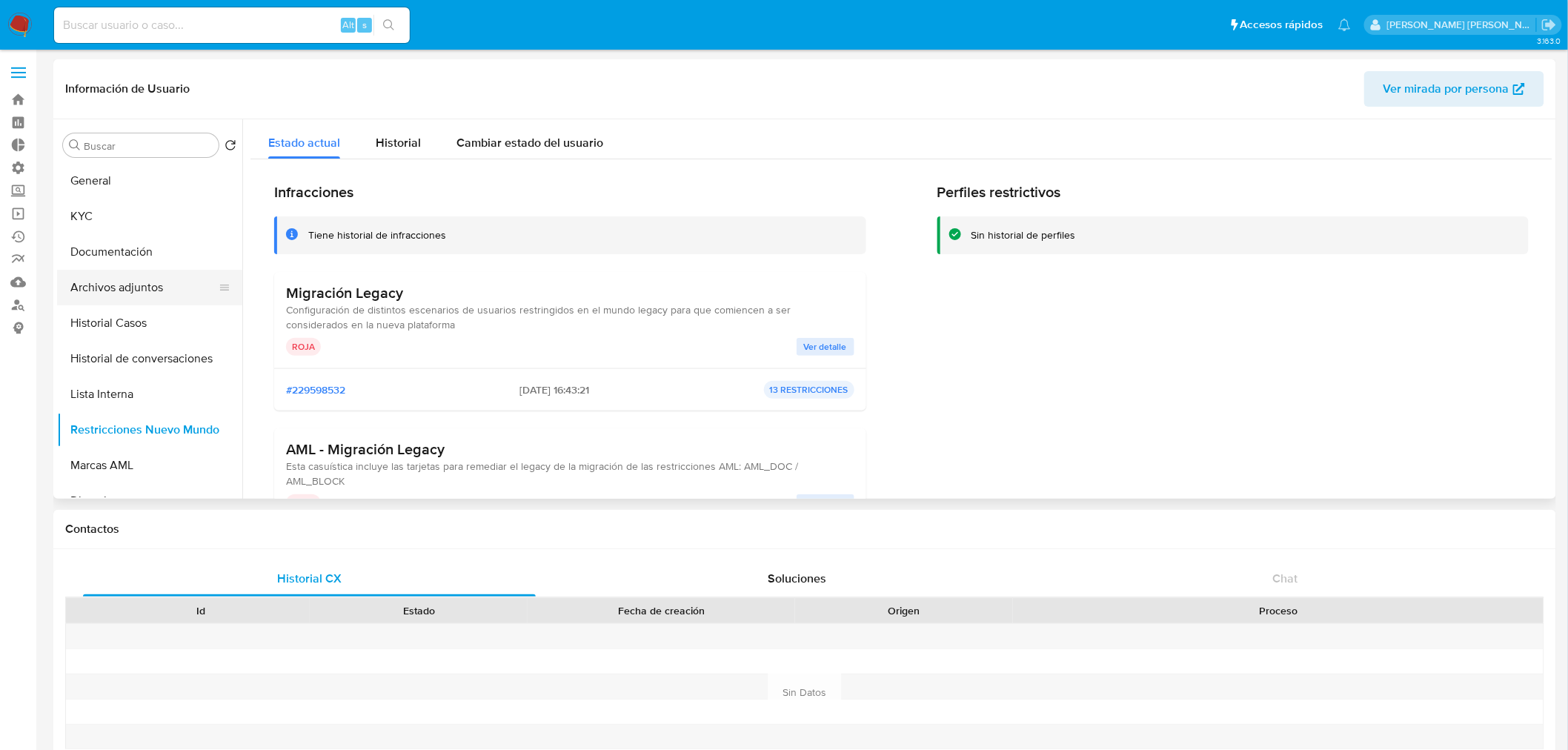
click at [126, 293] on button "Archivos adjuntos" at bounding box center [143, 288] width 174 height 35
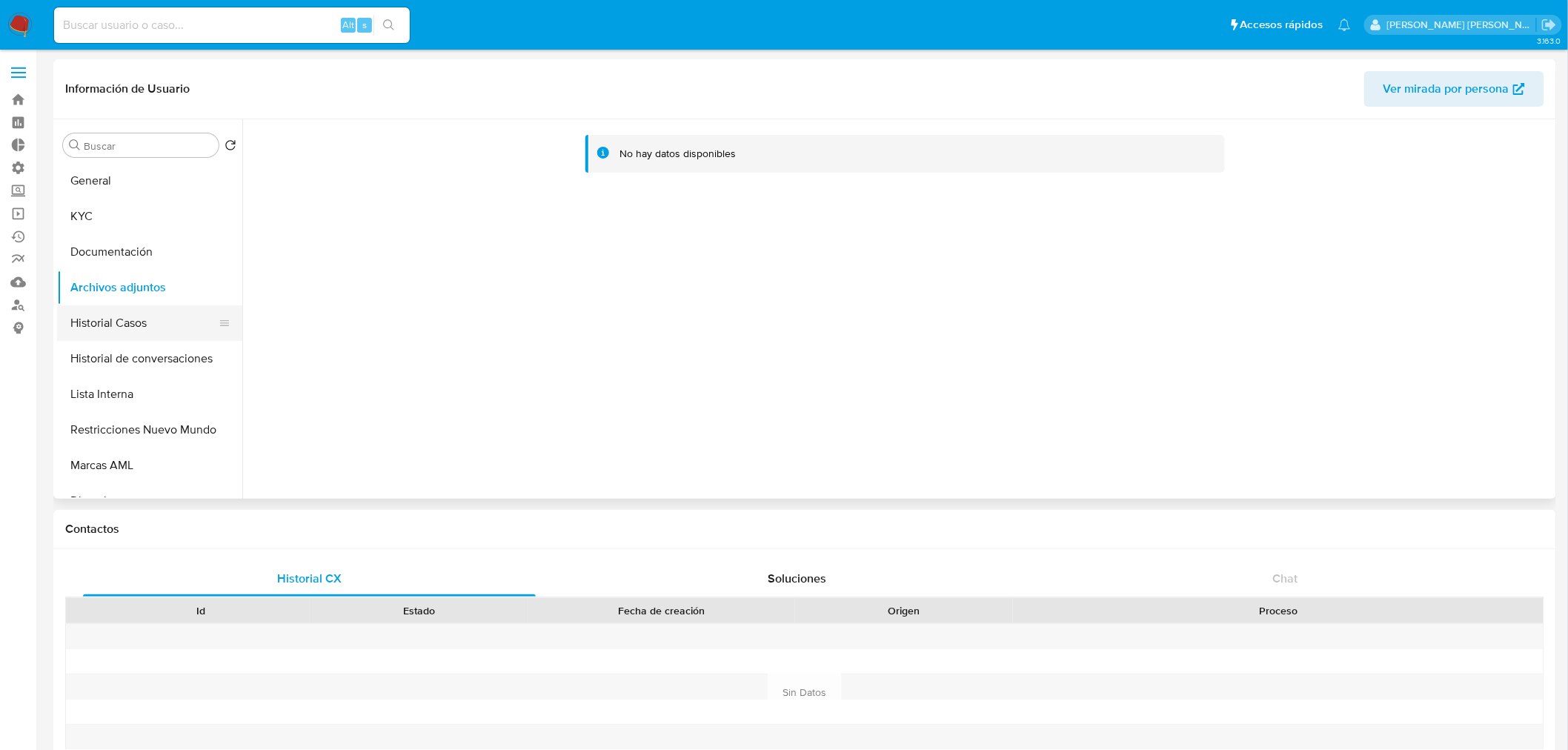
click at [170, 322] on button "Historial Casos" at bounding box center [143, 323] width 174 height 35
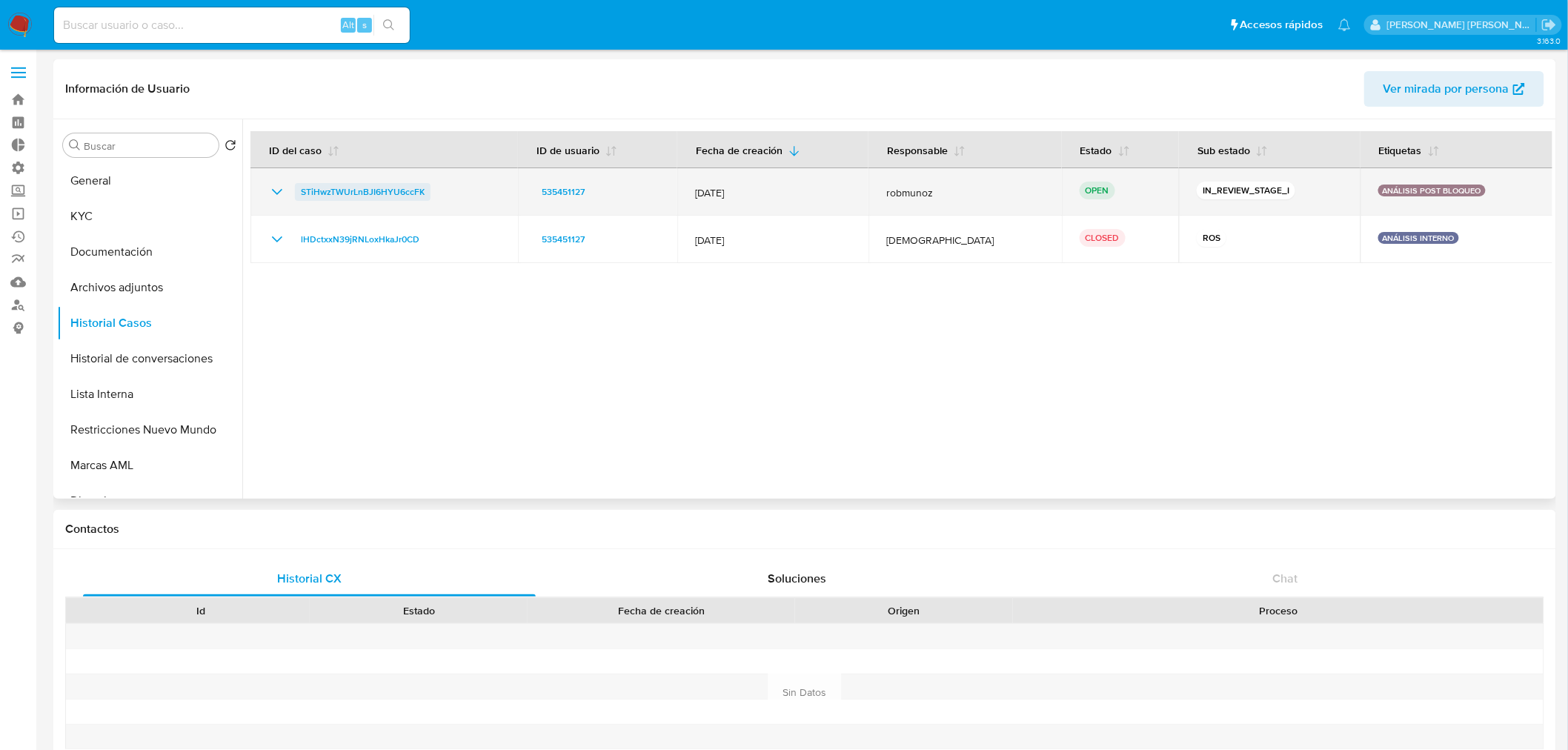
click at [398, 185] on span "STiHwzTWUrLnBJI6HYU6ccFK" at bounding box center [363, 191] width 124 height 18
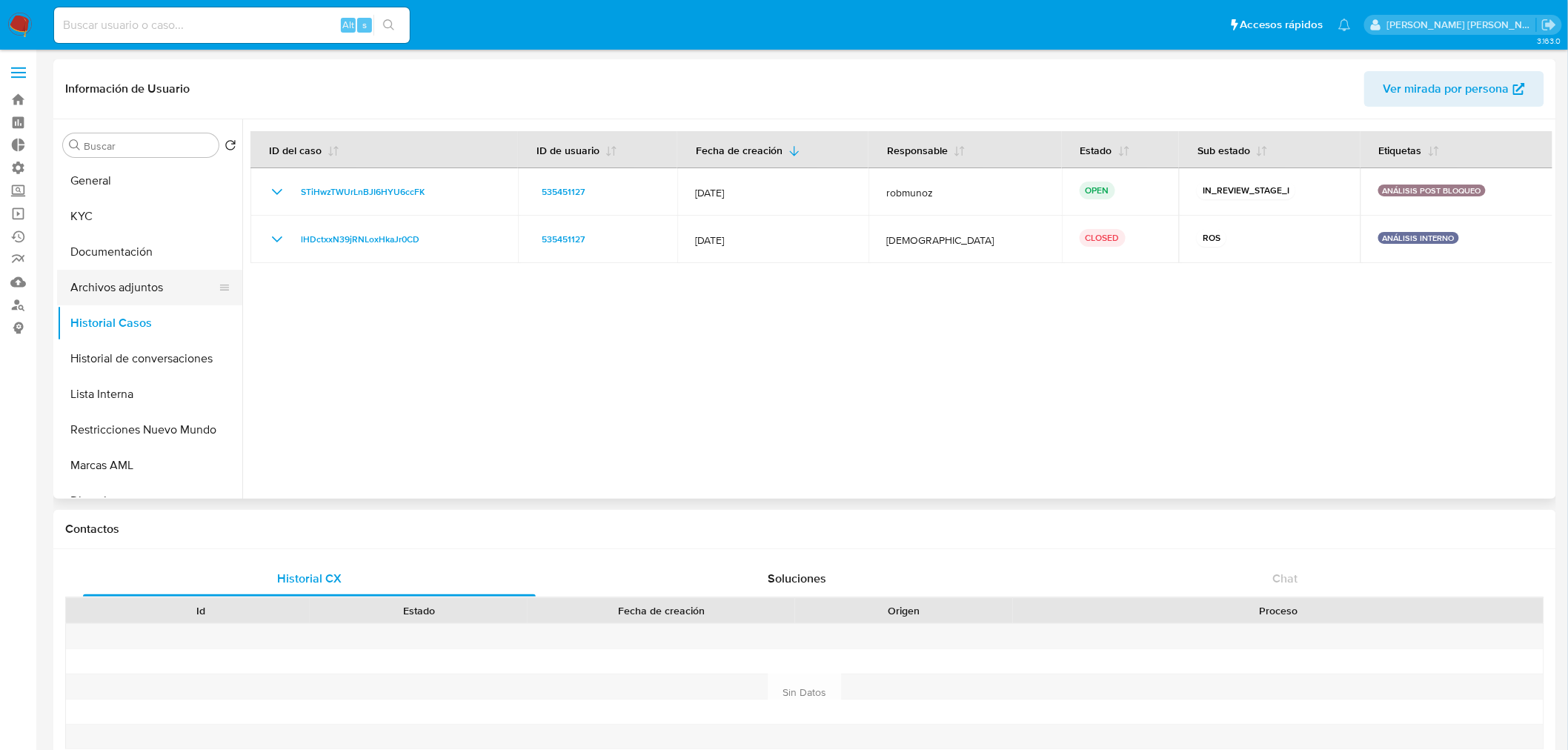
click at [127, 284] on button "Archivos adjuntos" at bounding box center [143, 288] width 174 height 35
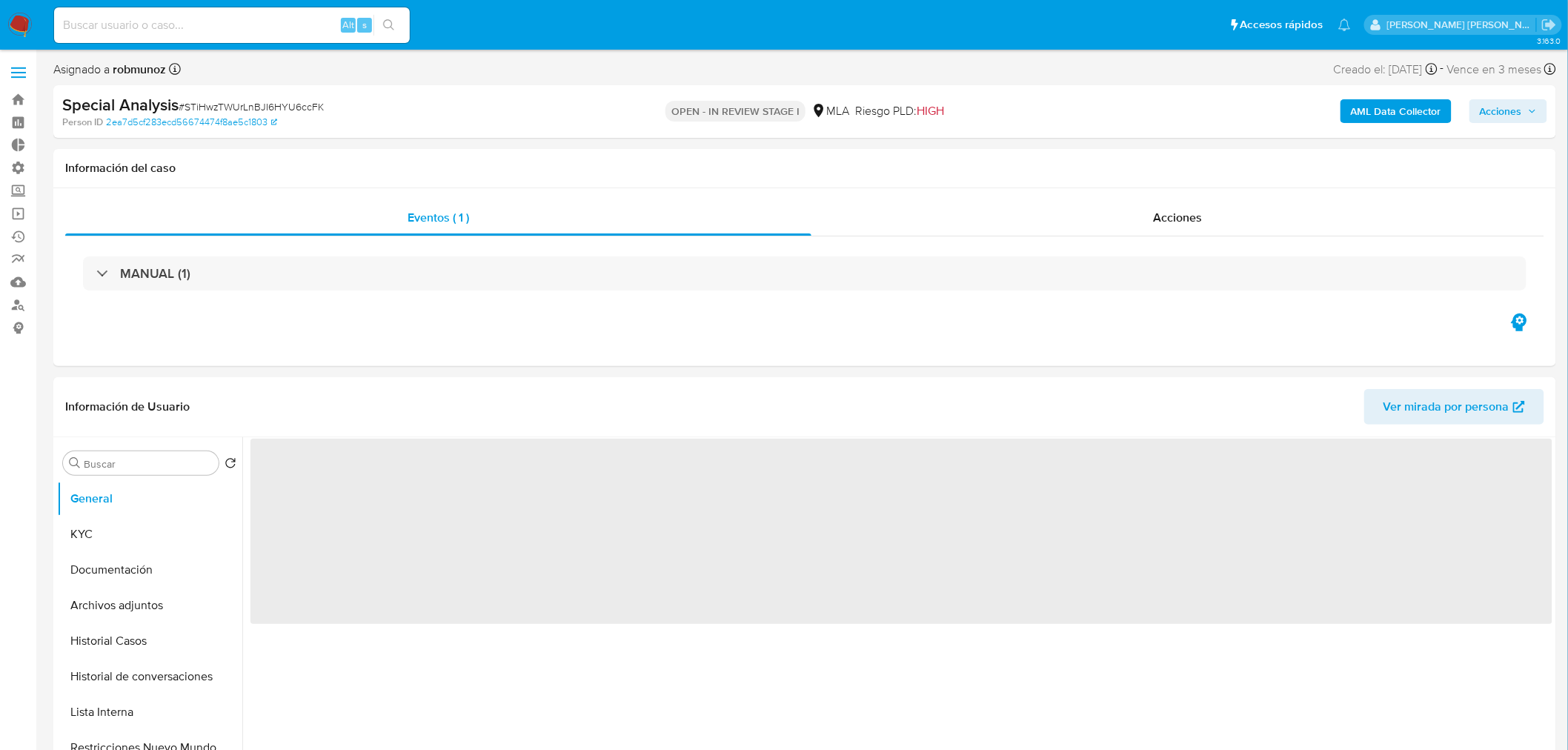
select select "10"
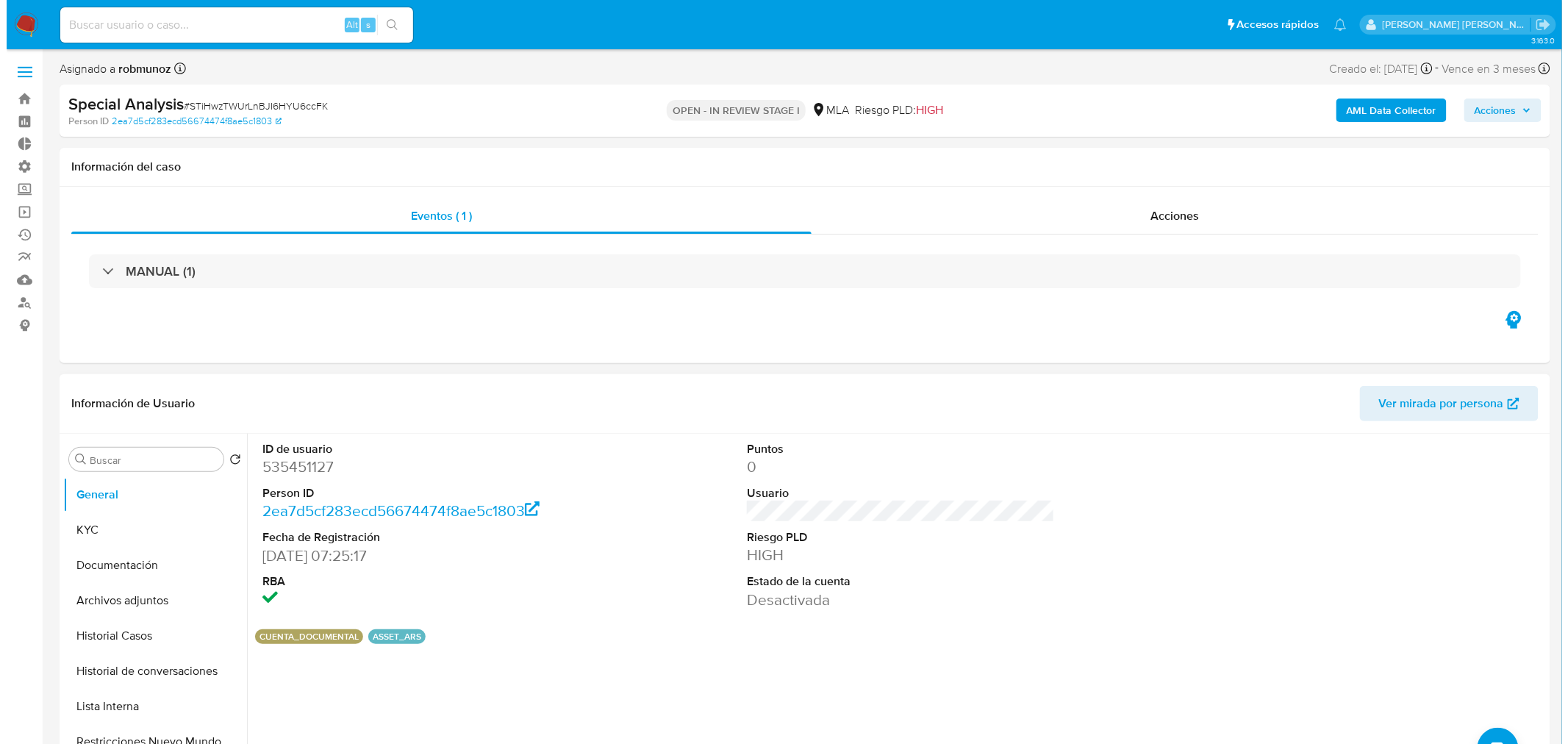
scroll to position [245, 0]
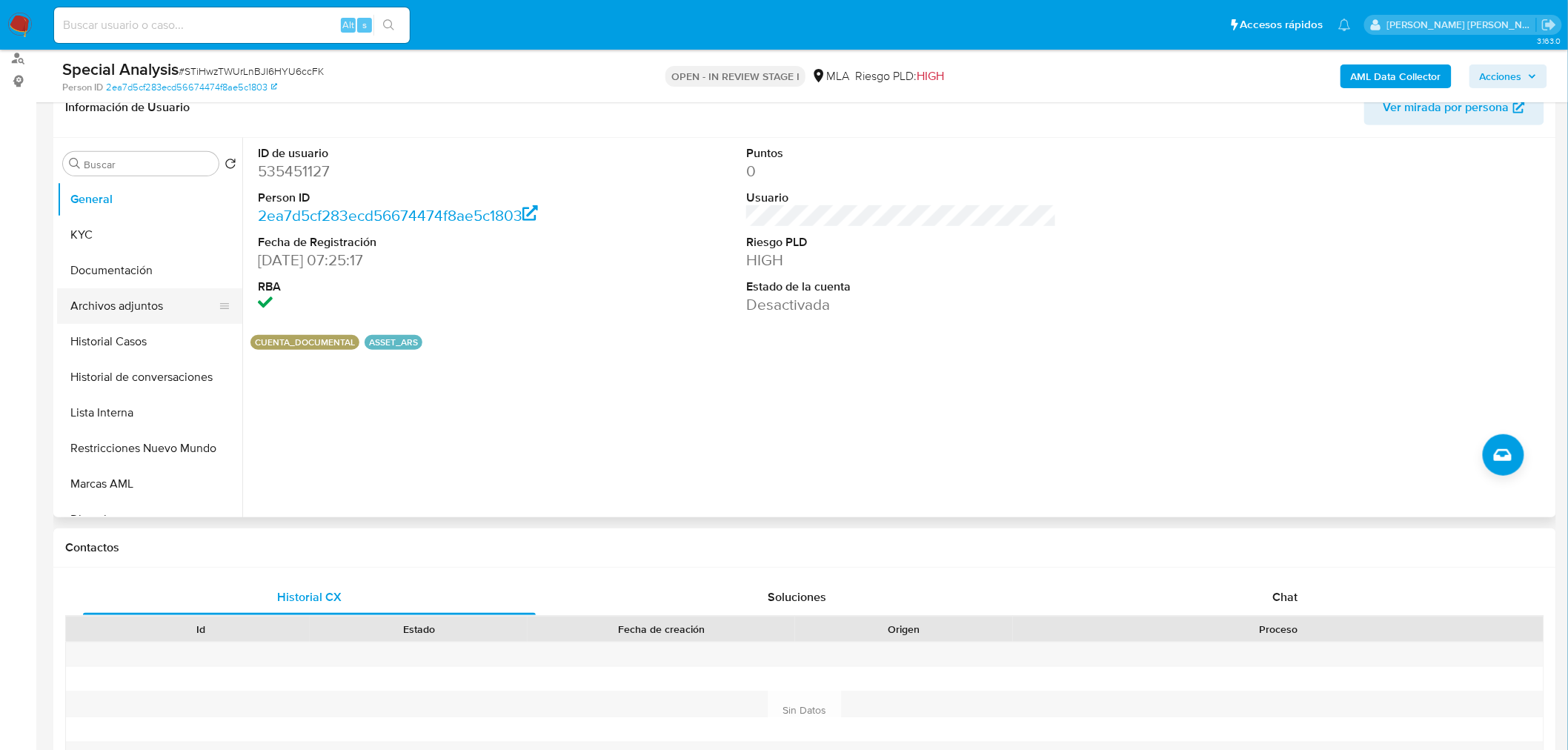
click at [146, 313] on button "Archivos adjuntos" at bounding box center [143, 306] width 174 height 35
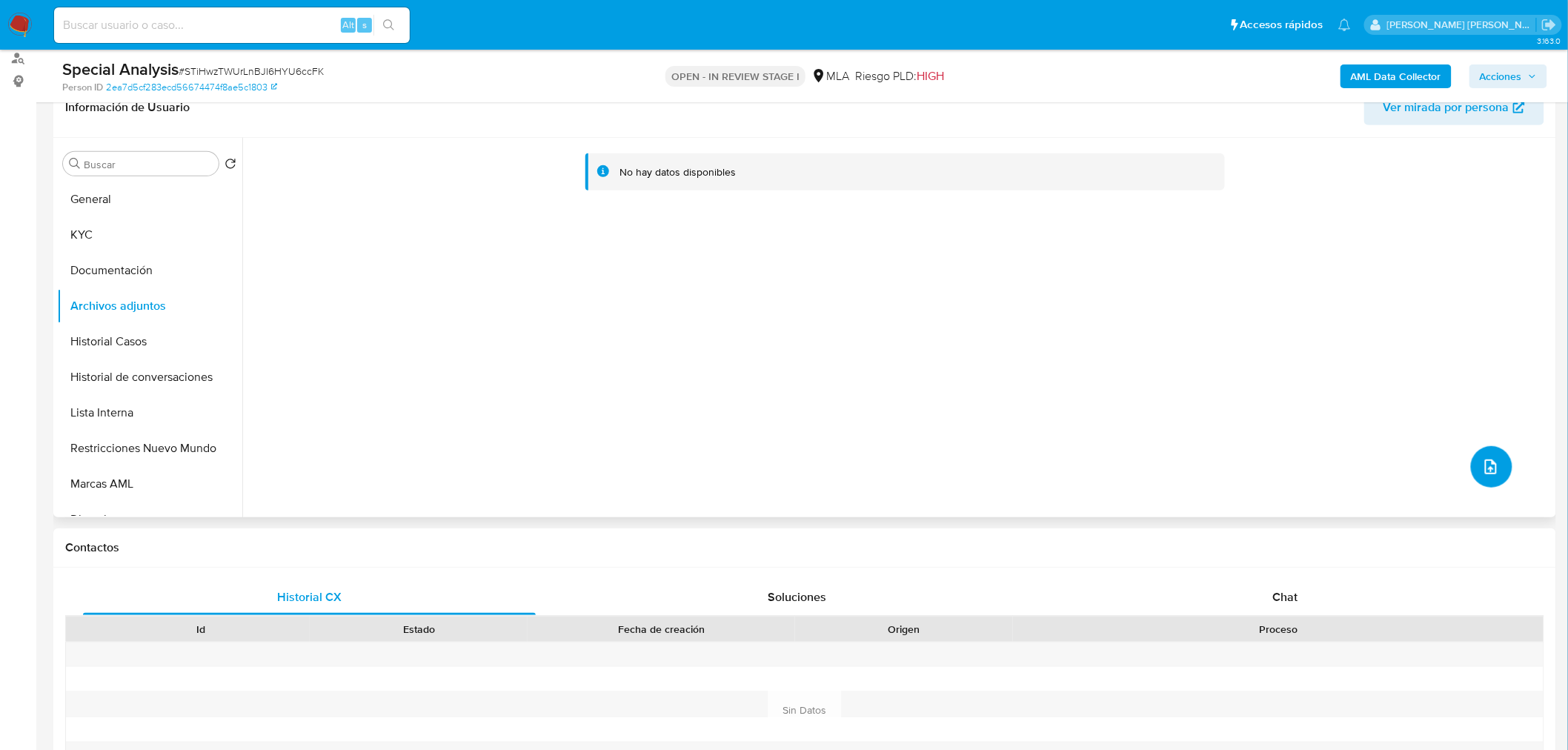
click at [1489, 458] on span "upload-file" at bounding box center [1491, 466] width 18 height 18
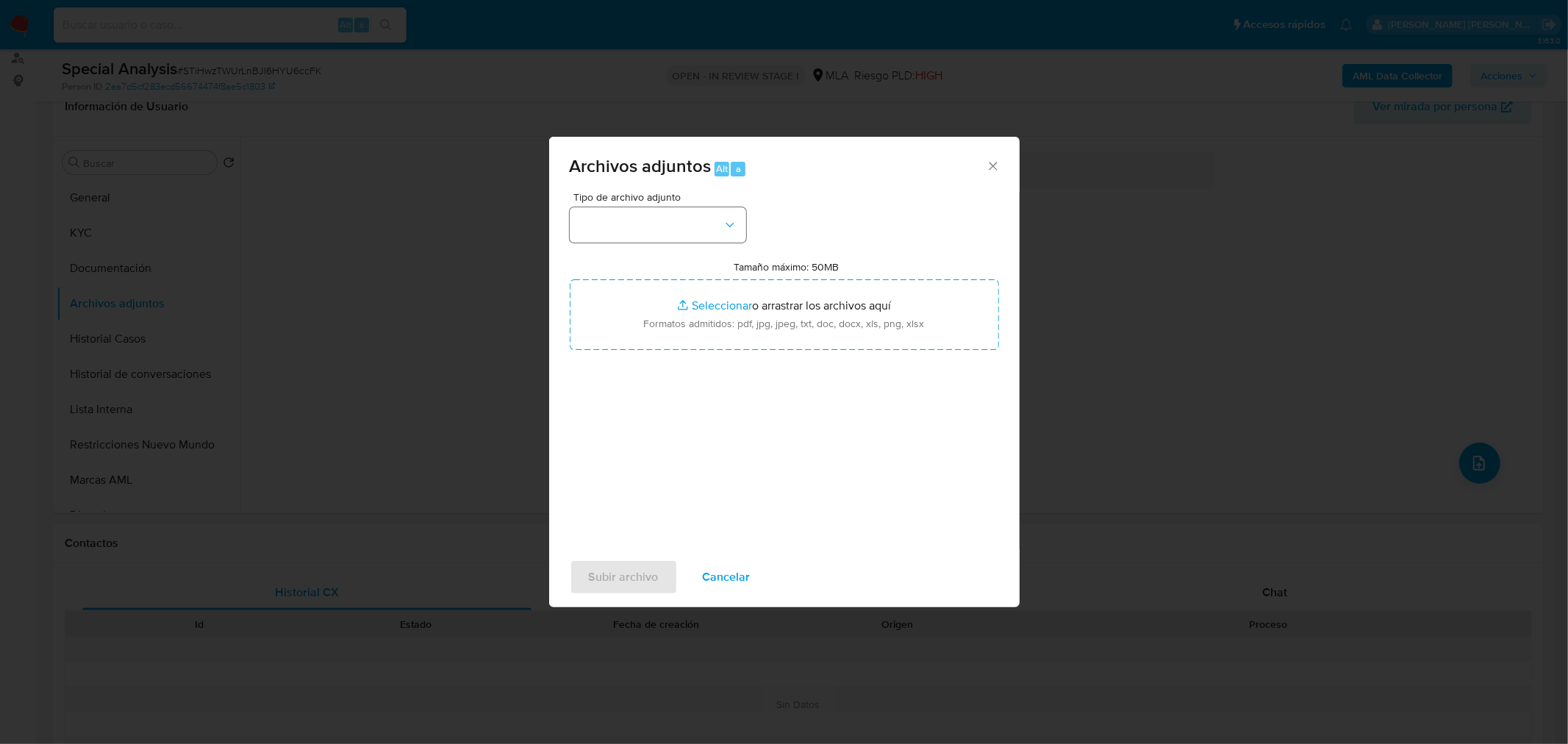
click at [697, 205] on div "Tipo de archivo adjunto" at bounding box center [658, 217] width 176 height 51
click at [711, 224] on button "button" at bounding box center [658, 225] width 176 height 35
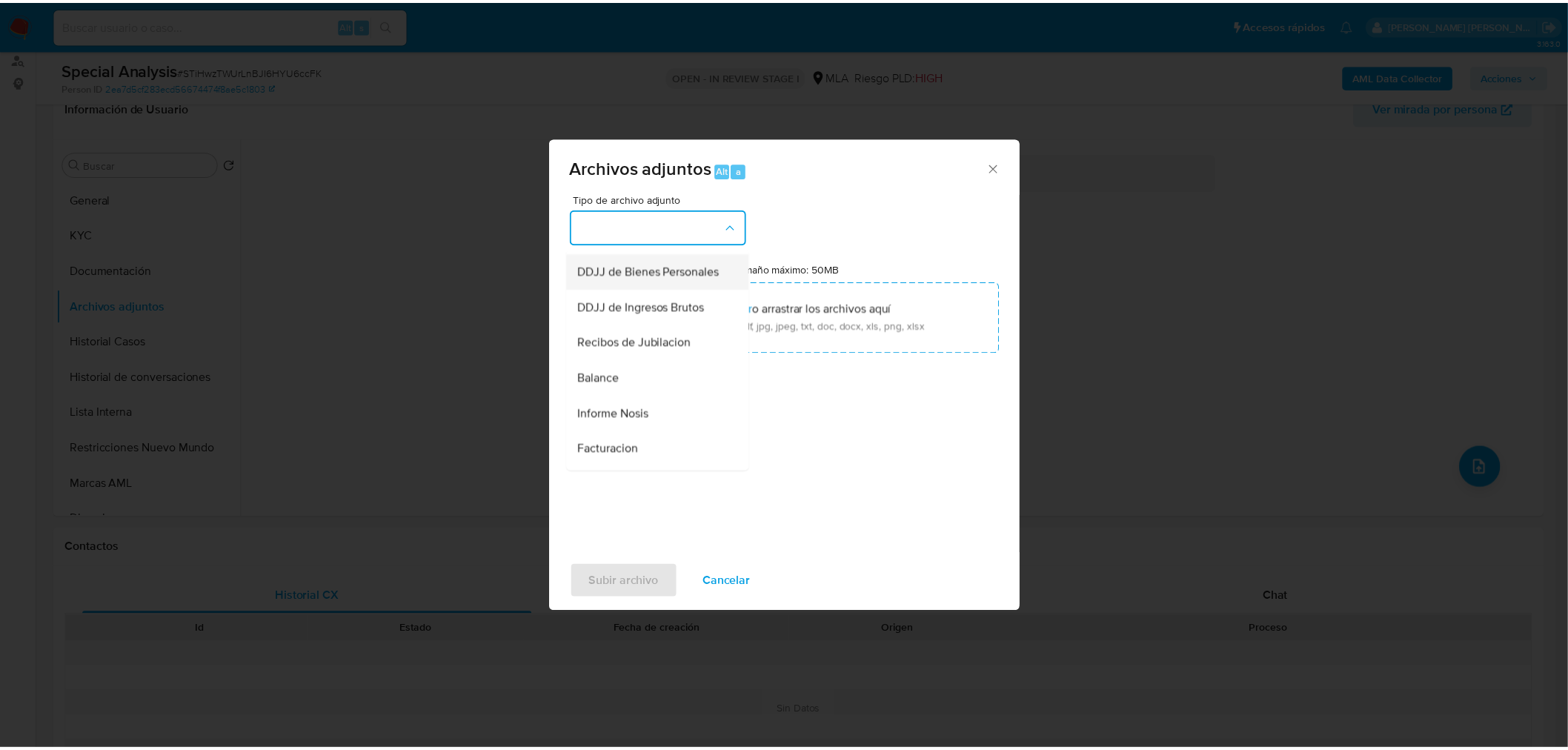
scroll to position [505, 0]
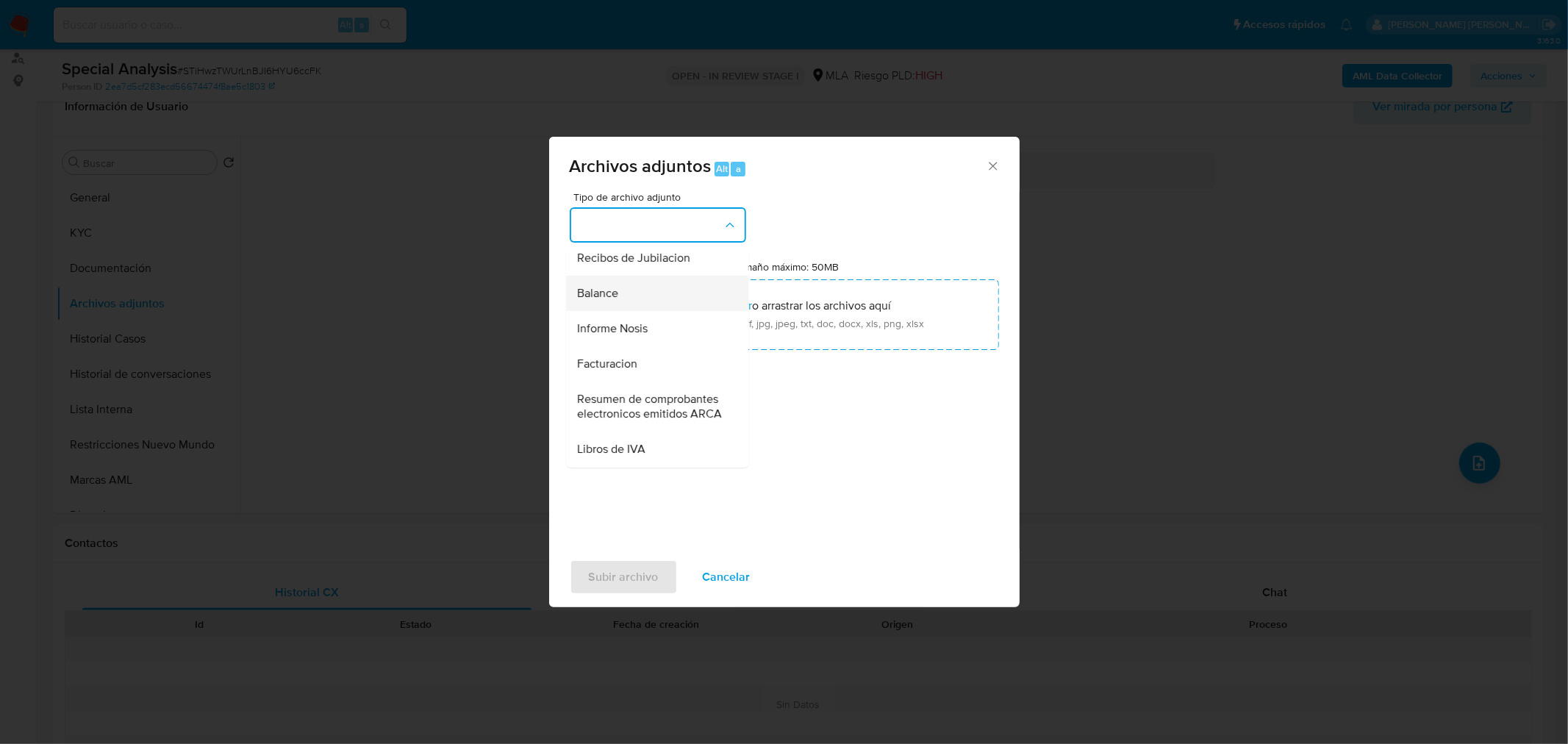
click at [669, 310] on div "Balance" at bounding box center [653, 293] width 150 height 35
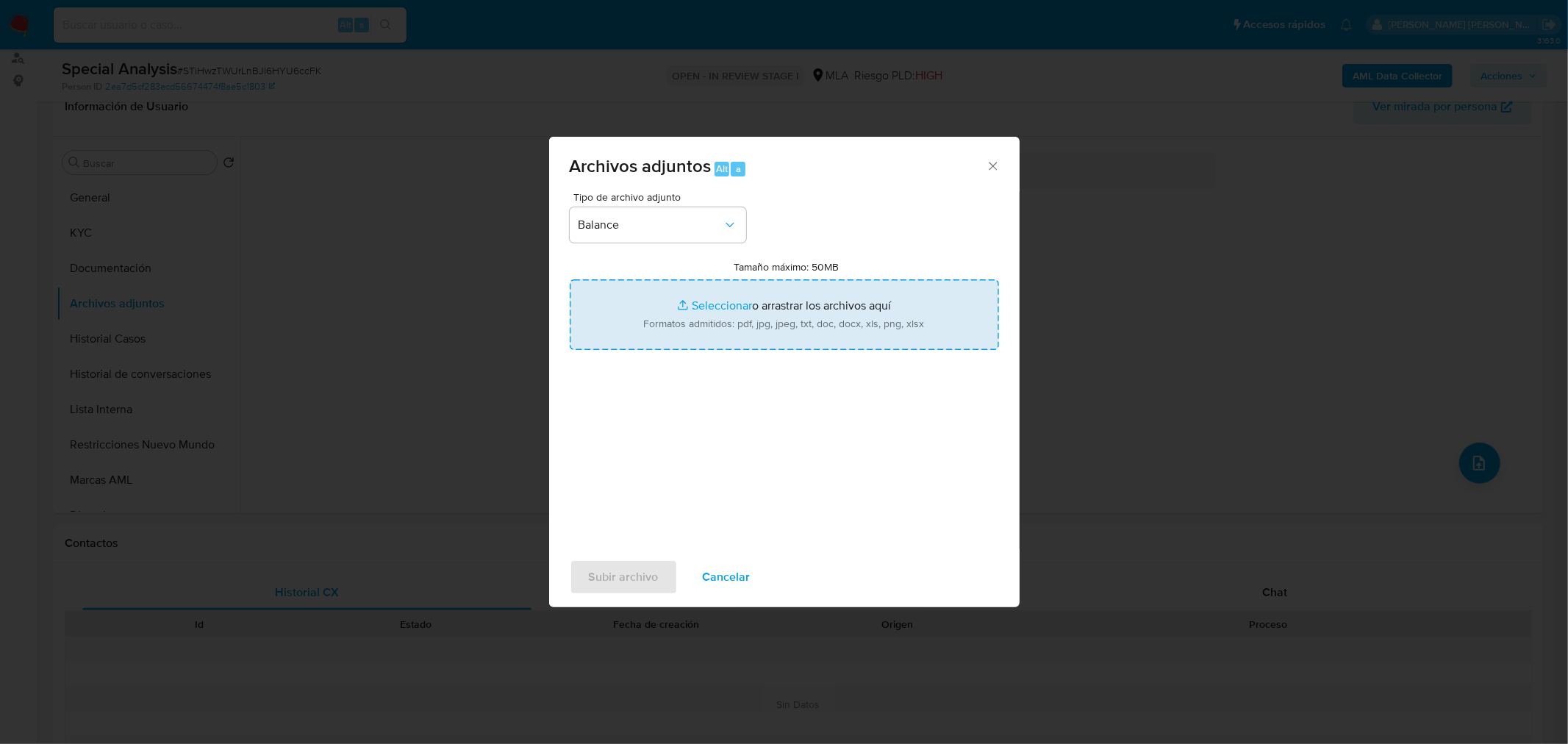
click at [775, 340] on input "Tamaño máximo: 50MB Seleccionar archivos" at bounding box center [784, 315] width 429 height 71
type input "C:\fakepath\EECC_30712129464_2024.pdf"
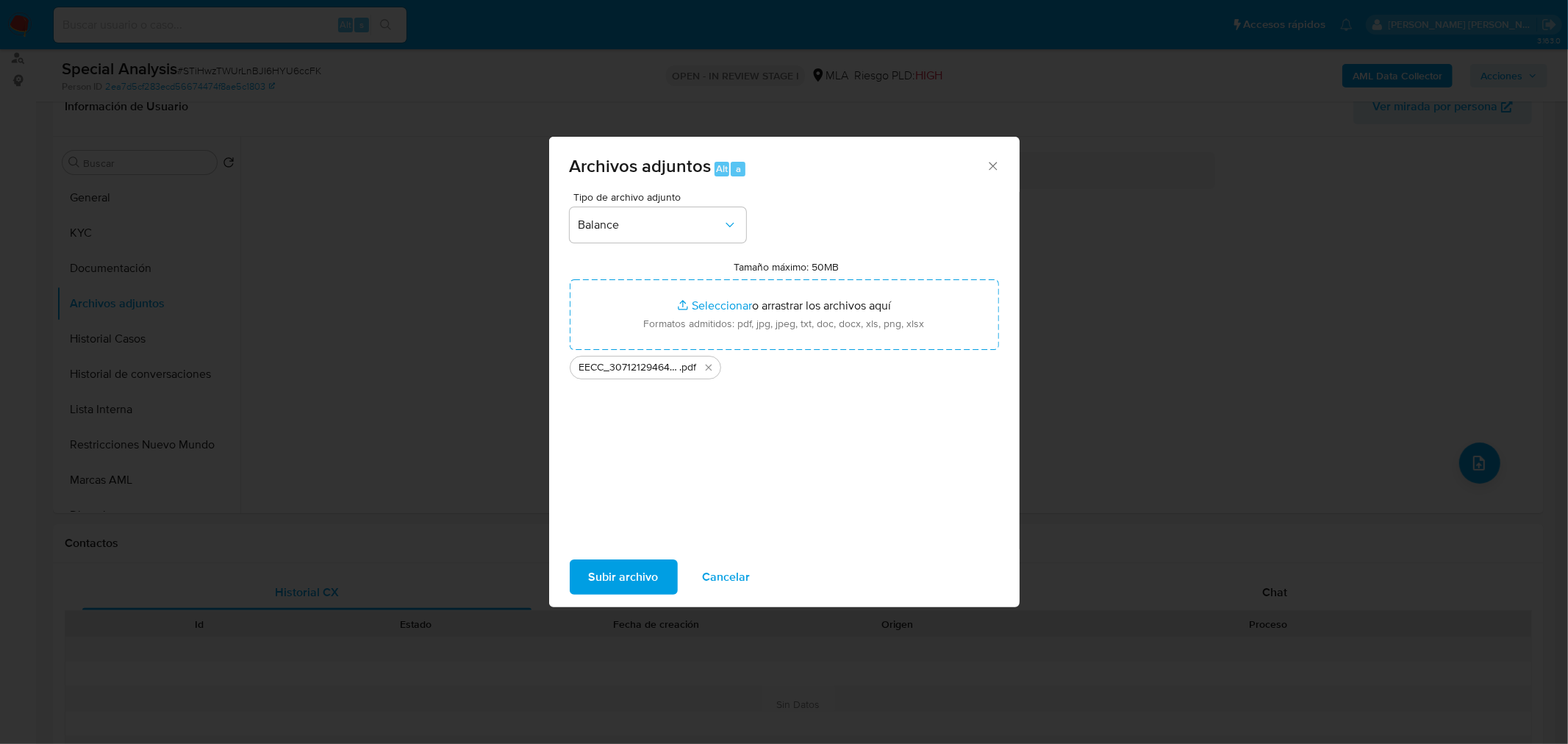
click at [669, 582] on button "Subir archivo" at bounding box center [624, 578] width 108 height 35
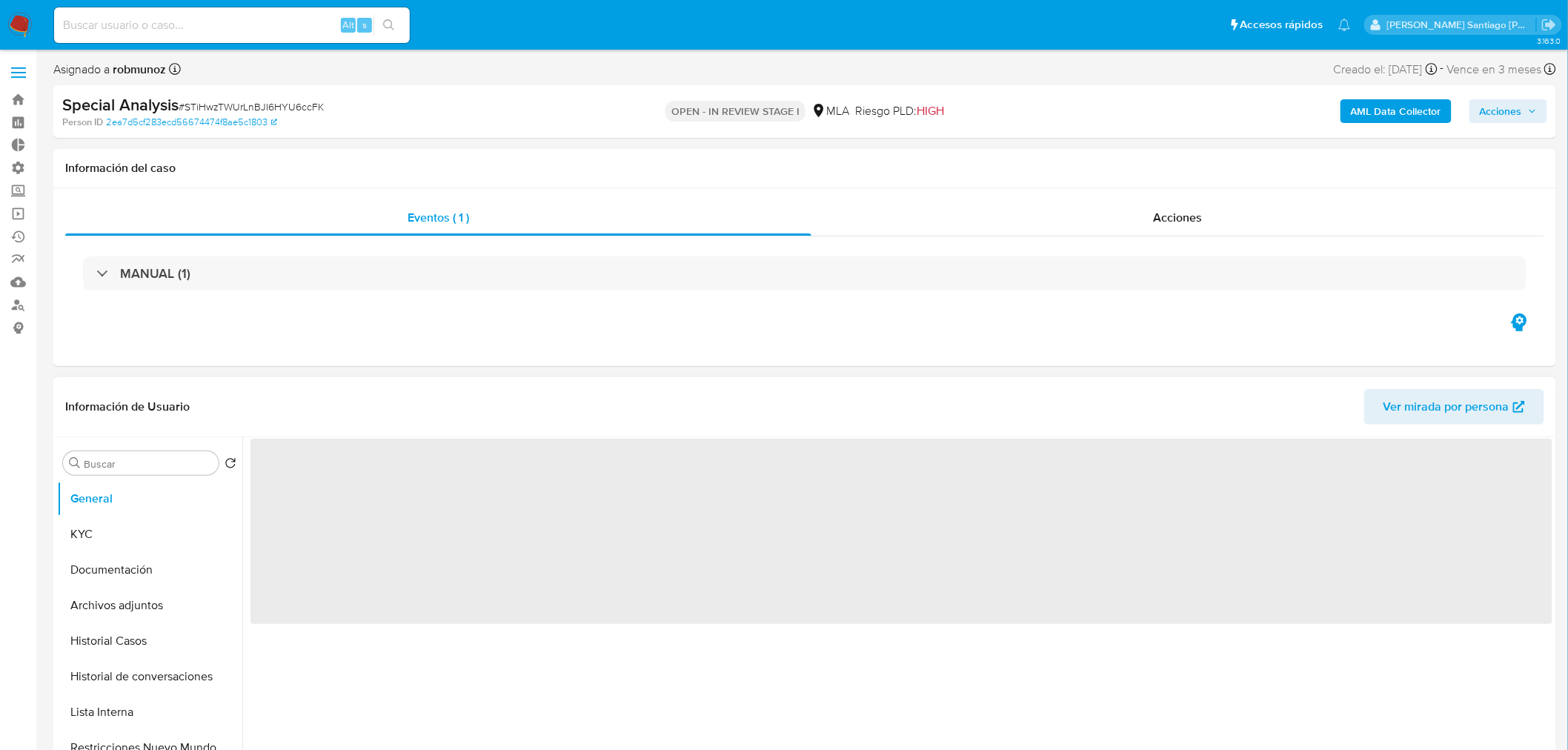
select select "10"
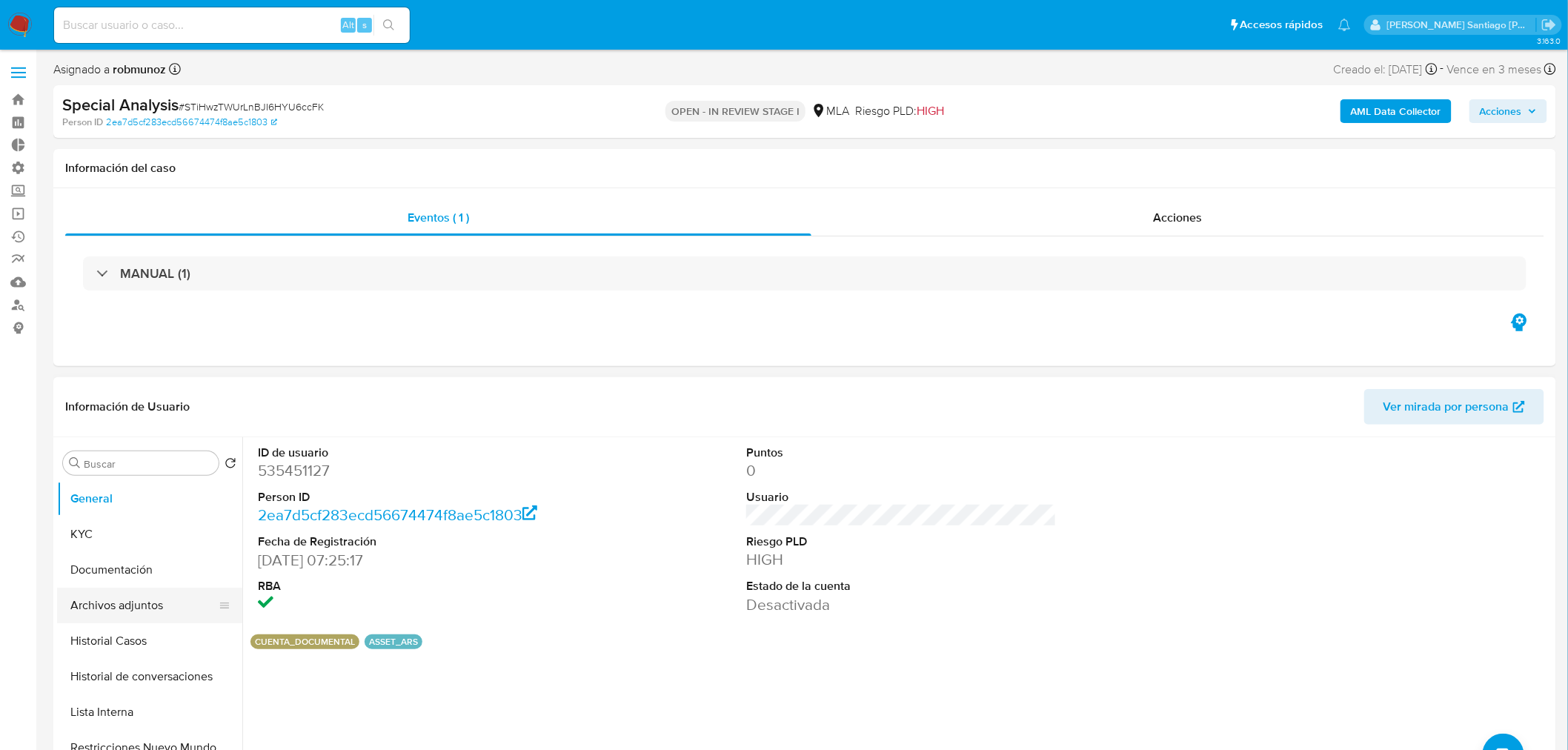
click at [112, 602] on button "Archivos adjuntos" at bounding box center [143, 606] width 174 height 35
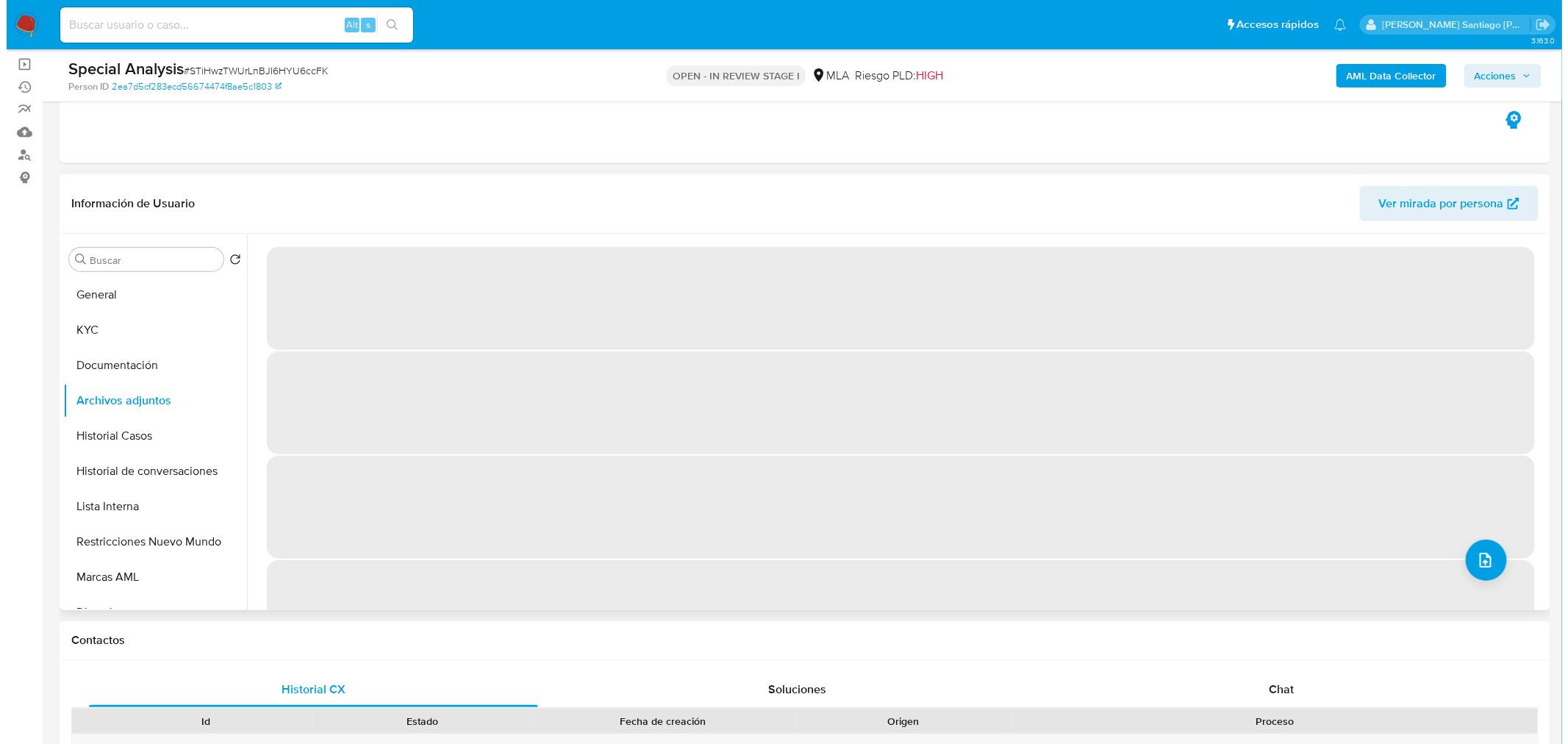
scroll to position [163, 0]
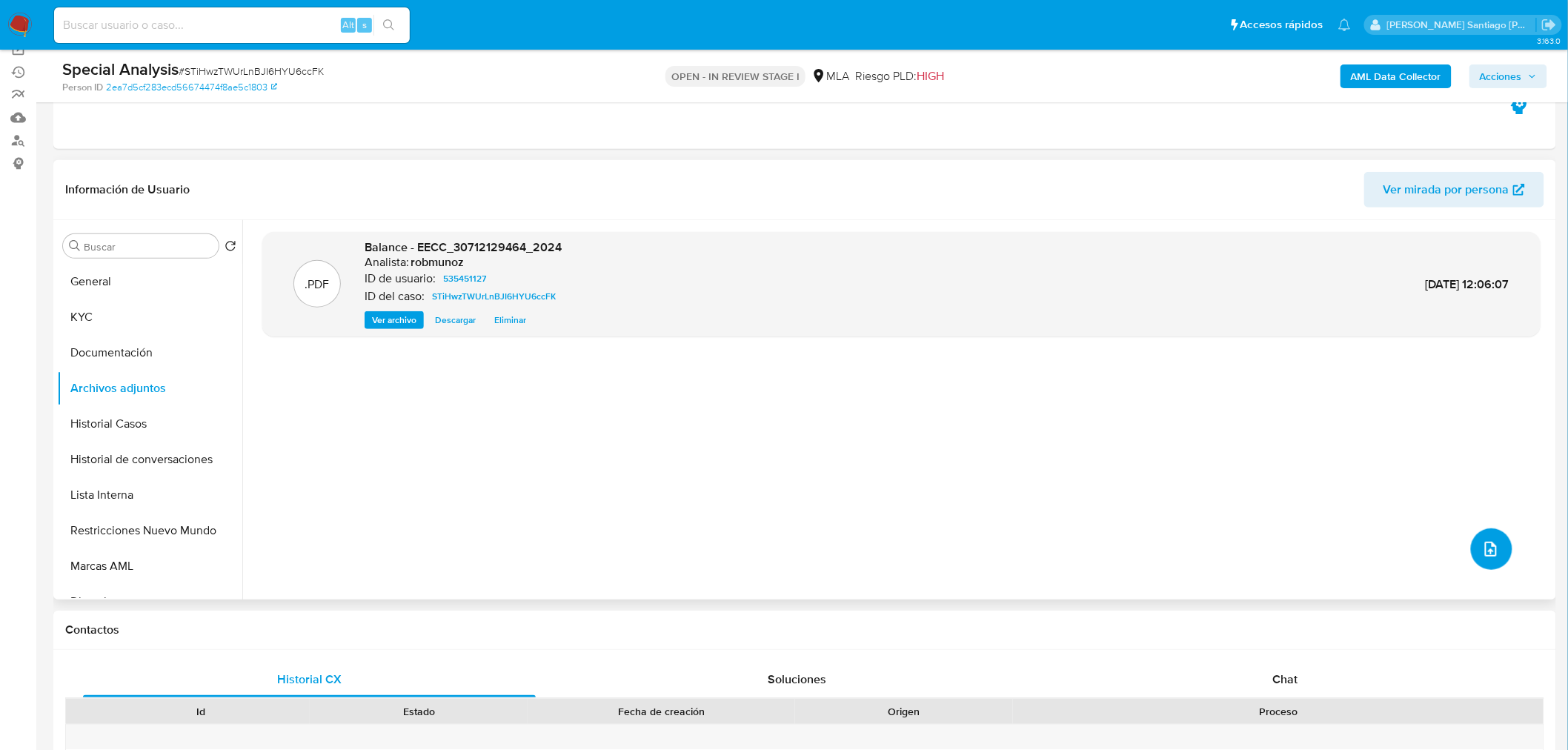
click at [1494, 537] on button "upload-file" at bounding box center [1491, 549] width 41 height 41
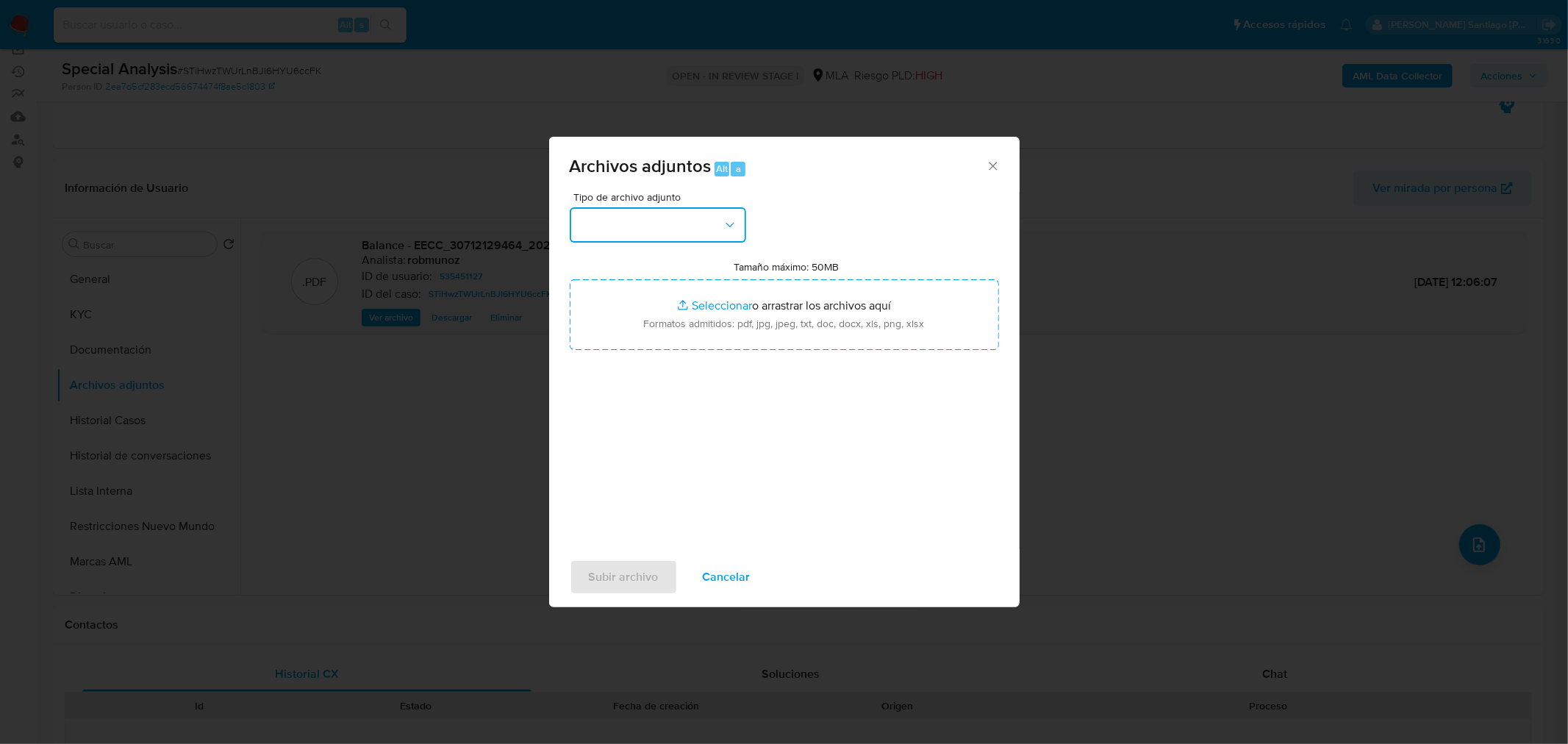
drag, startPoint x: 681, startPoint y: 225, endPoint x: 686, endPoint y: 236, distance: 12.1
click at [681, 225] on button "button" at bounding box center [658, 225] width 176 height 35
click at [672, 322] on span "DDJJ de Ingresos Brutos" at bounding box center [641, 315] width 126 height 15
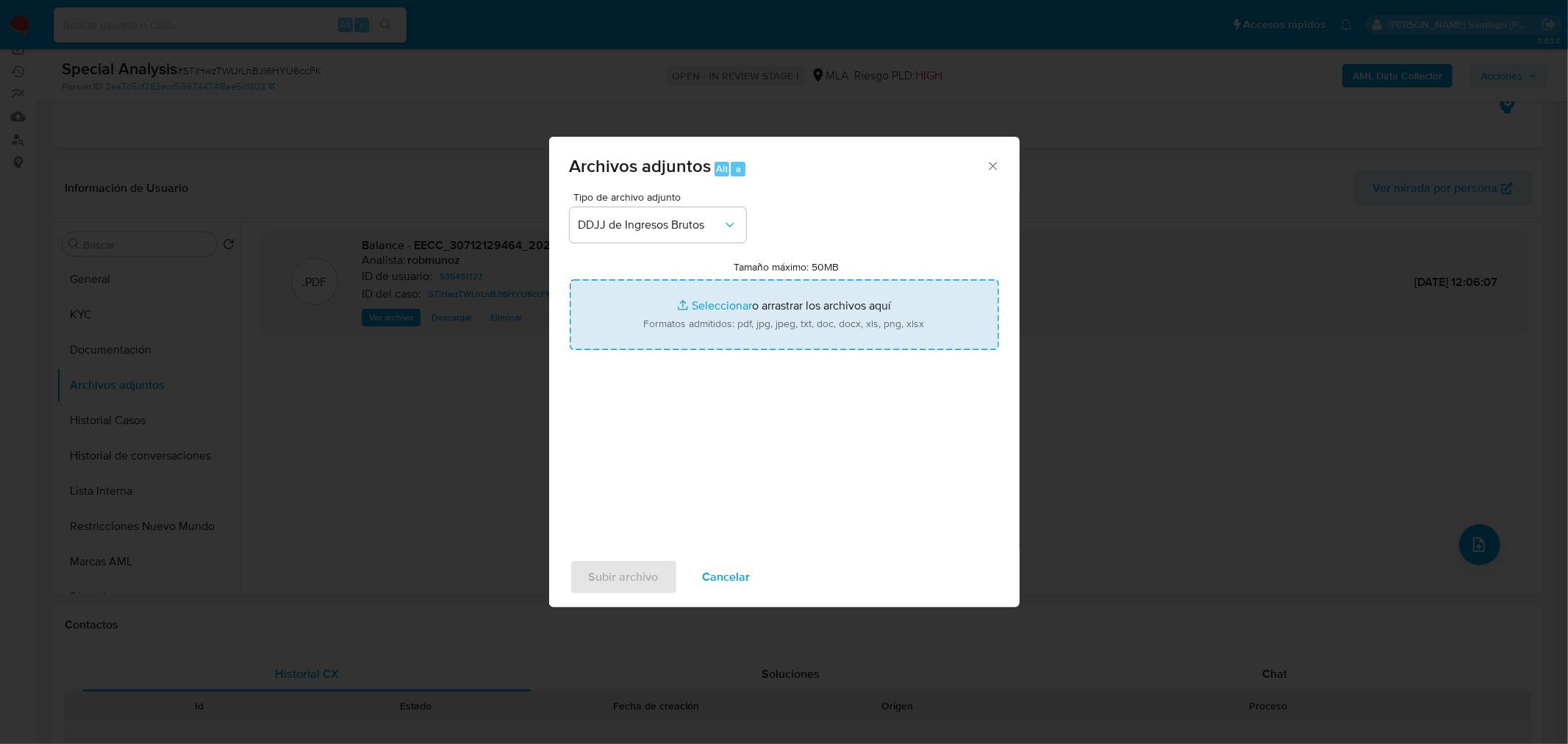
click at [688, 317] on input "Tamaño máximo: 50MB Seleccionar archivos" at bounding box center [784, 315] width 429 height 71
type input "C:\fakepath\06 2025.pdf"
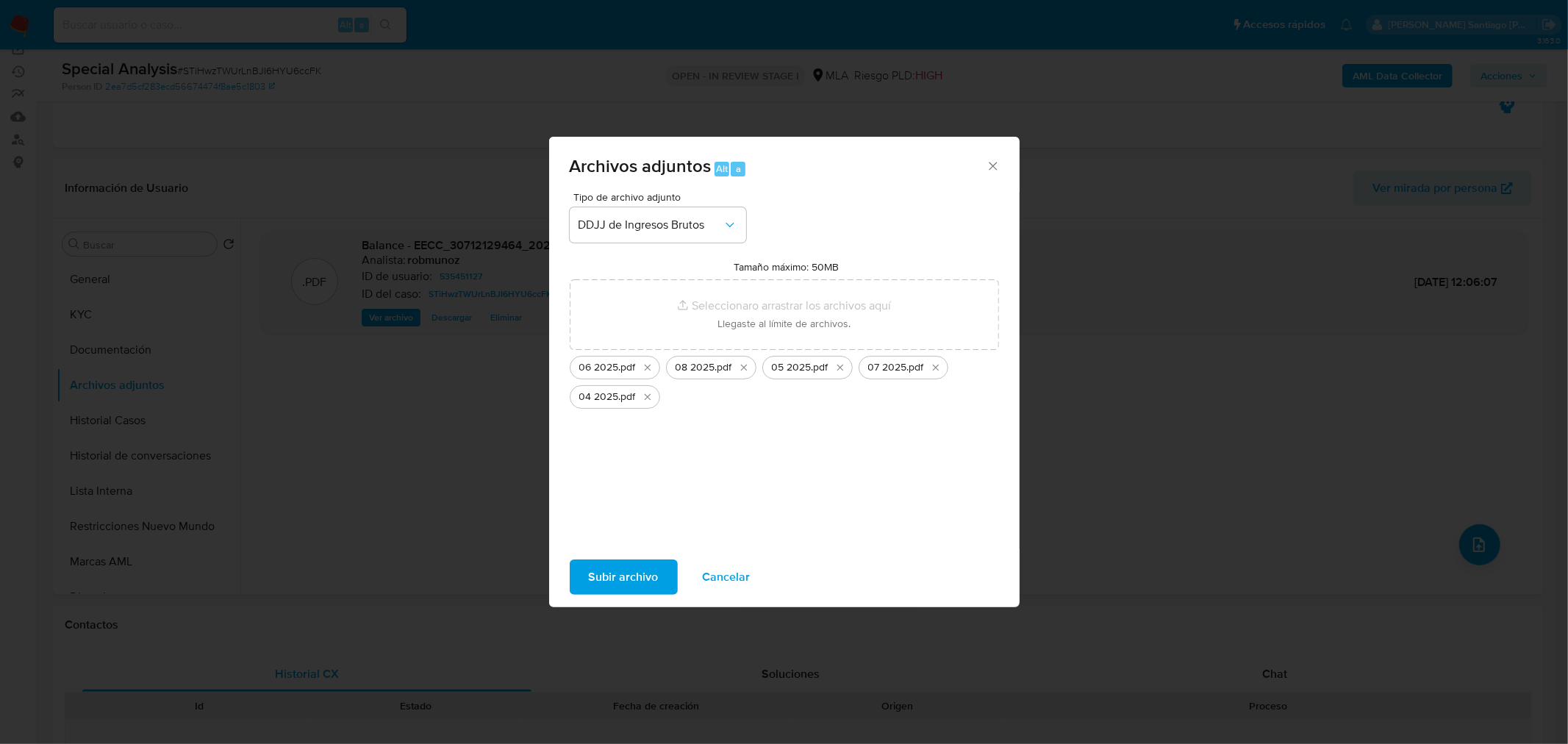
click at [636, 573] on span "Subir archivo" at bounding box center [624, 577] width 70 height 32
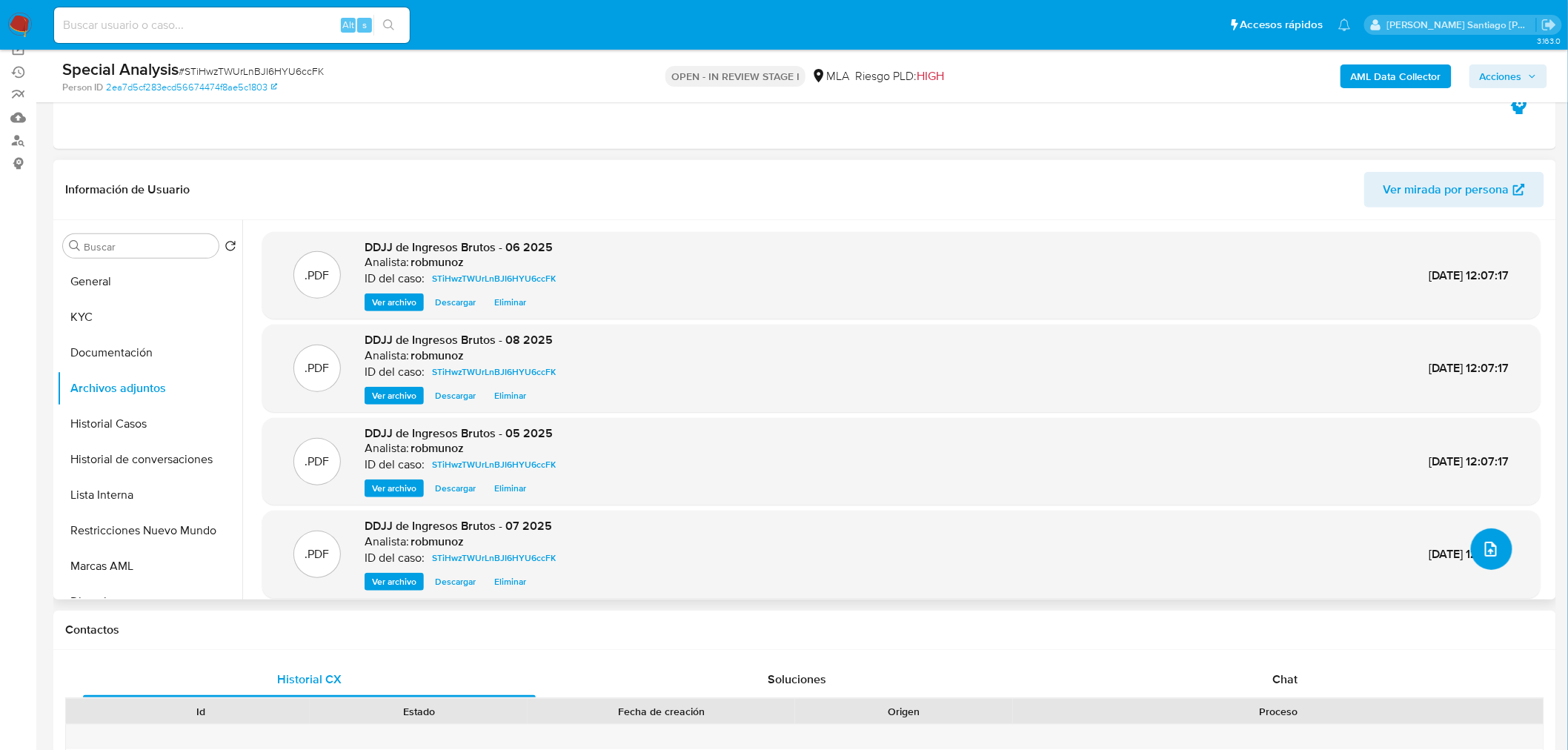
click at [1497, 539] on button "upload-file" at bounding box center [1491, 549] width 41 height 41
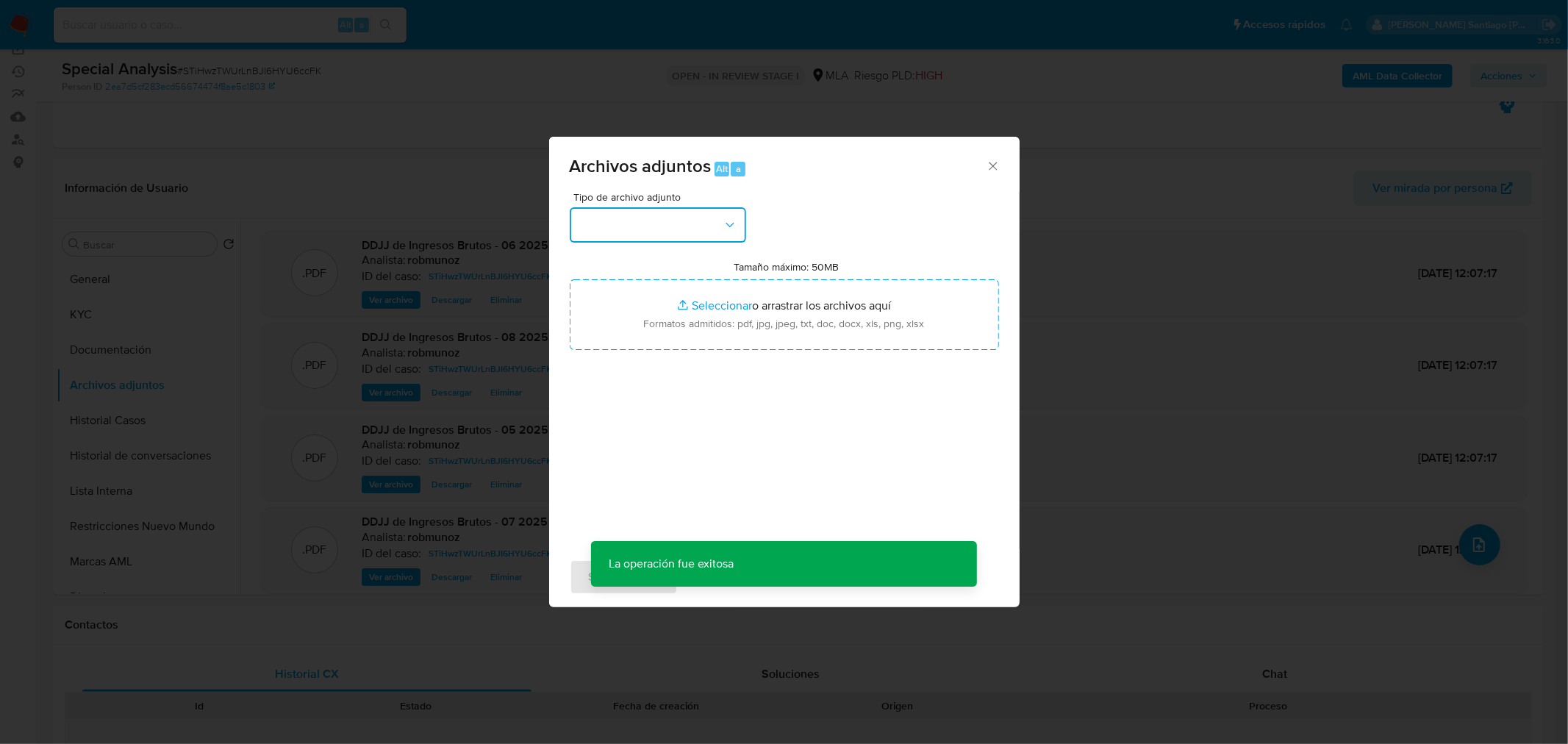
click at [663, 207] on button "button" at bounding box center [658, 225] width 176 height 35
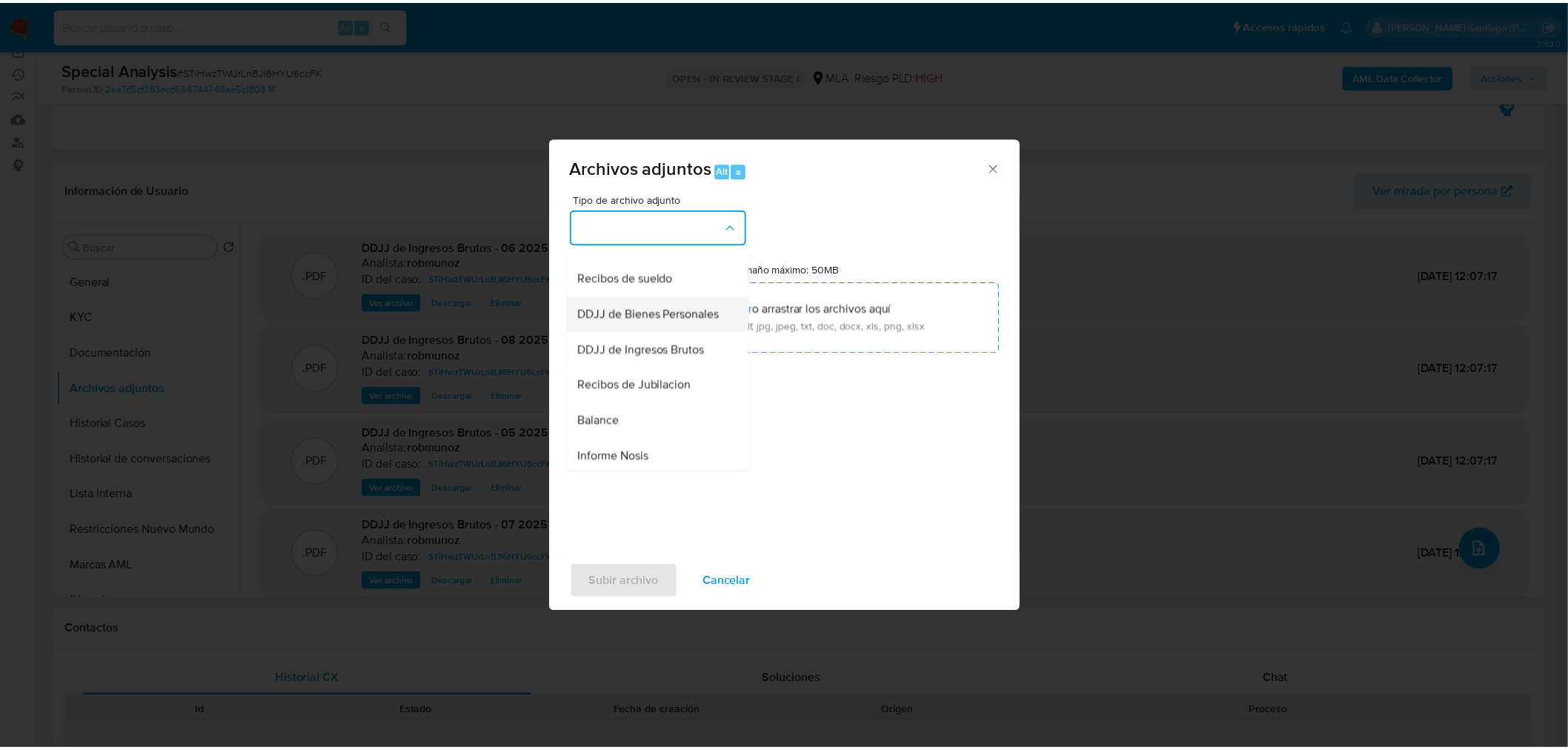
scroll to position [340, 0]
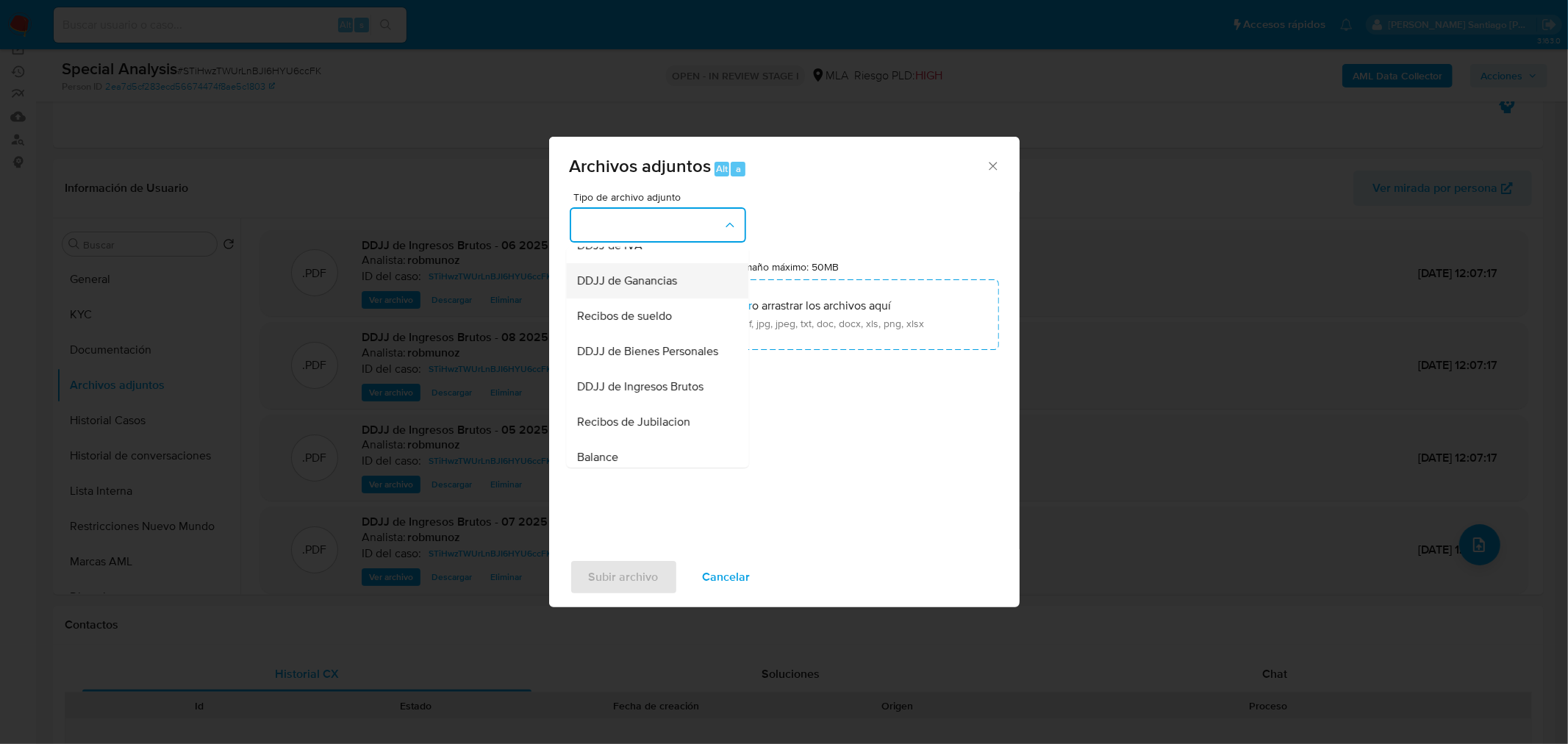
click at [656, 288] on span "DDJJ de Ganancias" at bounding box center [628, 280] width 100 height 15
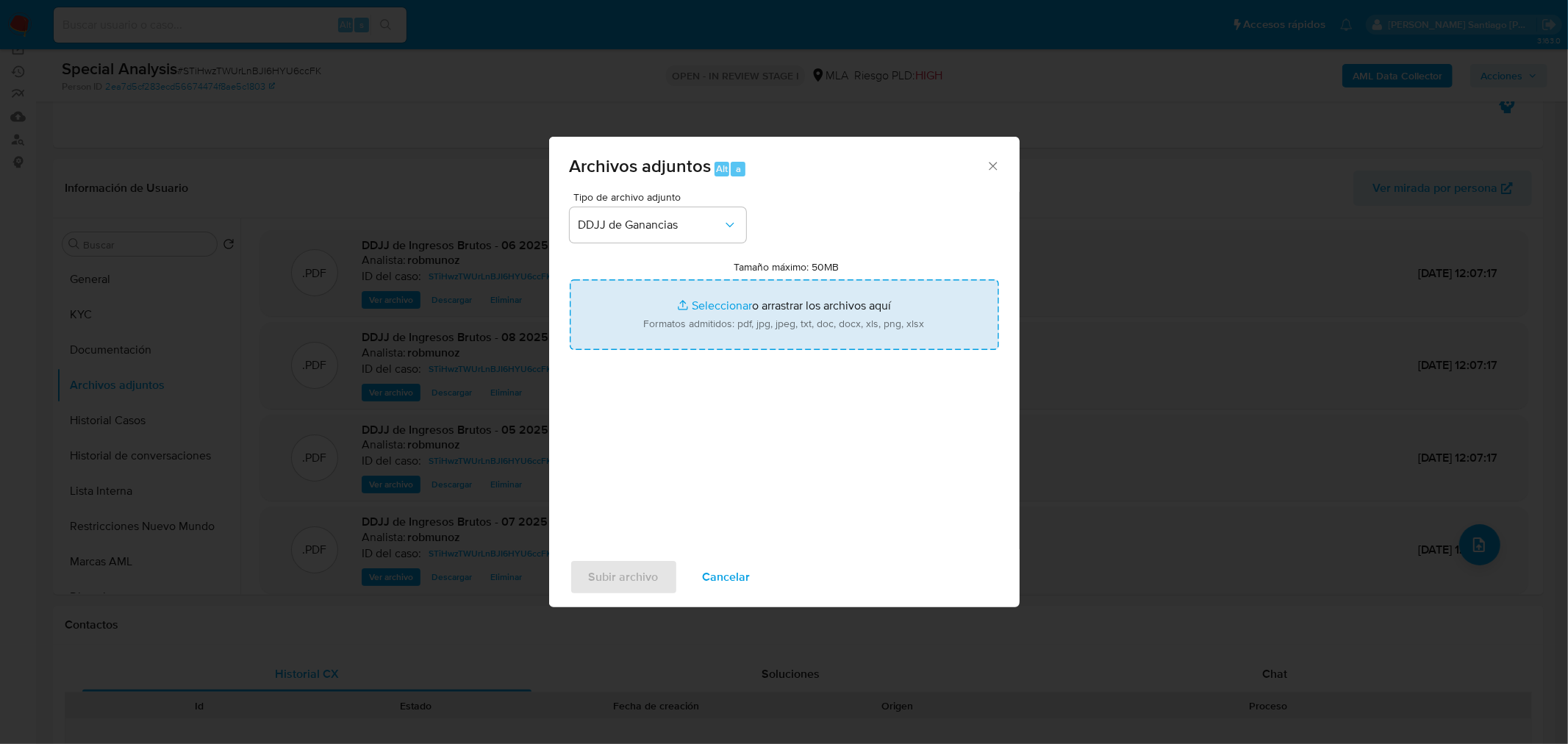
click at [723, 326] on input "Tamaño máximo: 50MB Seleccionar archivos" at bounding box center [784, 315] width 429 height 71
type input "C:\fakepath\Casablanca ganancias 2024.pdf"
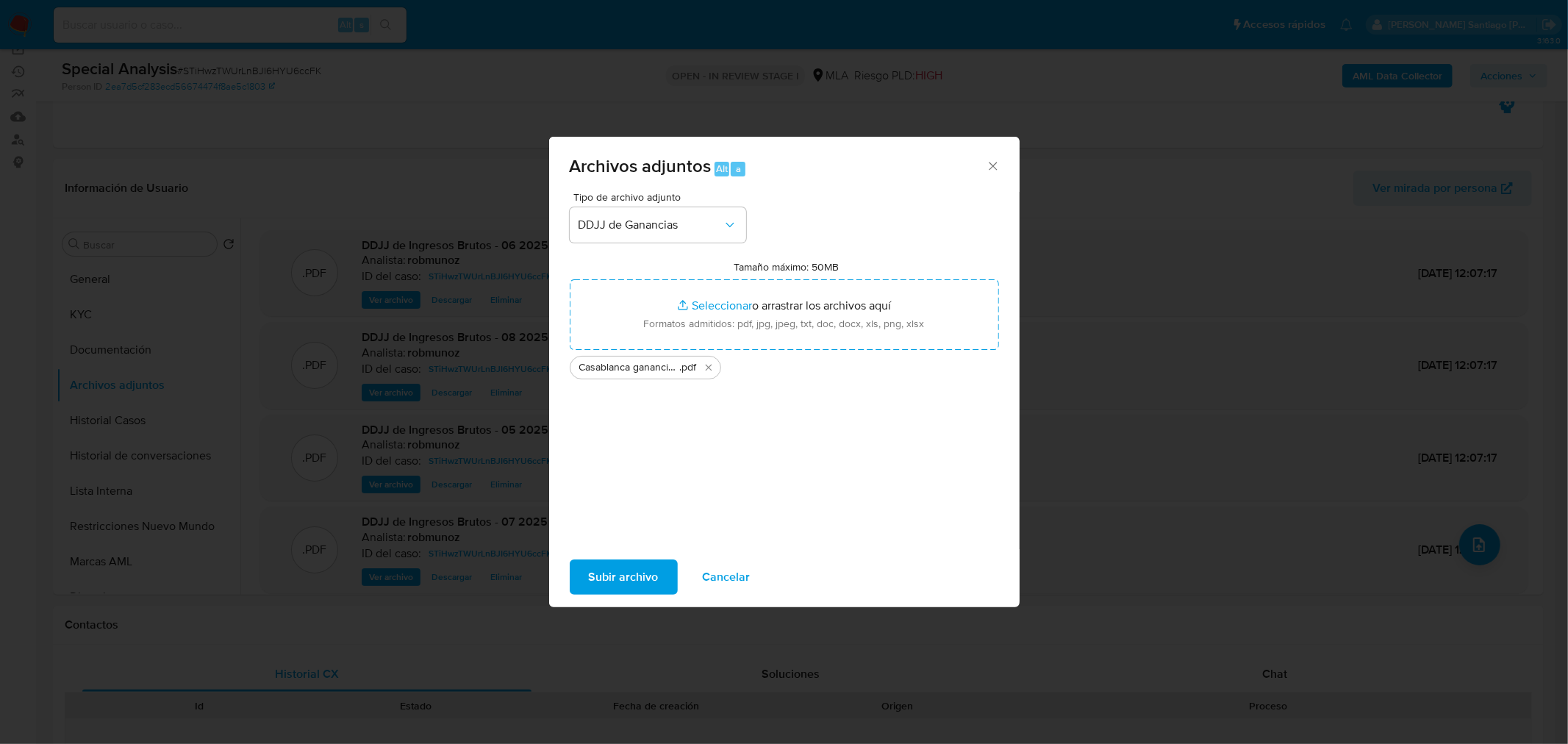
click at [648, 575] on span "Subir archivo" at bounding box center [624, 577] width 70 height 32
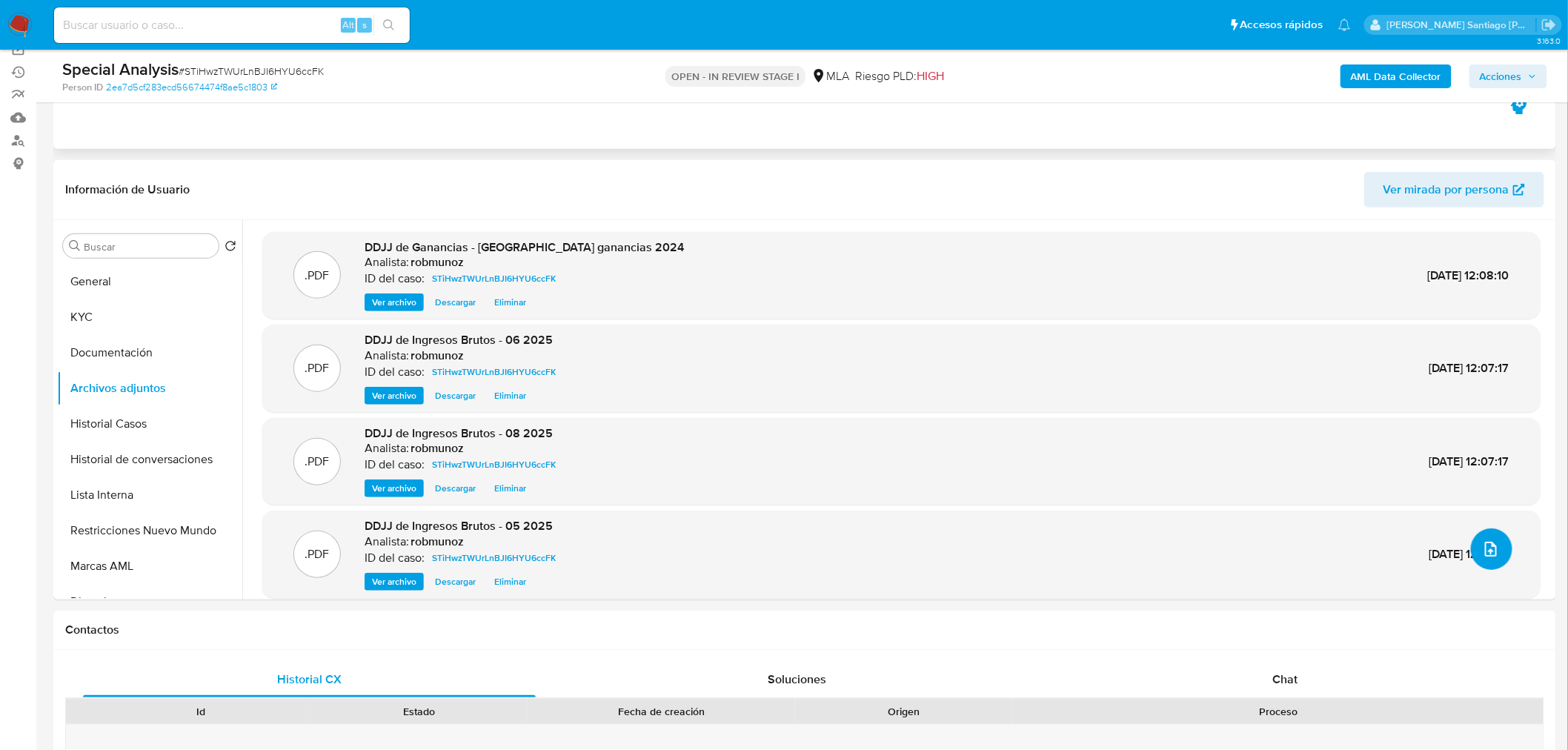
scroll to position [0, 0]
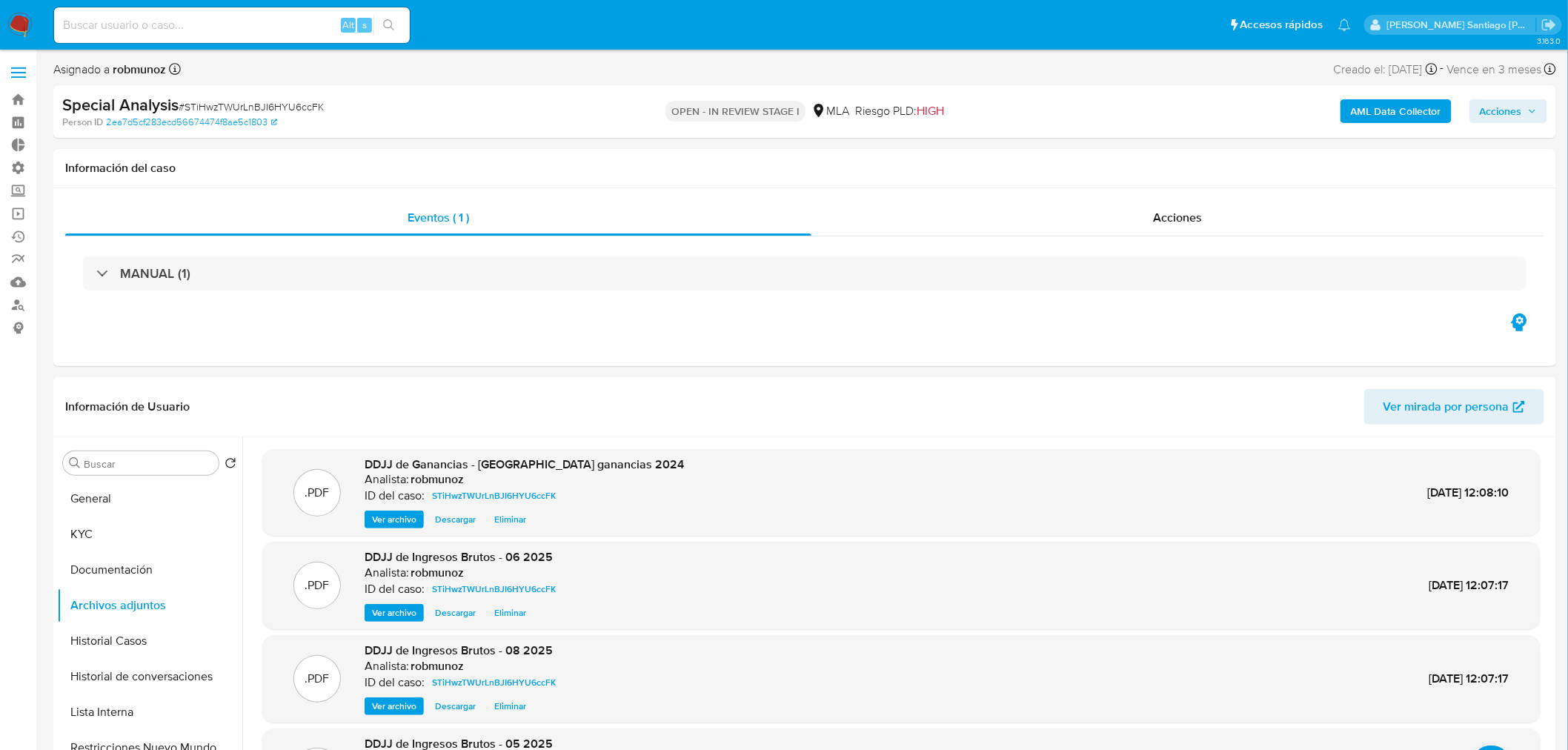
click at [1519, 113] on span "Acciones" at bounding box center [1501, 111] width 42 height 23
click at [1132, 157] on span "Resolución del caso" at bounding box center [1088, 159] width 106 height 17
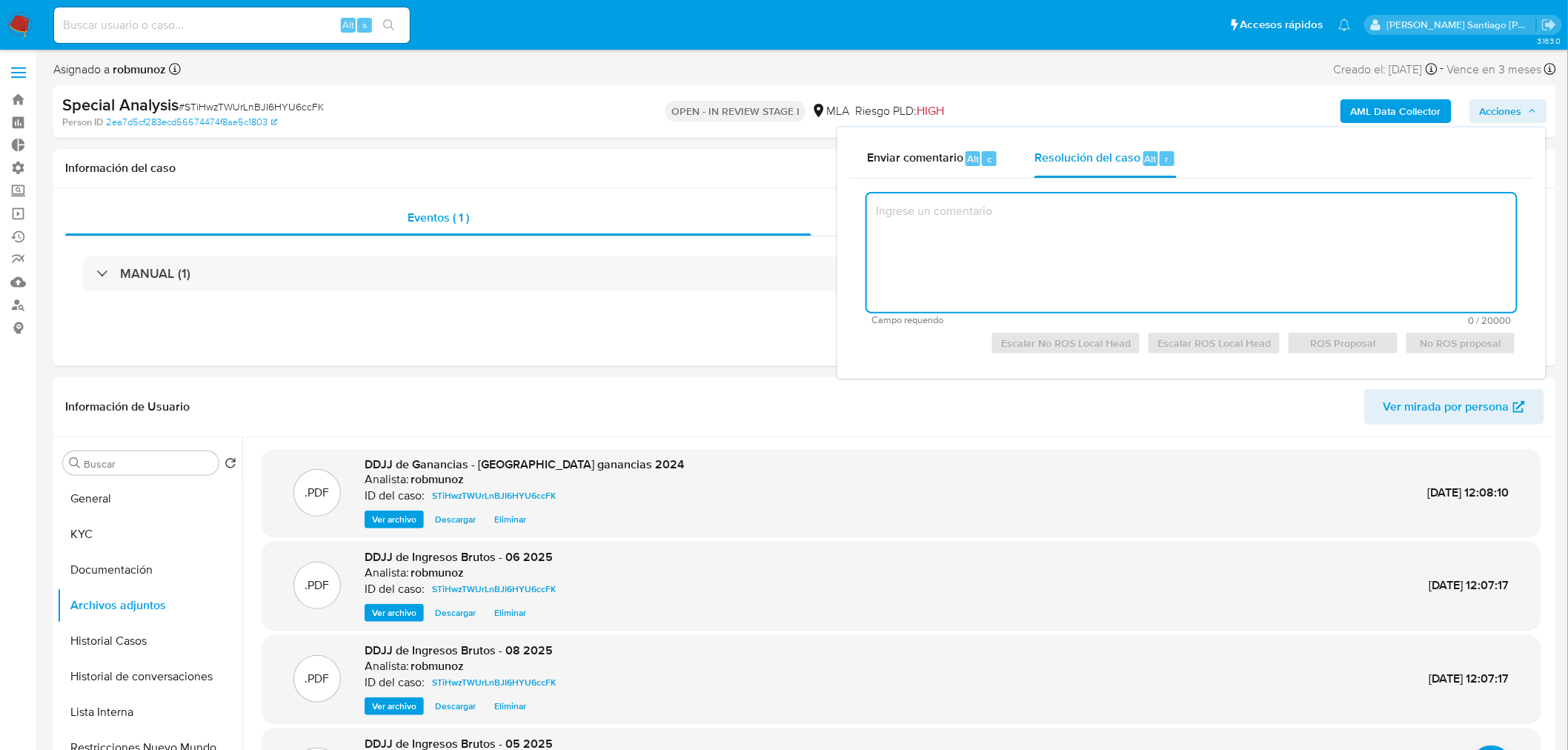
click at [1124, 261] on textarea at bounding box center [1192, 253] width 649 height 118
type textarea "E"
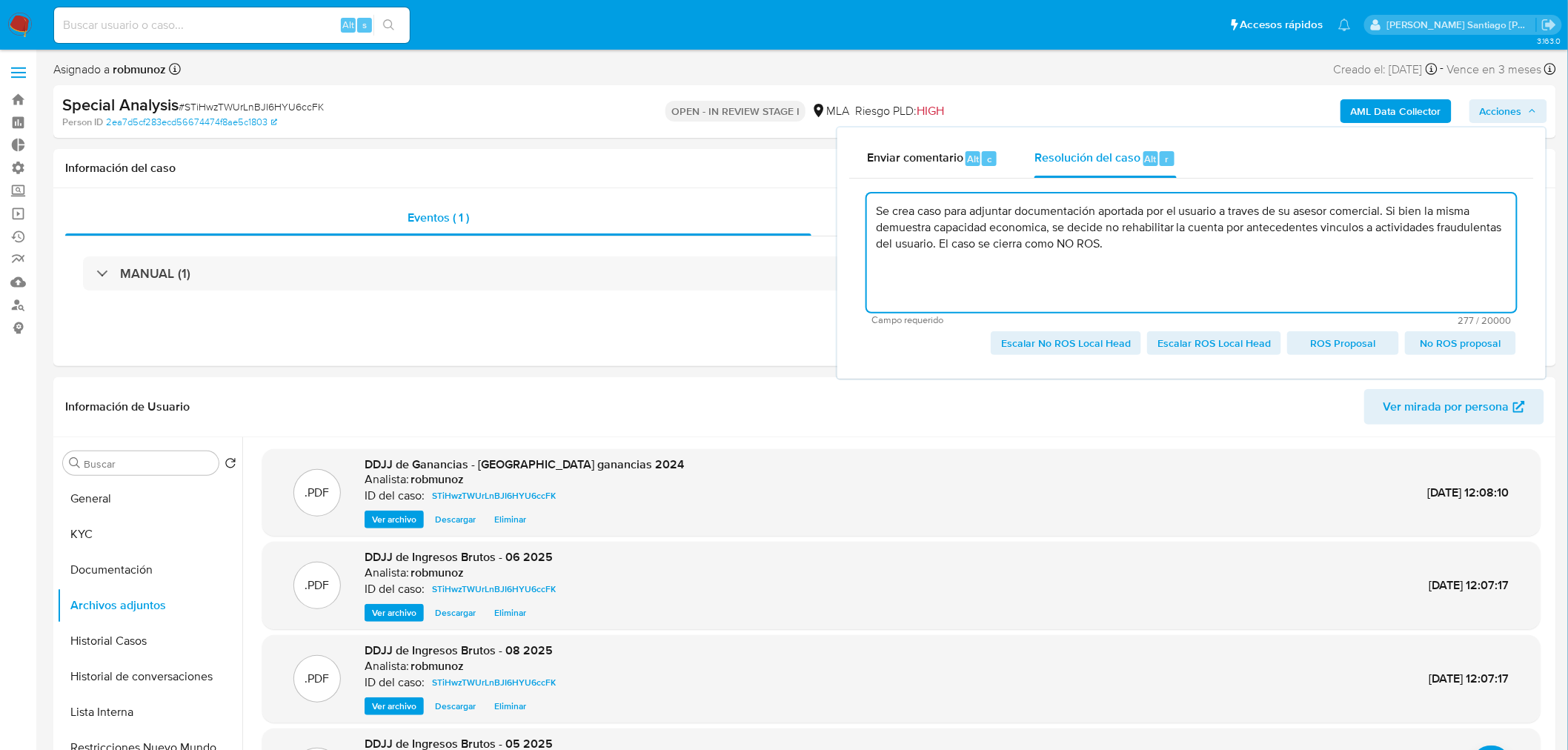
click at [1031, 231] on textarea "Se crea caso para adjuntar documentación aportada por el usuario a traves de su…" at bounding box center [1192, 253] width 649 height 118
click at [0, 0] on lt-span "económica" at bounding box center [0, 0] width 0 height 0
click at [1249, 206] on textarea "Se crea caso para adjuntar documentación aportada por el usuario a traves de su…" at bounding box center [1192, 253] width 649 height 118
click at [1246, 207] on textarea "Se crea caso para adjuntar documentación aportada por el usuario a traves de su…" at bounding box center [1192, 253] width 649 height 118
click at [0, 0] on lt-div "Se ha encontrado un posible error ortográfico. través trabes graves árabes traj…" at bounding box center [0, 0] width 0 height 0
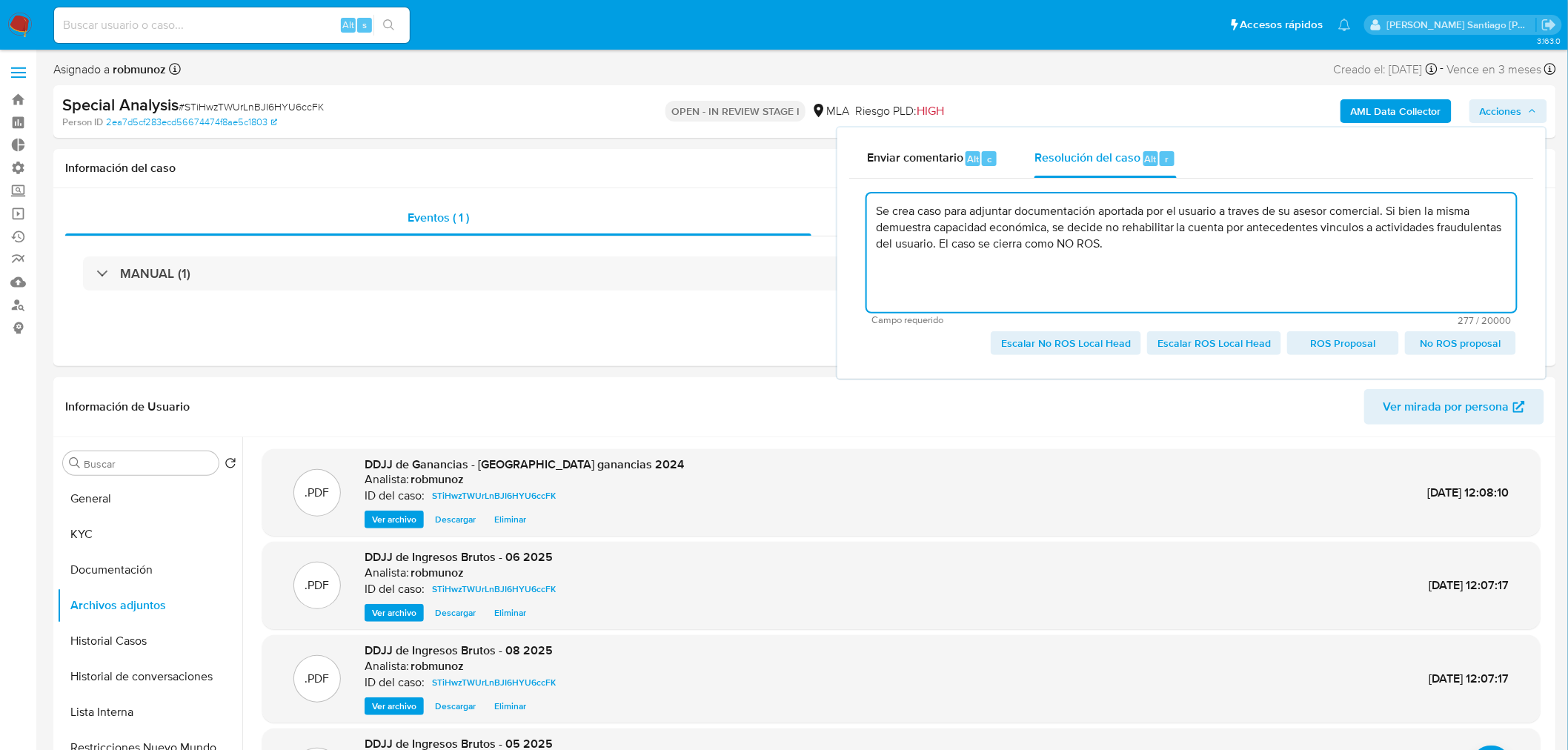
click at [0, 0] on lt-span "través" at bounding box center [0, 0] width 0 height 0
click at [1345, 230] on textarea "Se crea caso para adjuntar documentación aportada por el usuario a través de su…" at bounding box center [1192, 253] width 649 height 118
click at [1337, 224] on textarea "Se crea caso para adjuntar documentación aportada por el usuario a través de su…" at bounding box center [1192, 253] width 649 height 118
click at [0, 0] on lt-span "vínculos" at bounding box center [0, 0] width 0 height 0
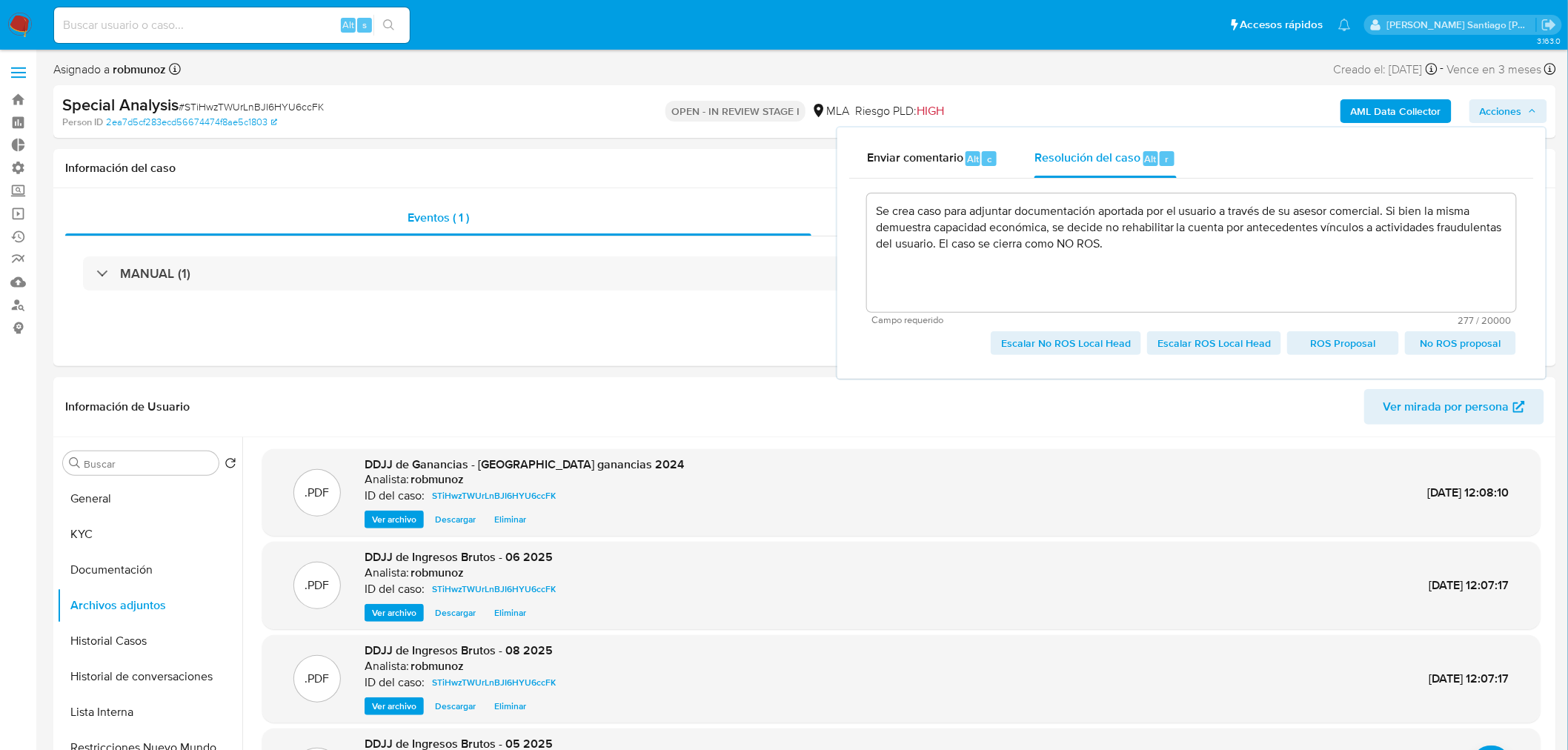
click at [1114, 342] on span "Escalar No ROS Local Head" at bounding box center [1066, 343] width 130 height 21
type textarea "Se crea caso para adjuntar documentación aportada por el usuario a través de su…"
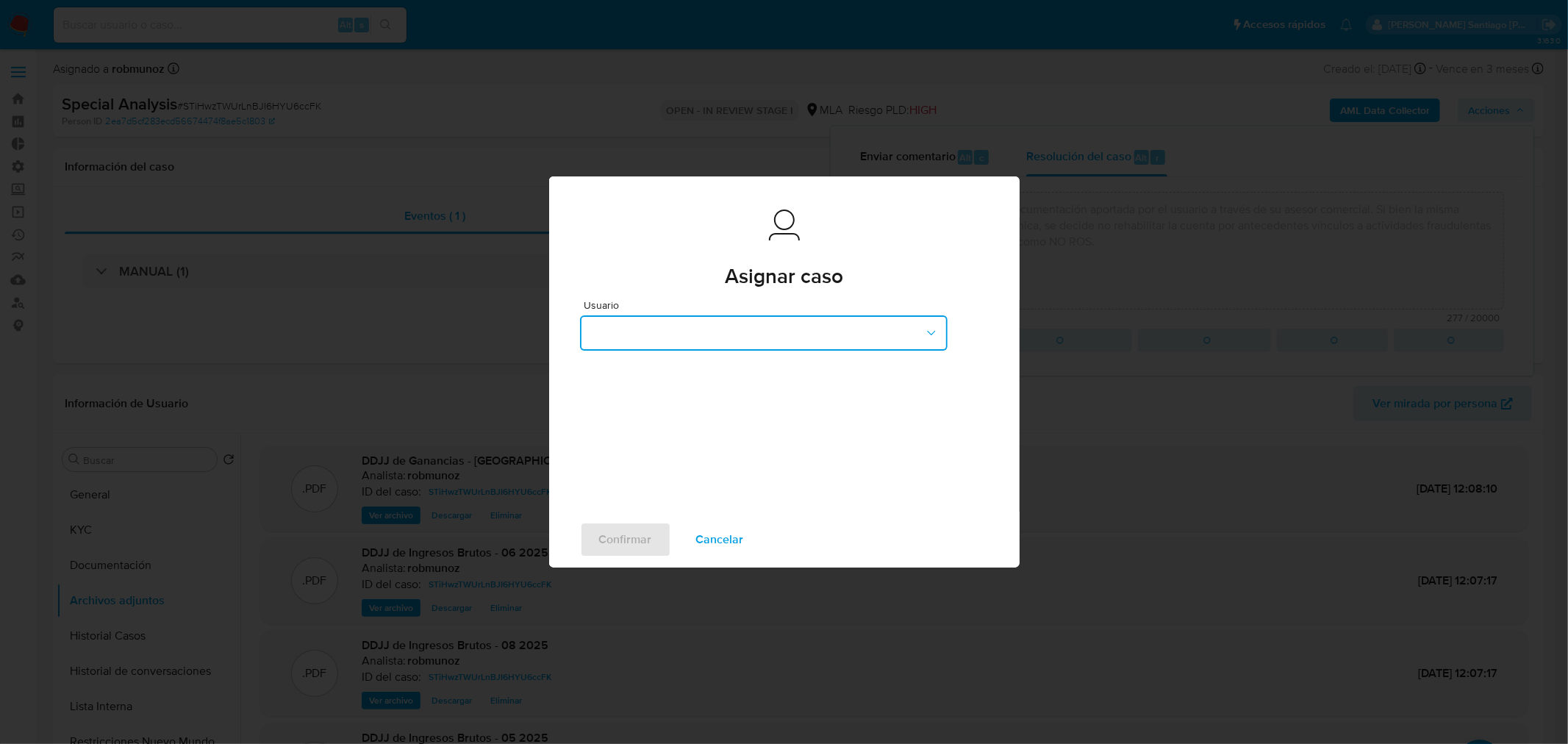
click at [714, 331] on button "button" at bounding box center [764, 333] width 368 height 35
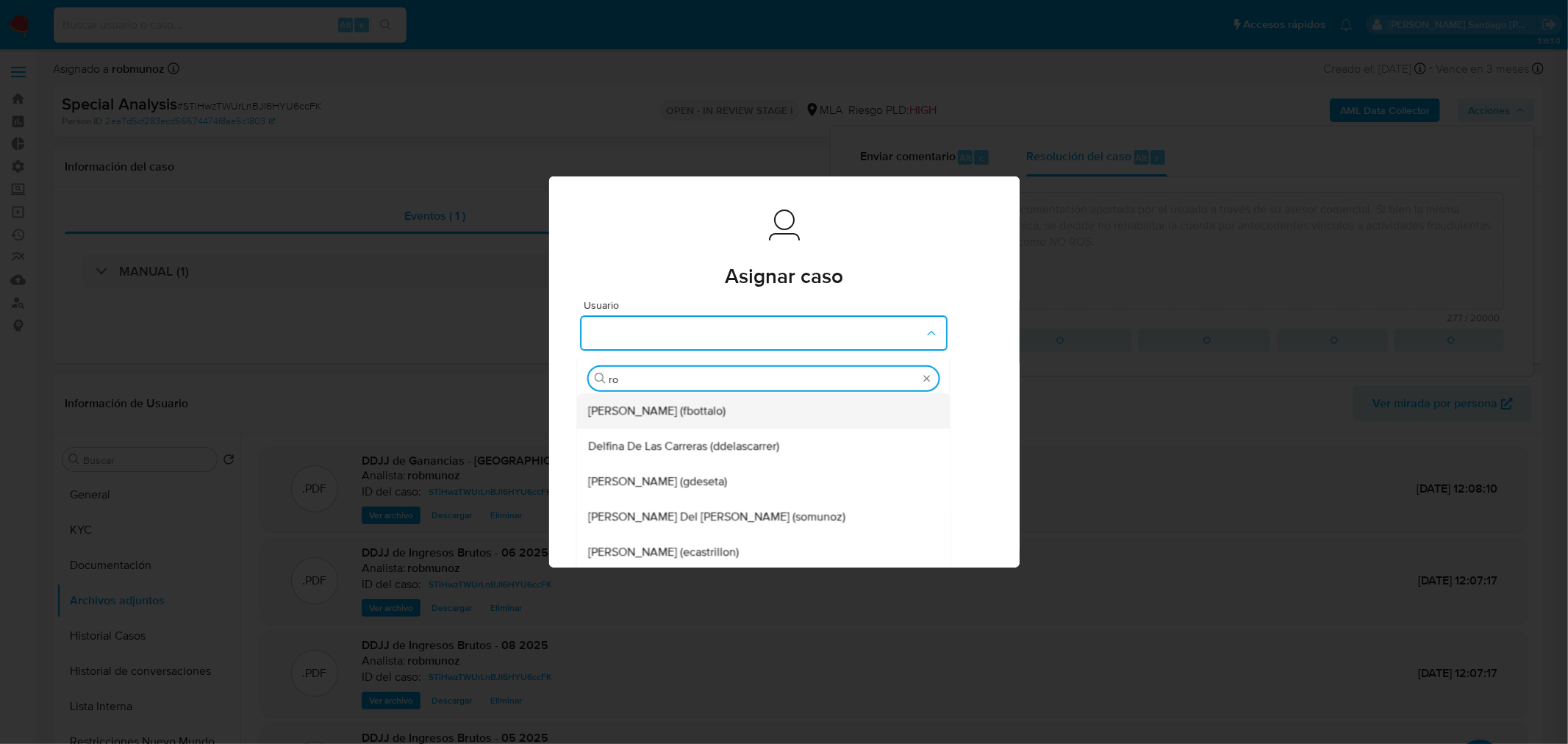
type input "rob"
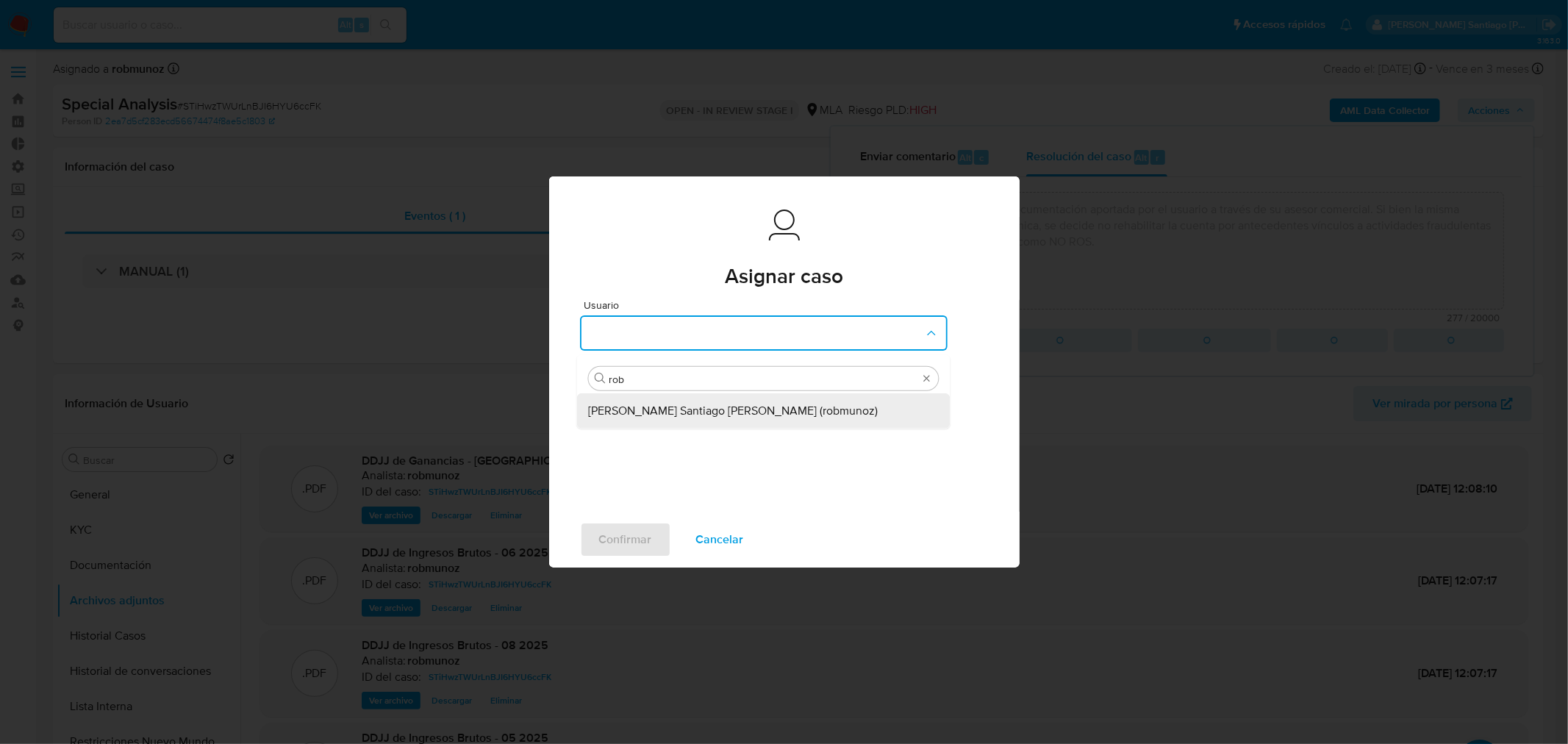
drag, startPoint x: 678, startPoint y: 394, endPoint x: 670, endPoint y: 409, distance: 17.0
click at [678, 394] on div "Roberto Santiago Munoz (robmunoz)" at bounding box center [759, 411] width 341 height 35
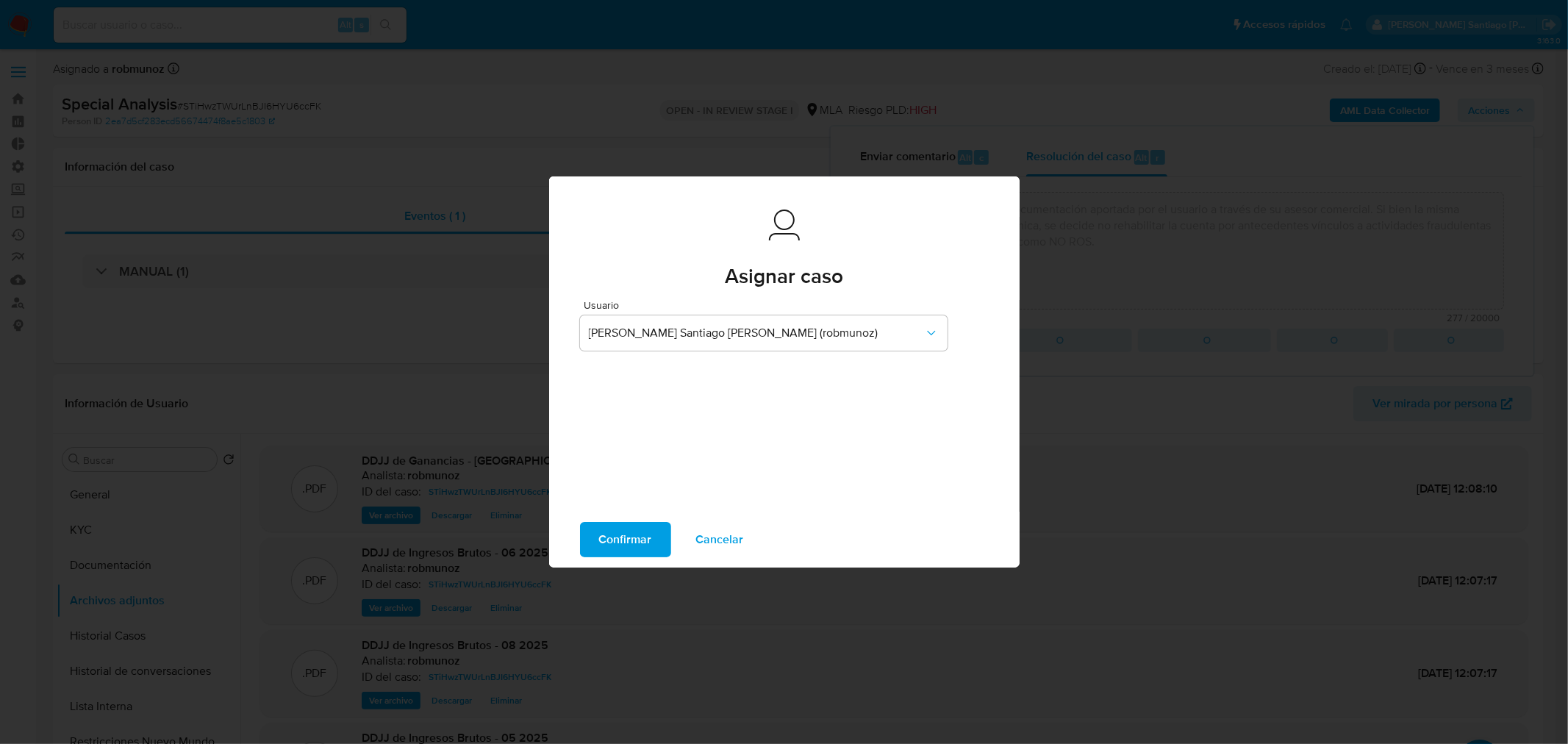
click at [630, 541] on span "Confirmar" at bounding box center [626, 539] width 53 height 32
type textarea "Se crea caso para adjuntar documentación aportada por el usuario a través de su…"
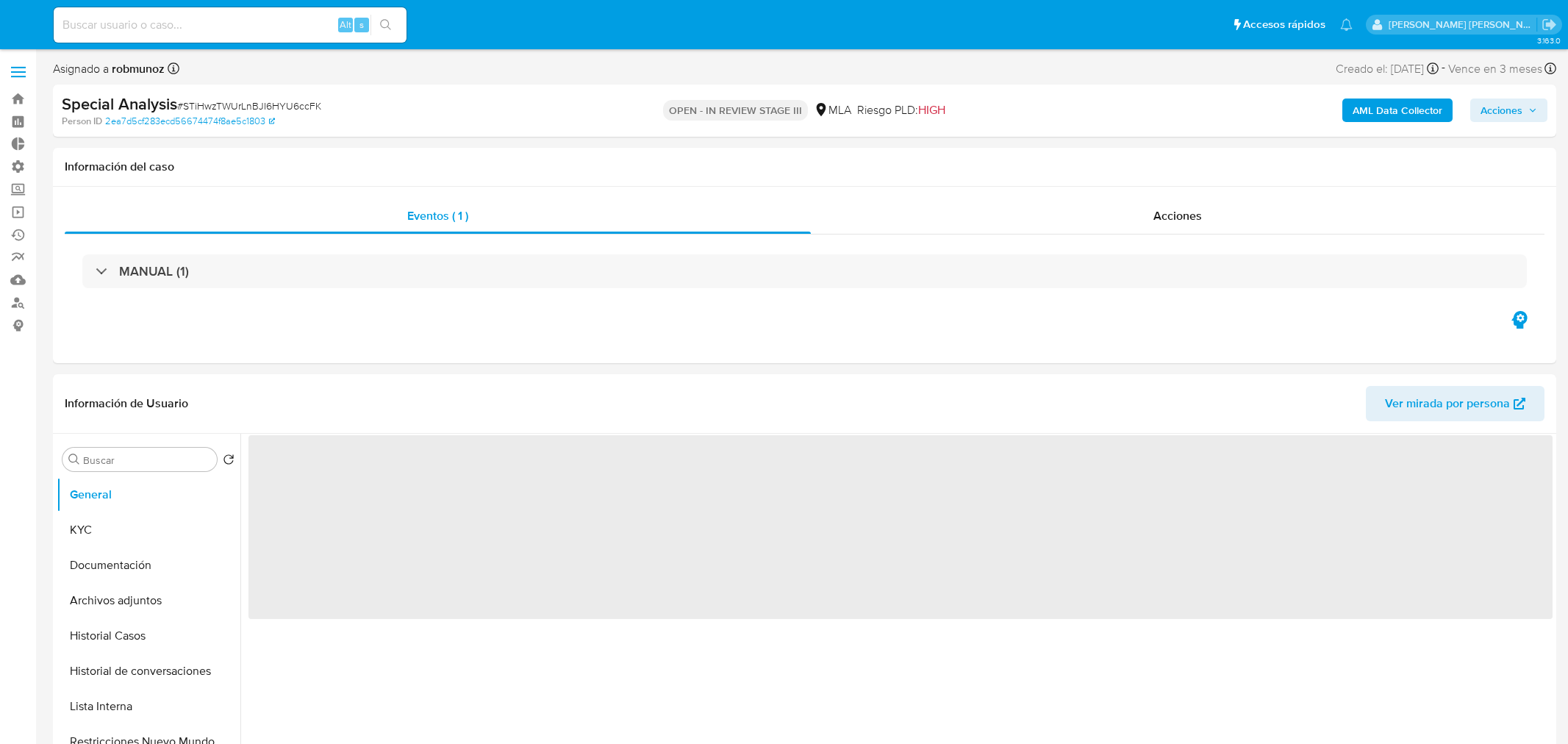
select select "10"
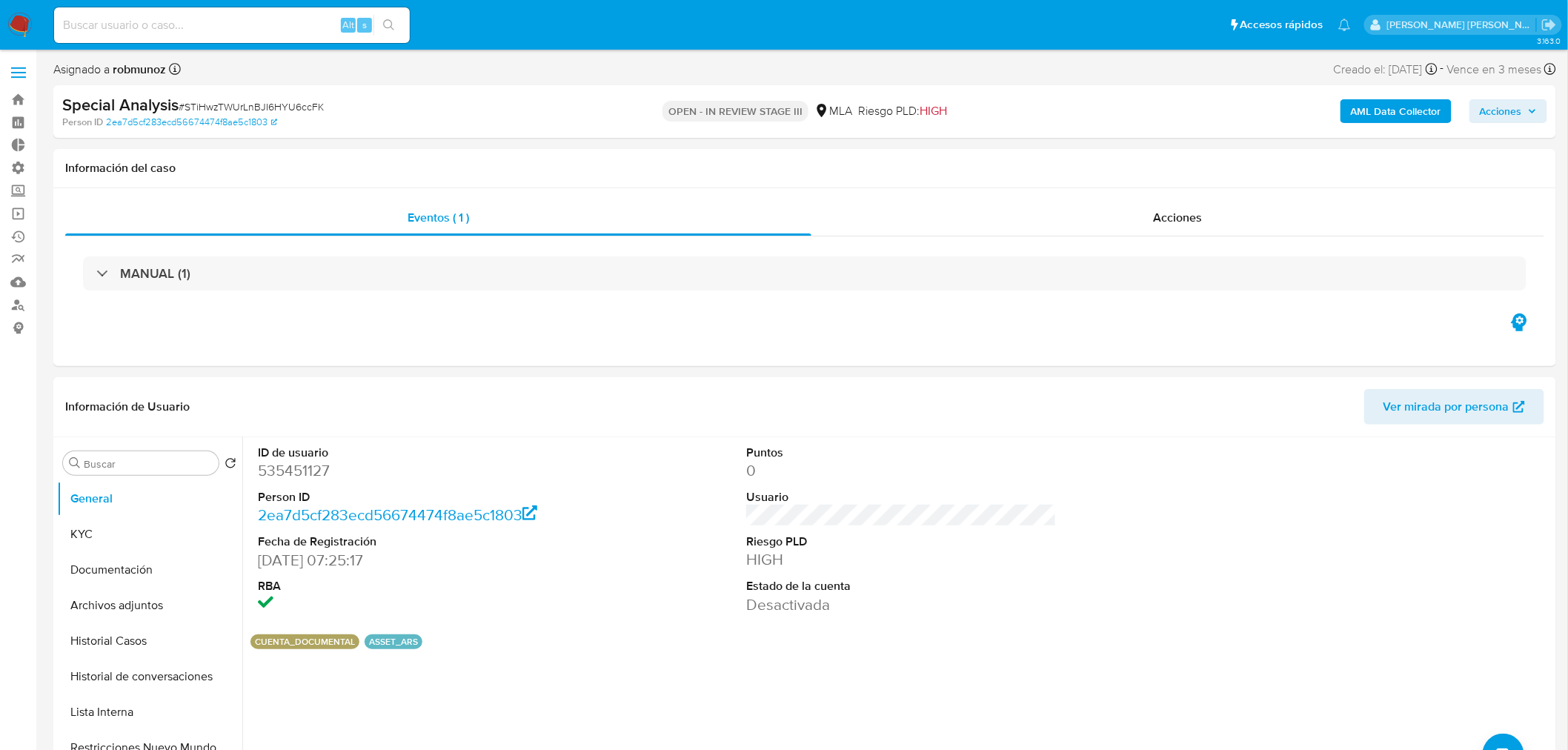
click at [8, 30] on img at bounding box center [20, 25] width 25 height 25
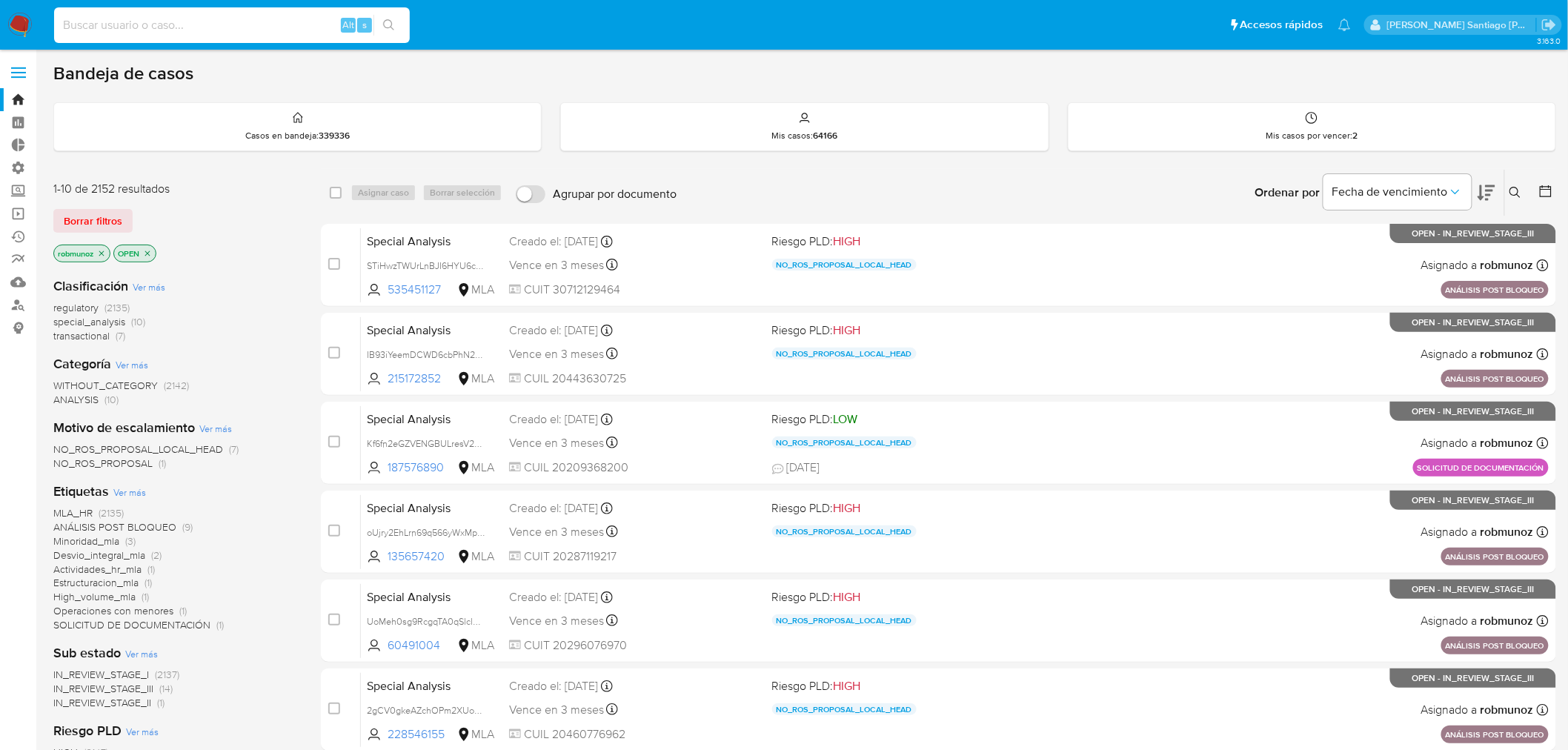
click at [314, 27] on input at bounding box center [232, 25] width 356 height 19
click at [1522, 198] on button at bounding box center [1517, 192] width 24 height 18
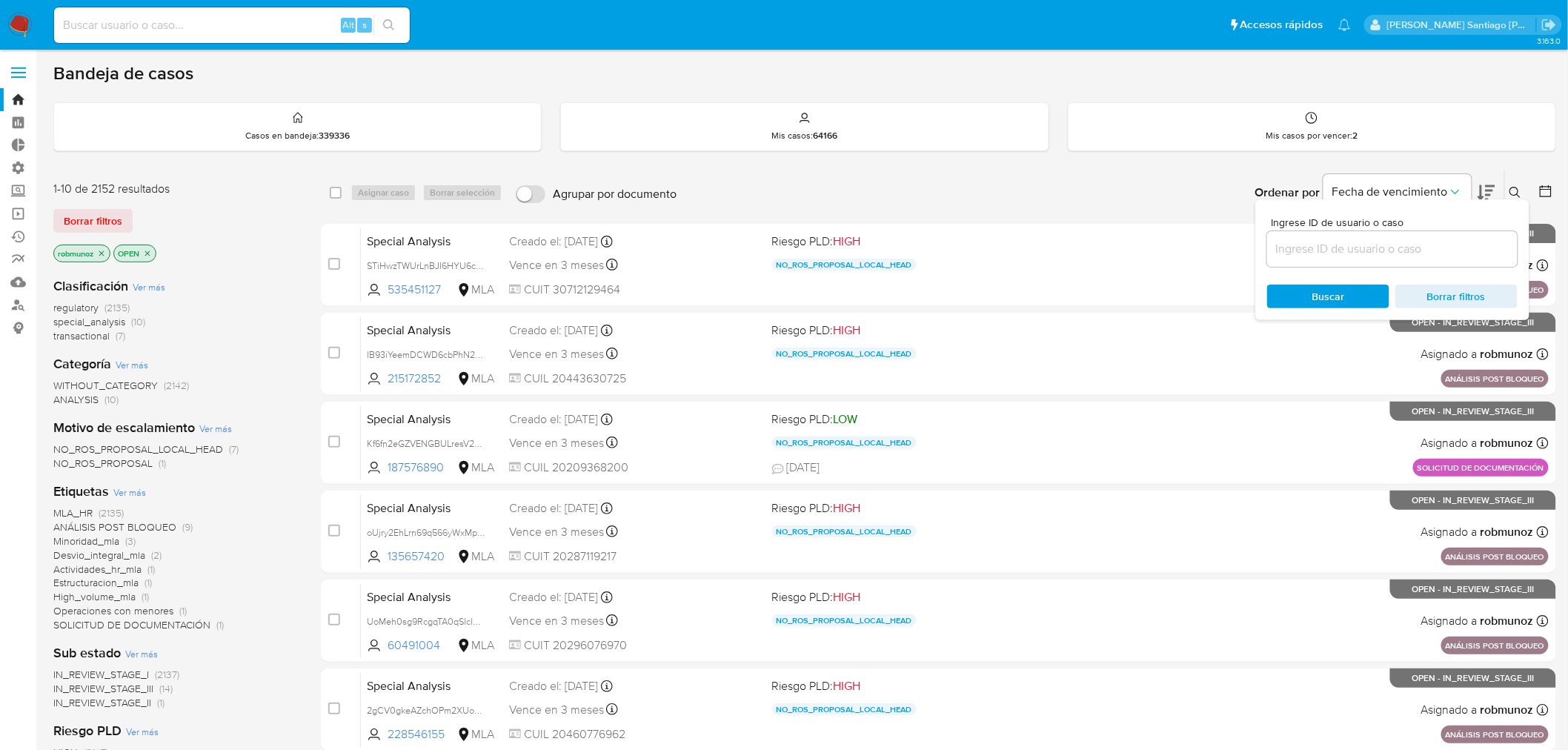
click at [1446, 247] on input at bounding box center [1392, 248] width 251 height 19
click at [1470, 250] on input "KPcNIvuWCbCEiCjglC74UG5f" at bounding box center [1392, 248] width 251 height 19
type input "KPcNIvuWCbCEiCjglC74UG5f"
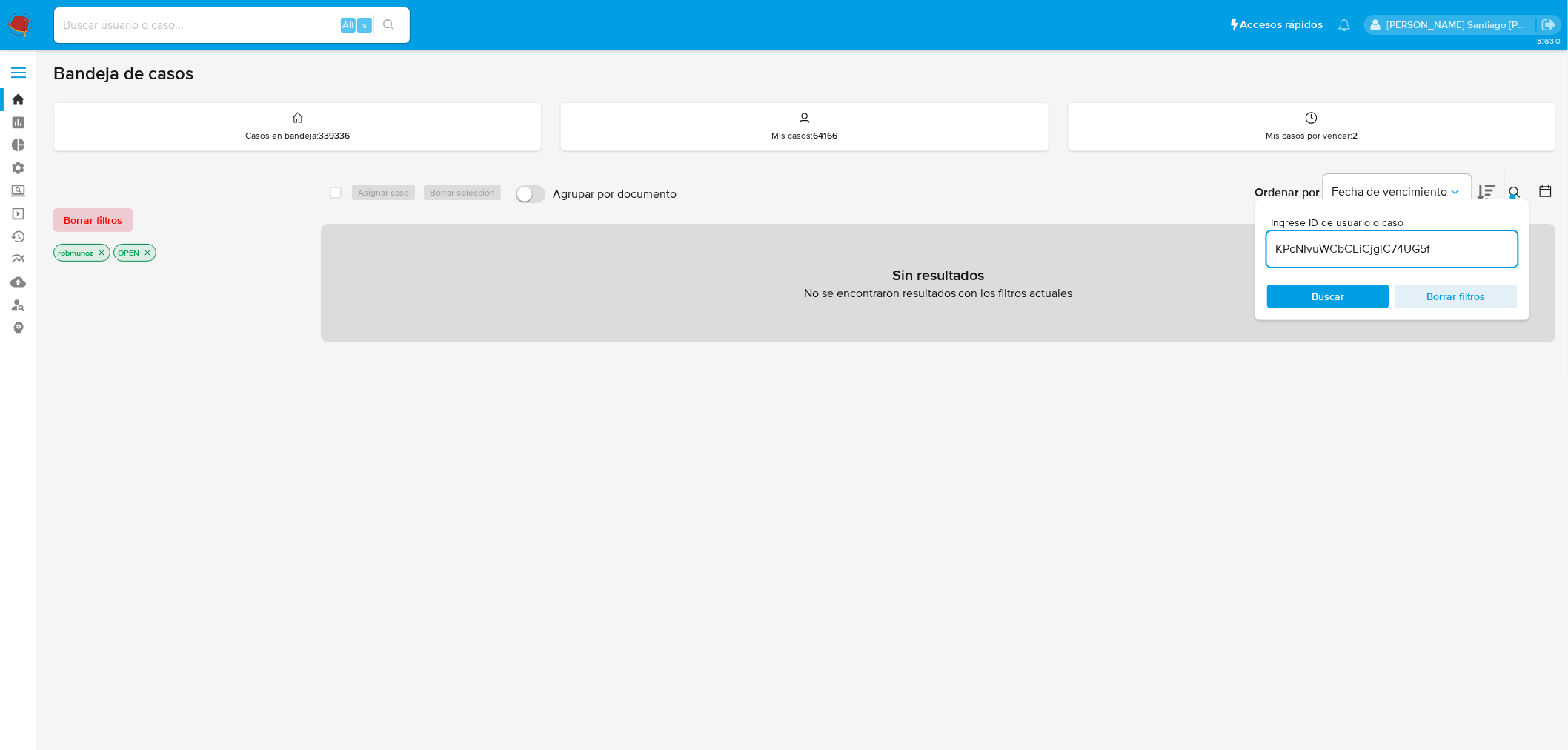
click at [115, 223] on span "Borrar filtros" at bounding box center [93, 220] width 59 height 21
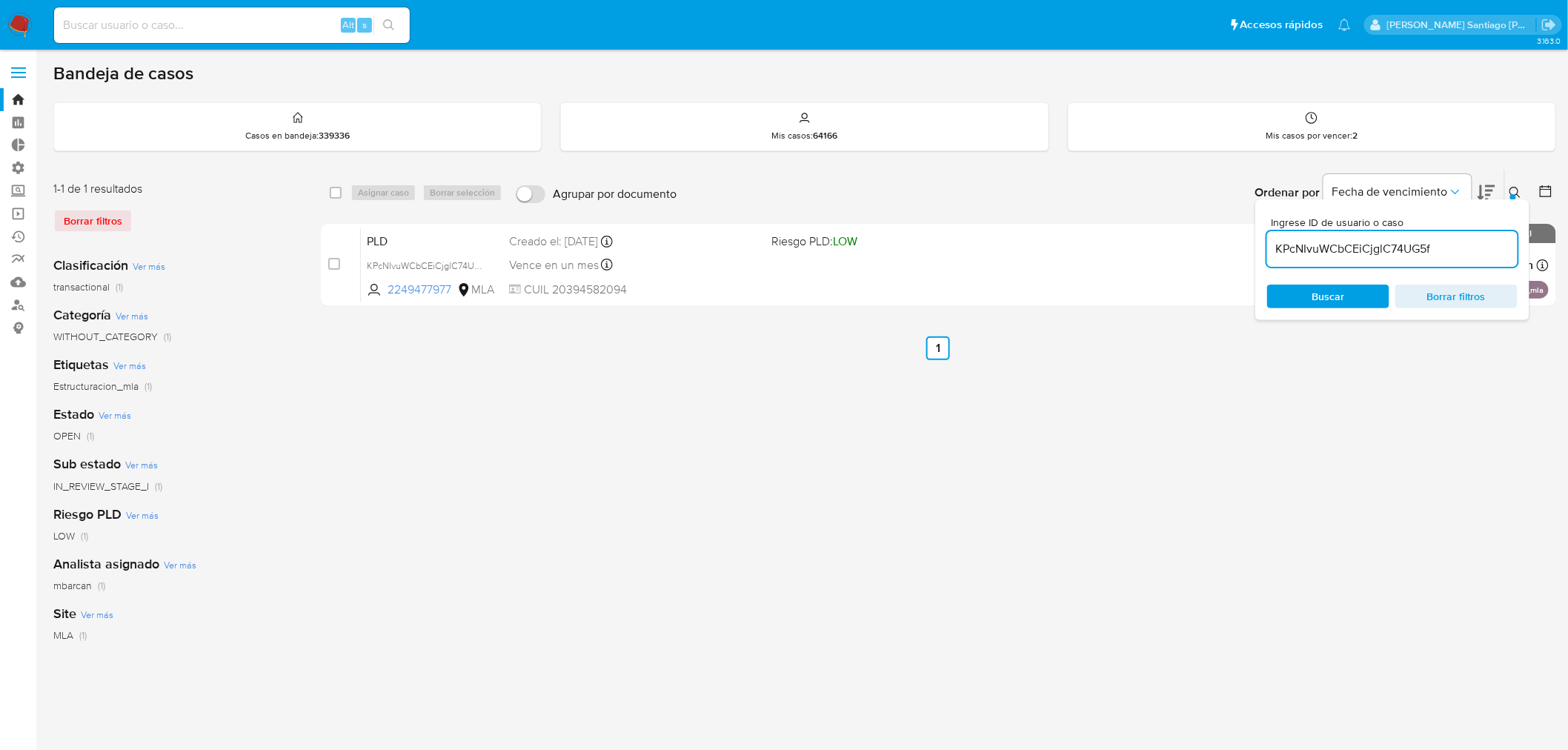
click at [1518, 182] on div "Ingrese ID de usuario o caso KPcNIvuWCbCEiCjglC74UG5f Buscar Borrar filtros" at bounding box center [1517, 192] width 25 height 46
click at [1515, 197] on div at bounding box center [1513, 197] width 6 height 6
